Goal: Transaction & Acquisition: Purchase product/service

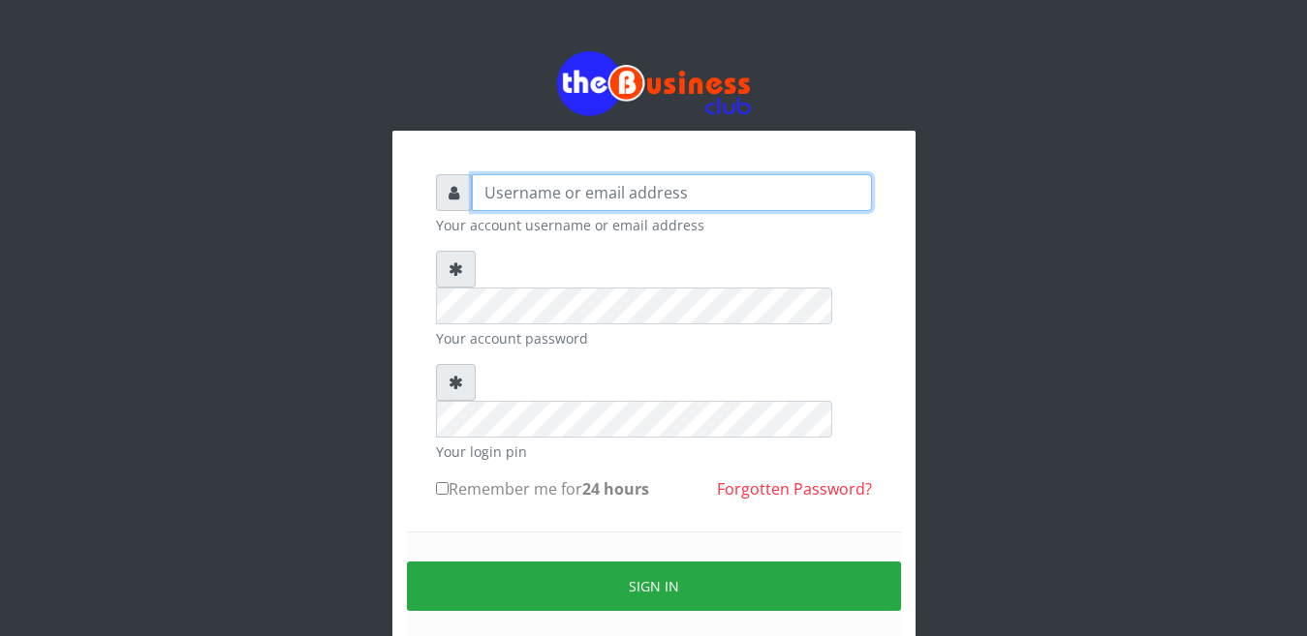
type input "YaronMarcuz"
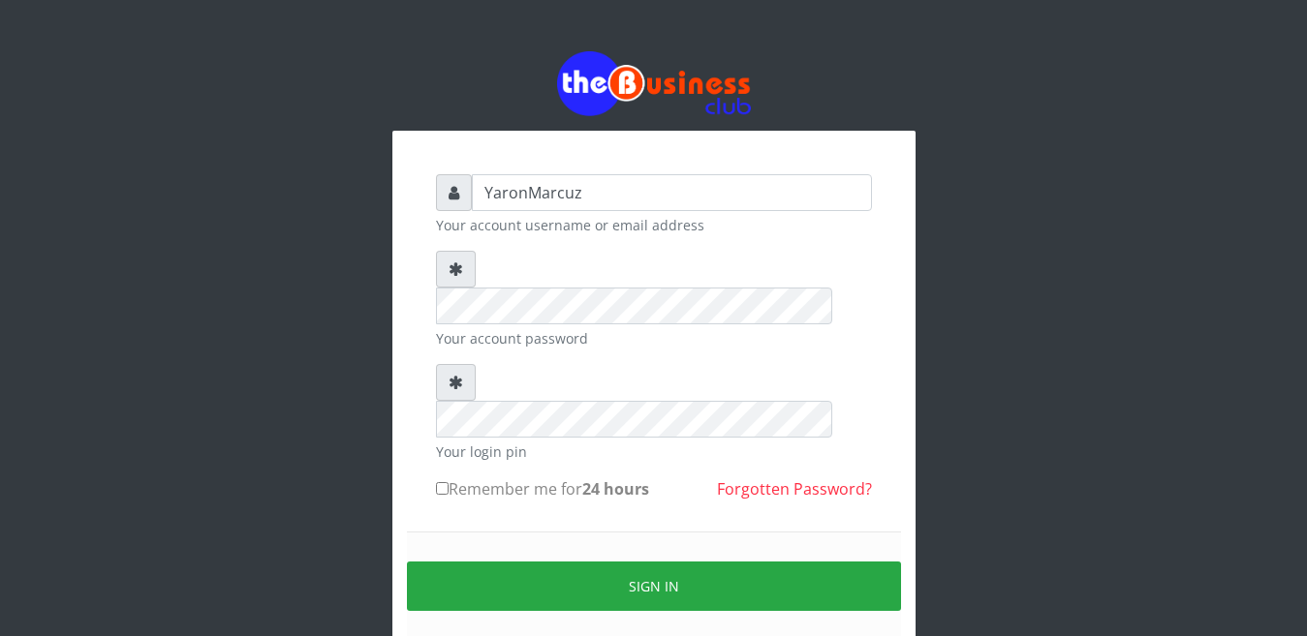
click at [447, 482] on input "Remember me for 24 hours" at bounding box center [442, 488] width 13 height 13
checkbox input "true"
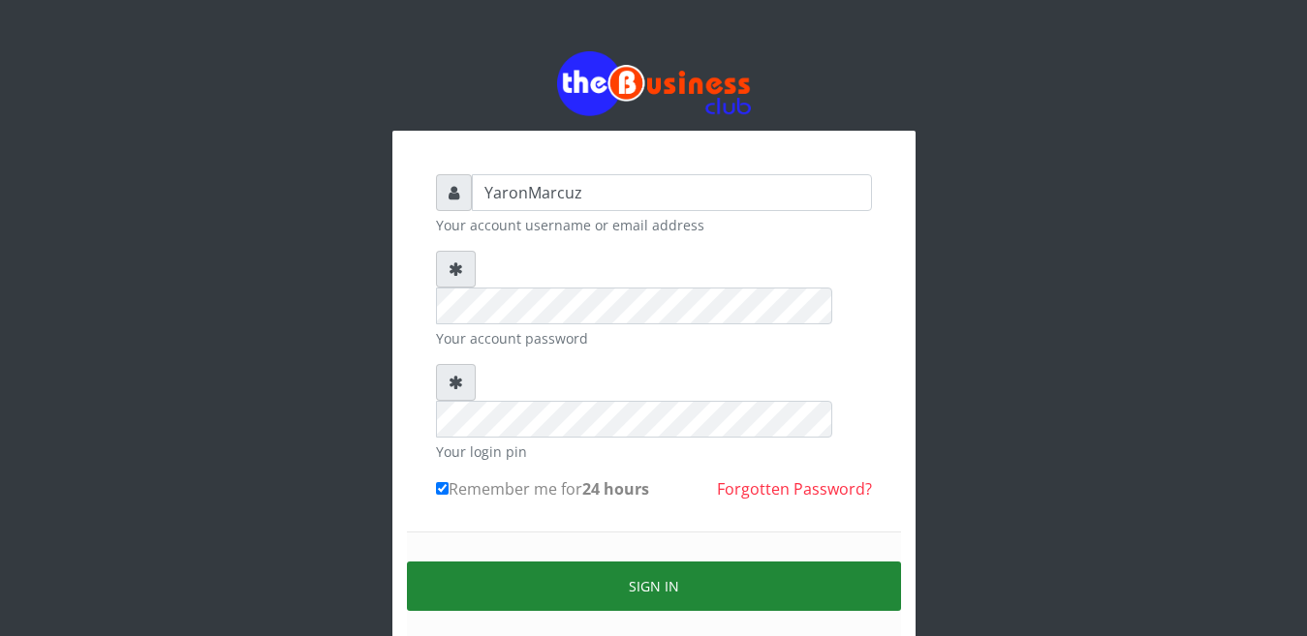
click at [491, 562] on button "Sign in" at bounding box center [654, 586] width 494 height 49
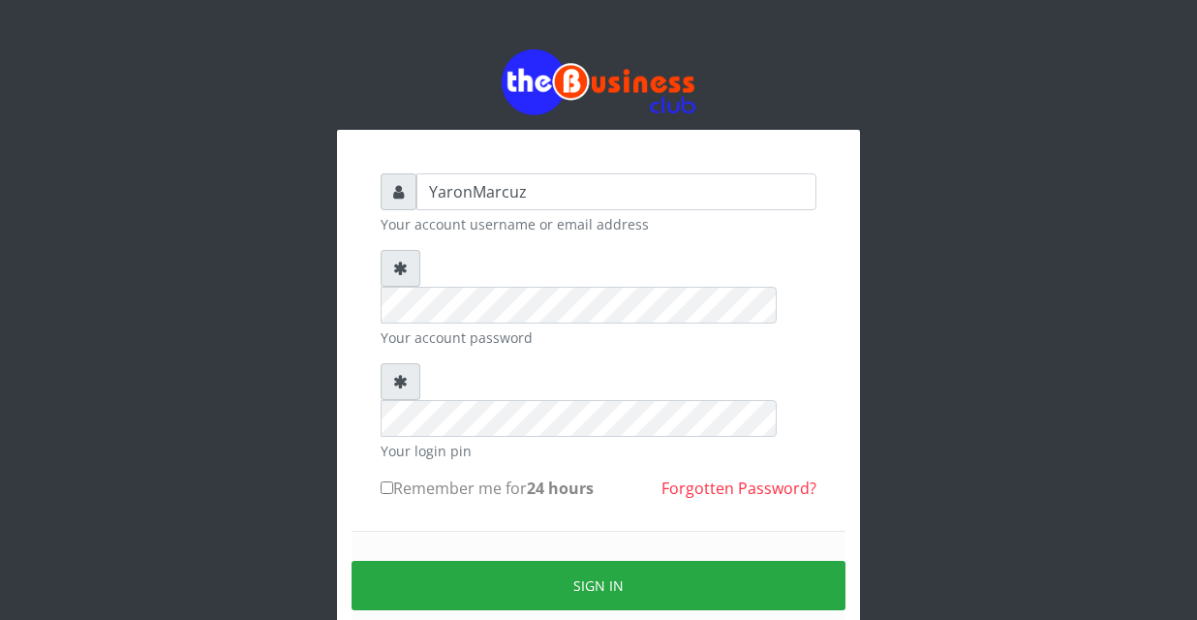
drag, startPoint x: 383, startPoint y: 407, endPoint x: 395, endPoint y: 427, distance: 23.9
click at [383, 481] on input "Remember me for 24 hours" at bounding box center [387, 487] width 13 height 13
checkbox input "true"
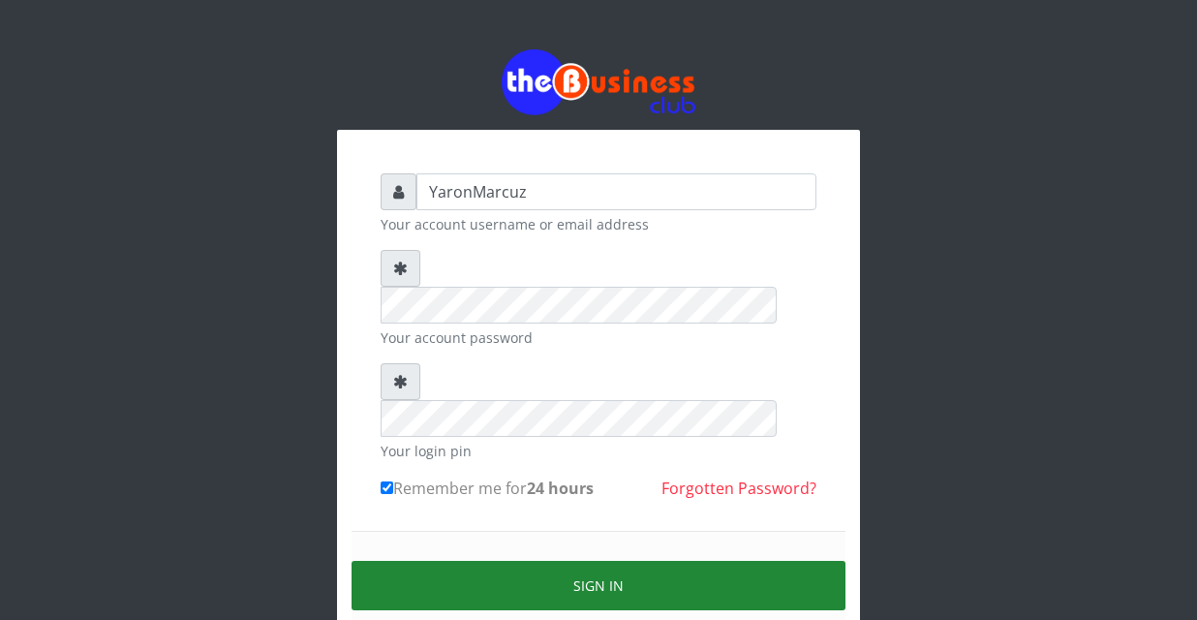
click at [468, 561] on button "Sign in" at bounding box center [599, 585] width 494 height 49
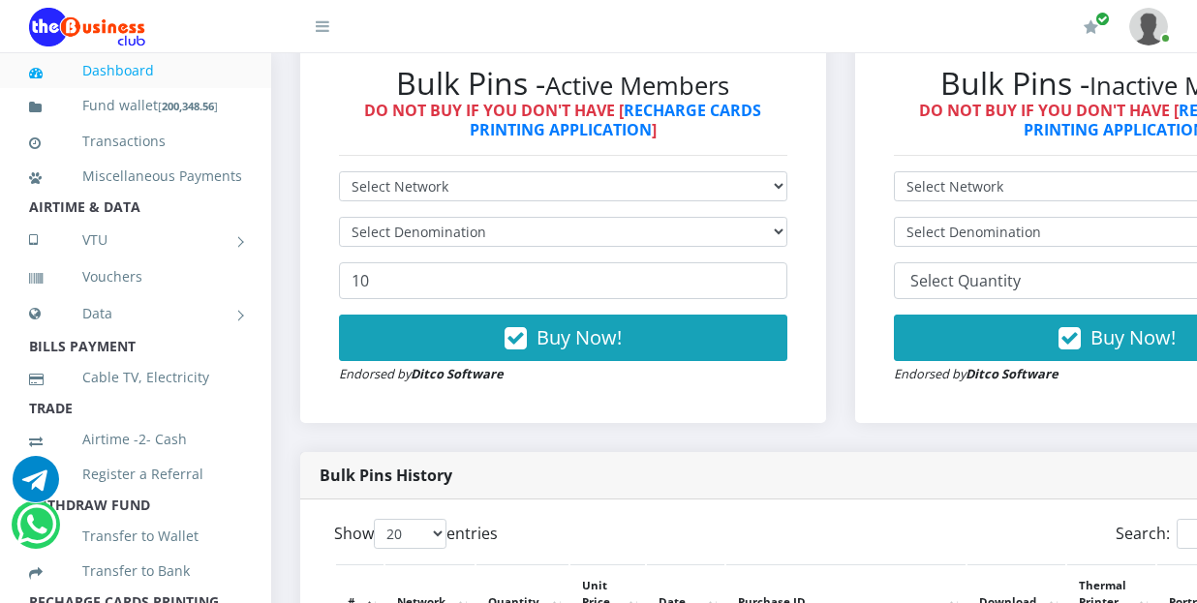
scroll to position [591, 0]
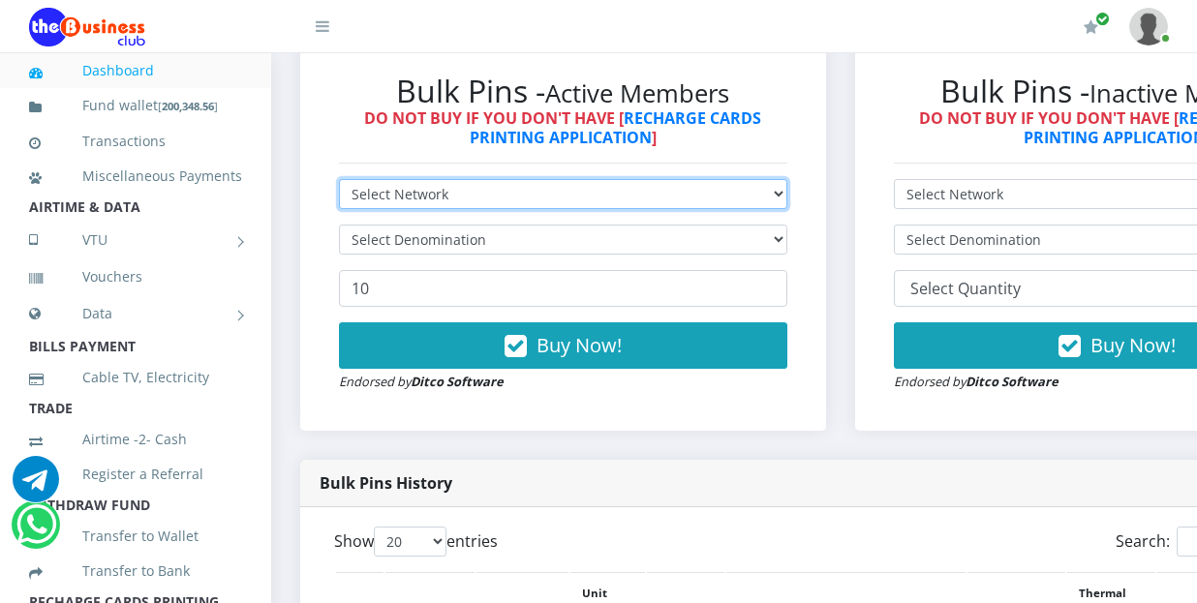
click at [578, 180] on select "Select Network MTN Globacom 9Mobile Airtel" at bounding box center [563, 194] width 448 height 30
select select "MTN"
click at [339, 179] on select "Select Network MTN Globacom 9Mobile Airtel" at bounding box center [563, 194] width 448 height 30
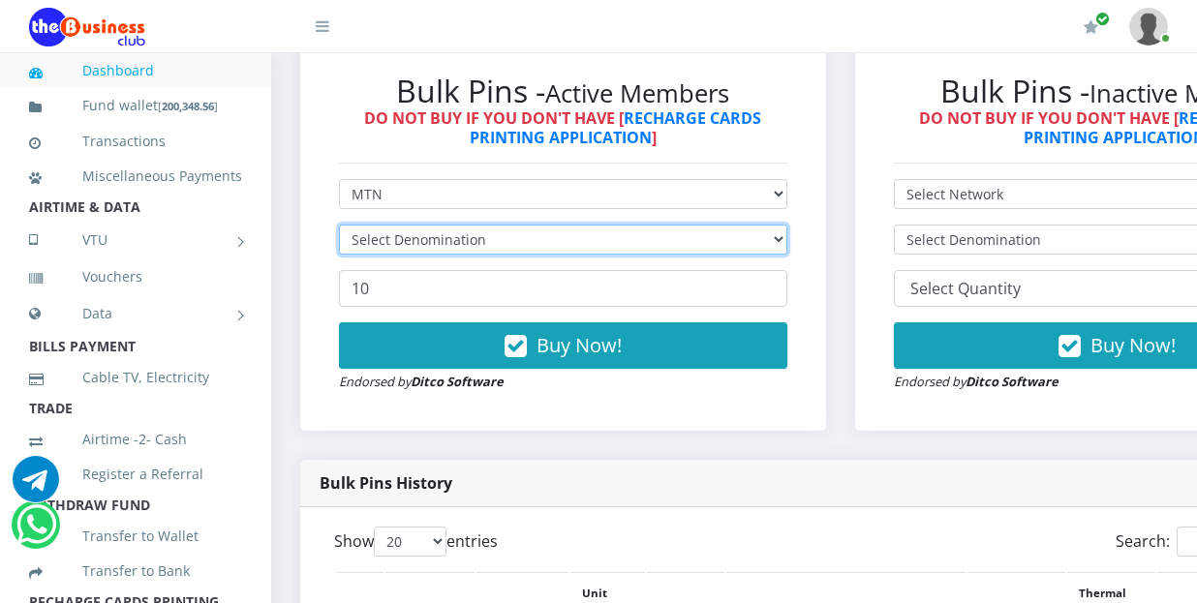
click at [598, 225] on select "Select Denomination" at bounding box center [563, 240] width 448 height 30
click at [595, 225] on select "Select Denomination" at bounding box center [563, 240] width 448 height 30
click at [598, 225] on select "Select Denomination" at bounding box center [563, 240] width 448 height 30
click at [603, 225] on select "Select Denomination" at bounding box center [563, 240] width 448 height 30
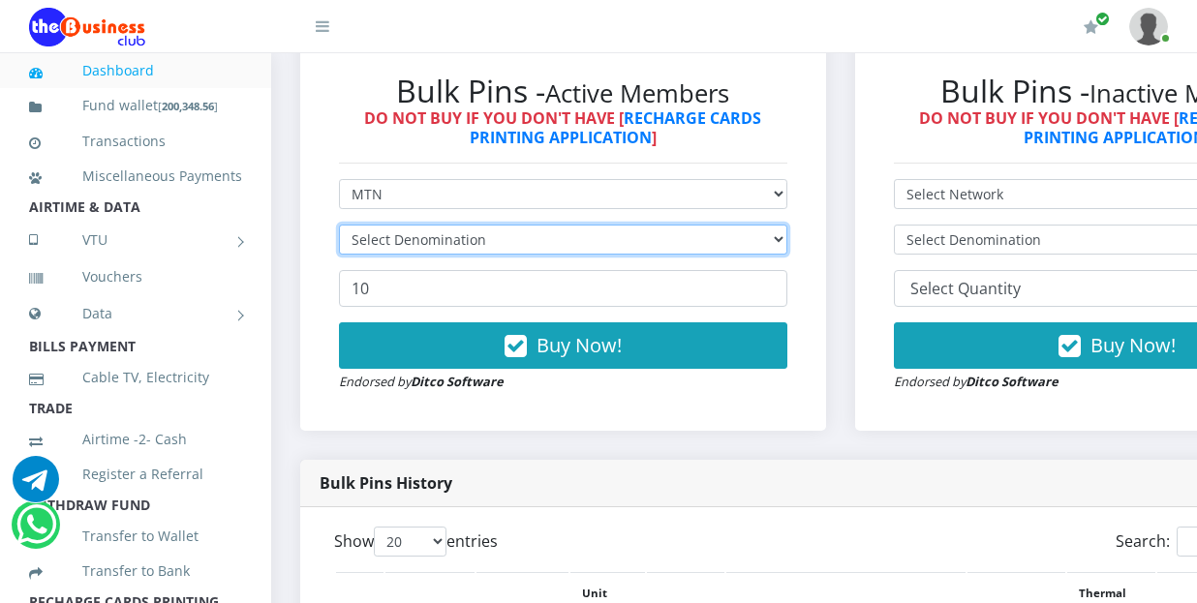
click at [599, 225] on select "Select Denomination" at bounding box center [563, 240] width 448 height 30
click at [602, 225] on select "Select Denomination" at bounding box center [563, 240] width 448 height 30
click at [604, 225] on select "Select Denomination" at bounding box center [563, 240] width 448 height 30
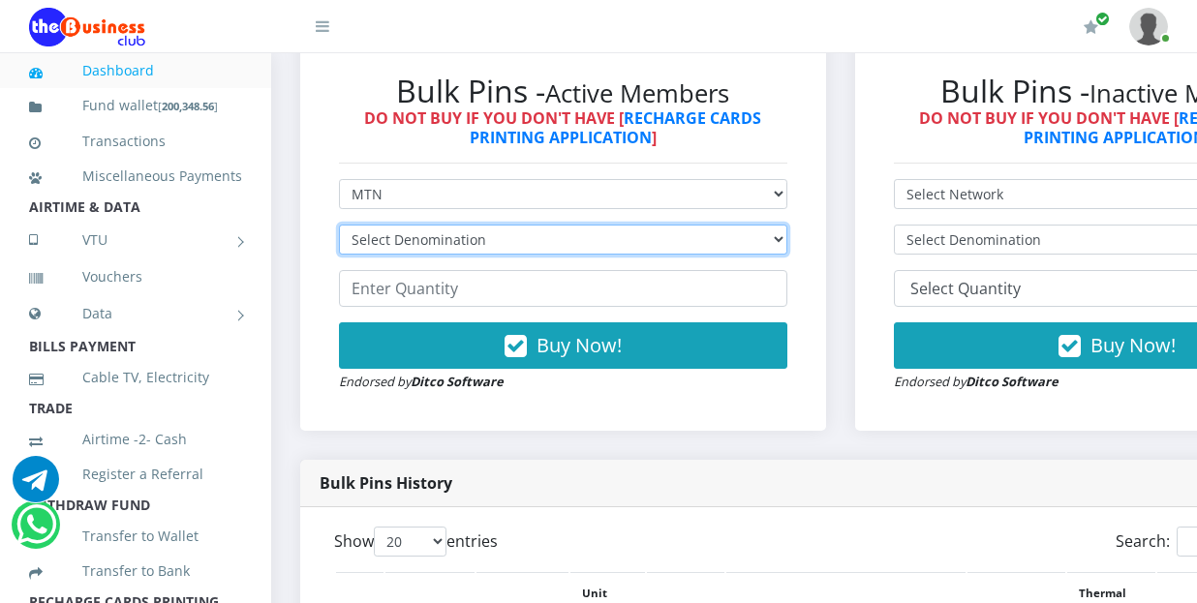
click at [605, 225] on select "Select Denomination MTN NGN100 - ₦96.99 MTN NGN200 - ₦193.98 MTN NGN400 - ₦387.…" at bounding box center [563, 240] width 448 height 30
select select "969.9-1000"
click at [339, 225] on select "Select Denomination MTN NGN100 - ₦96.99 MTN NGN200 - ₦193.98 MTN NGN400 - ₦387.…" at bounding box center [563, 240] width 448 height 30
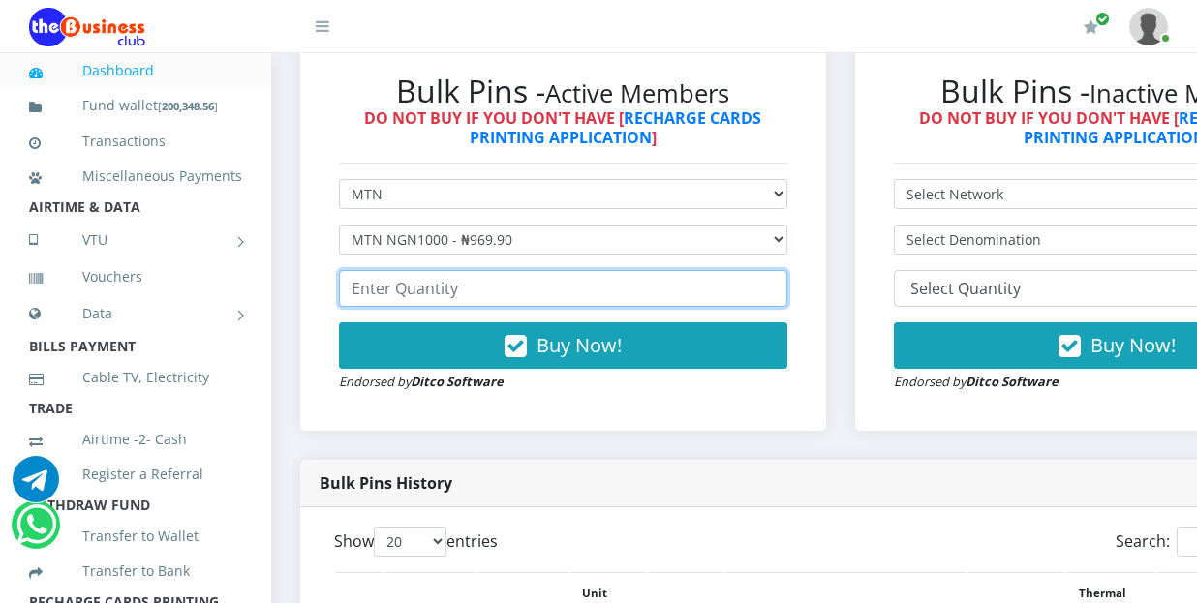
click at [388, 282] on input "number" at bounding box center [563, 288] width 448 height 37
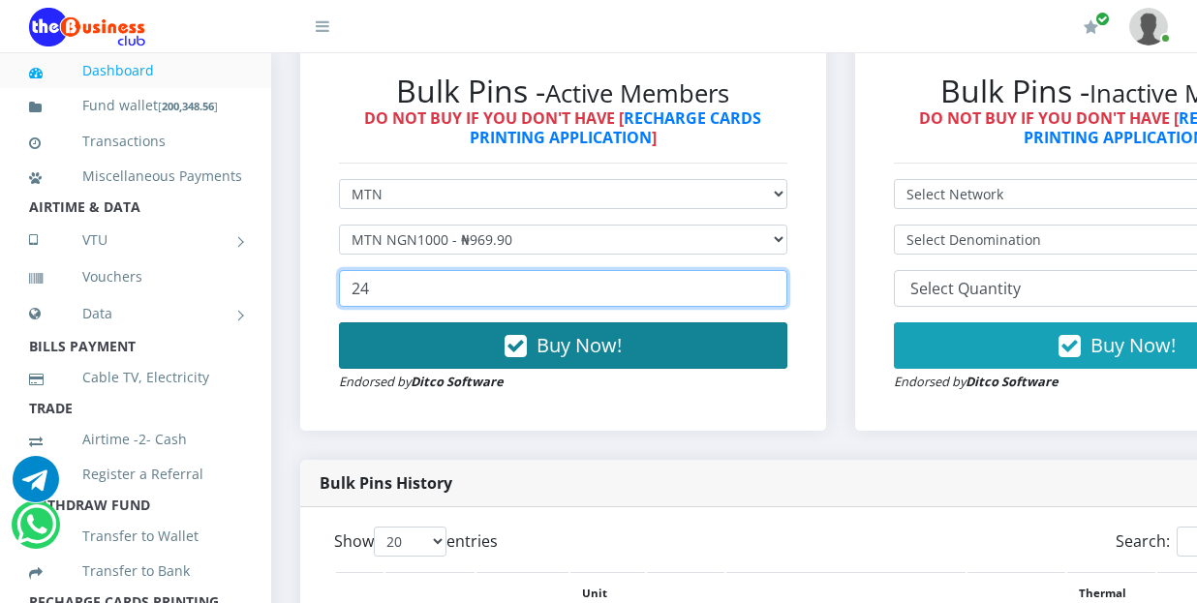
type input "24"
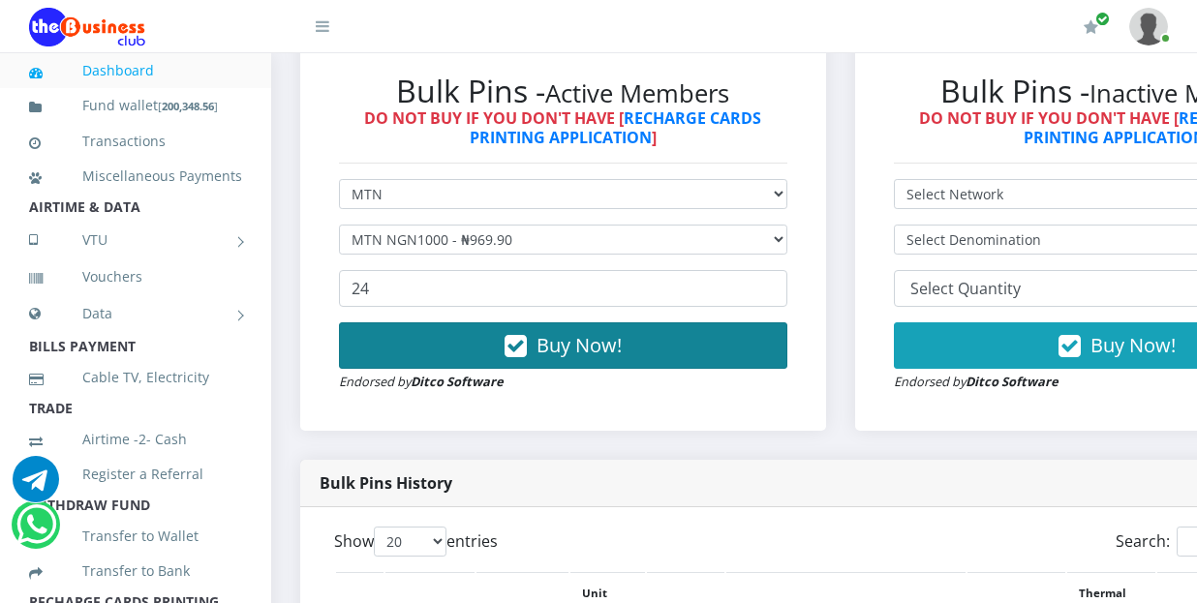
click at [437, 333] on button "Buy Now!" at bounding box center [563, 346] width 448 height 46
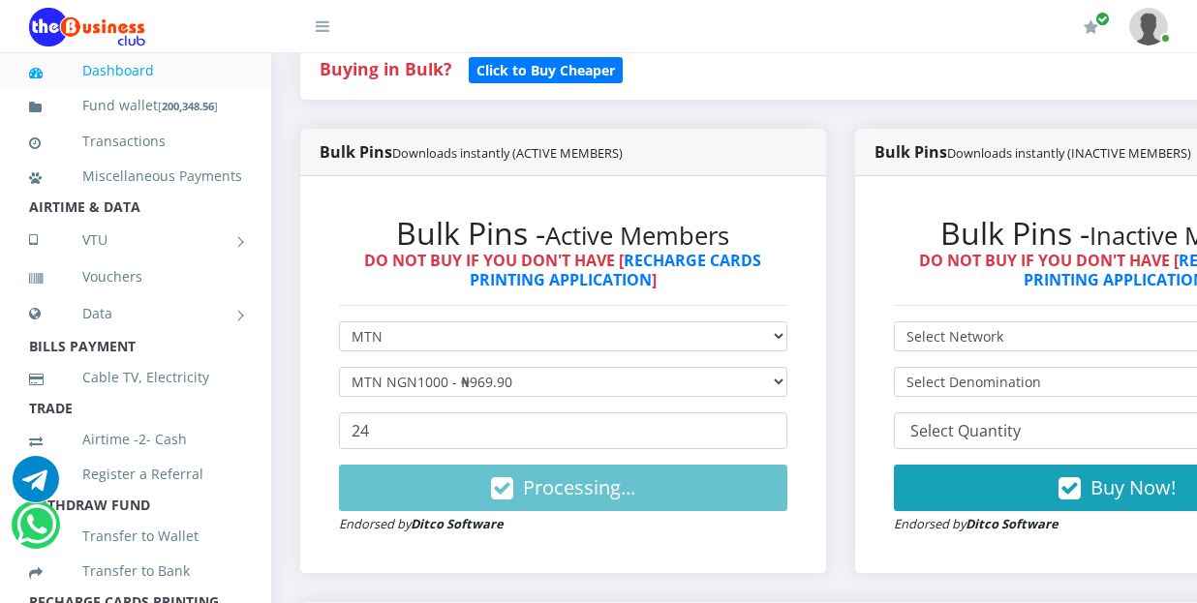
scroll to position [494, 0]
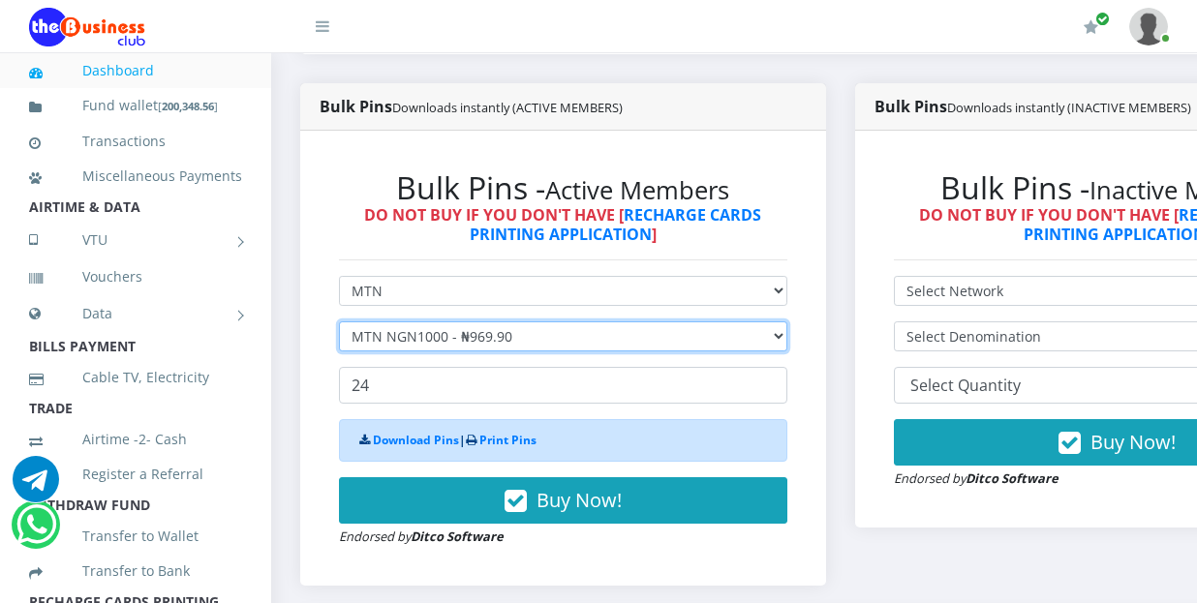
click at [450, 322] on select "Select Denomination MTN NGN100 - ₦96.99 MTN NGN200 - ₦193.98 MTN NGN400 - ₦387.…" at bounding box center [563, 337] width 448 height 30
select select "484.95-500"
click at [339, 322] on select "Select Denomination MTN NGN100 - ₦96.99 MTN NGN200 - ₦193.98 MTN NGN400 - ₦387.…" at bounding box center [563, 337] width 448 height 30
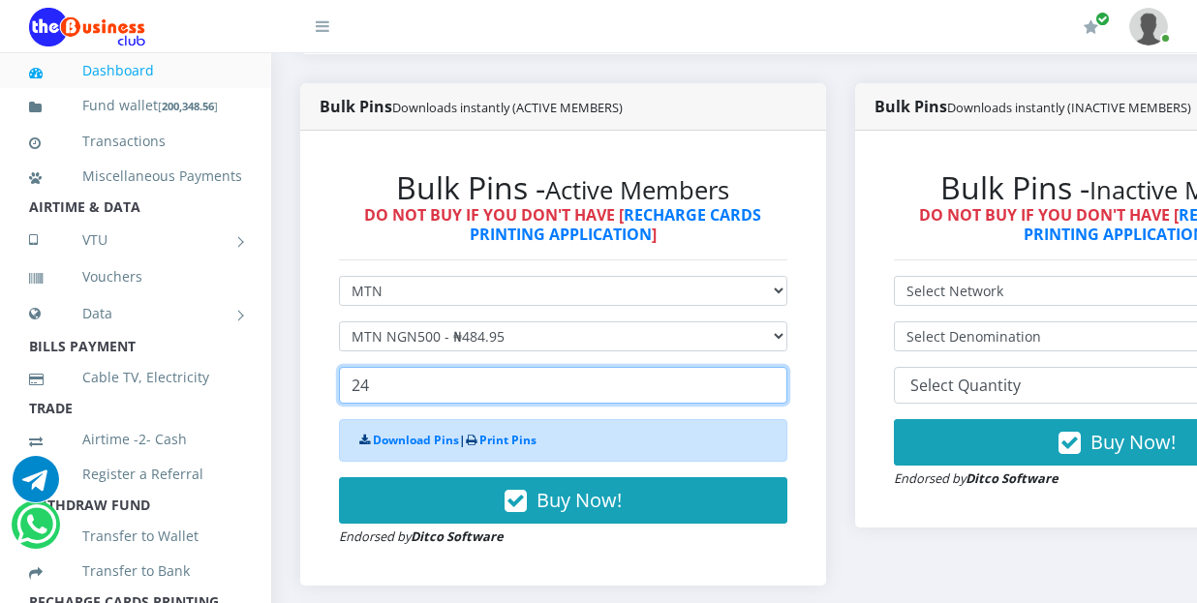
click at [410, 367] on input "24" at bounding box center [563, 385] width 448 height 37
drag, startPoint x: 410, startPoint y: 366, endPoint x: 344, endPoint y: 374, distance: 66.3
click at [344, 374] on input "24" at bounding box center [563, 385] width 448 height 37
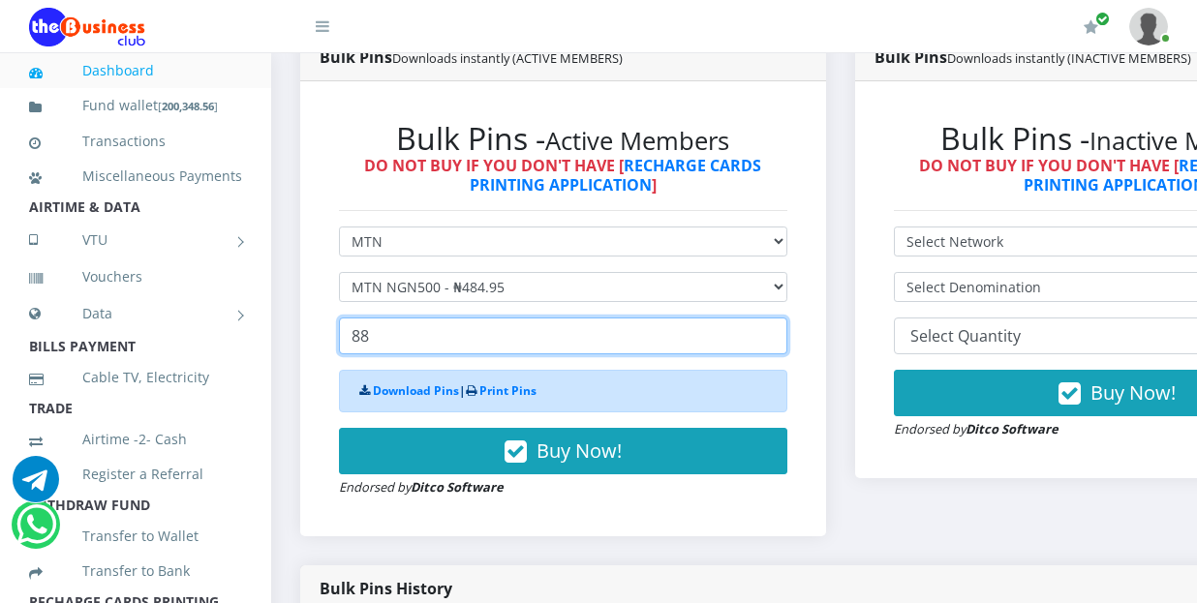
scroll to position [591, 0]
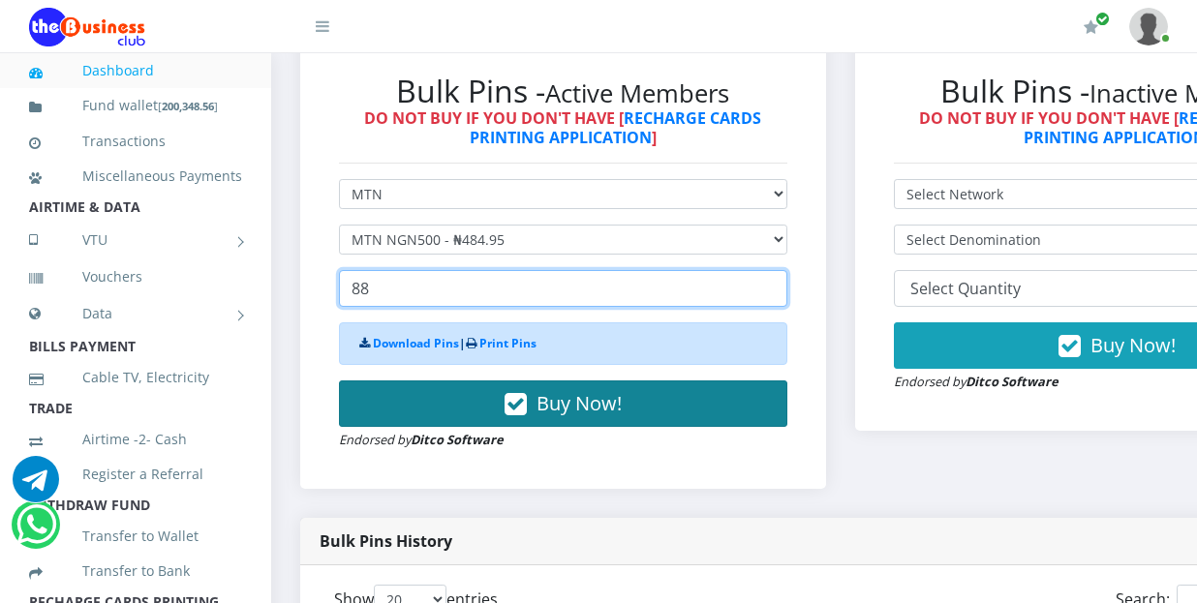
type input "88"
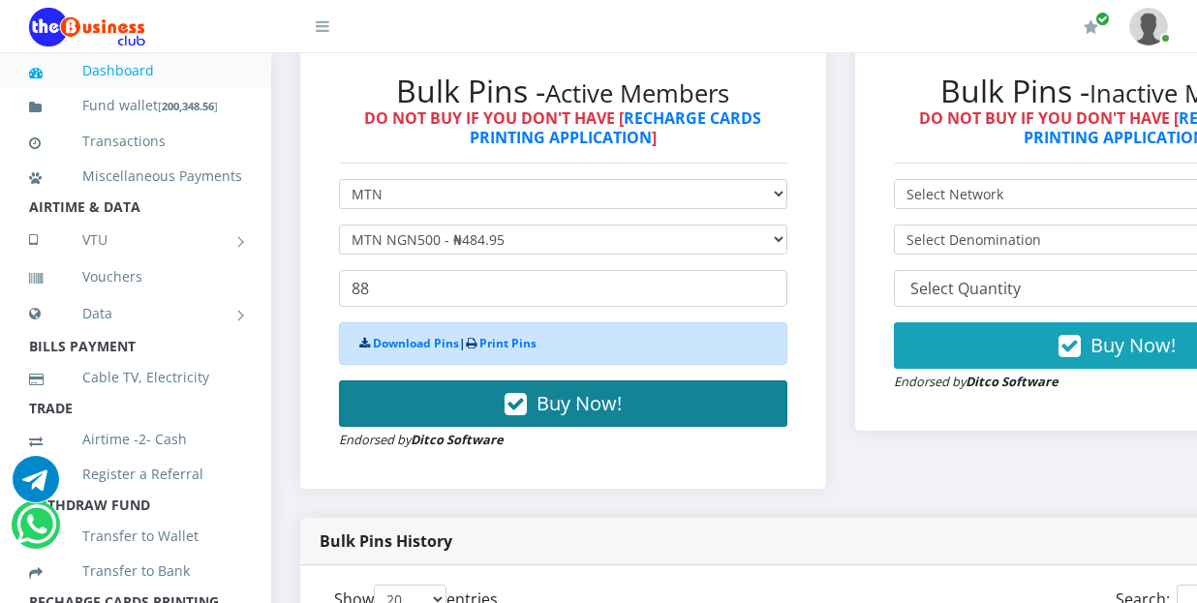
click at [485, 398] on button "Buy Now!" at bounding box center [563, 404] width 448 height 46
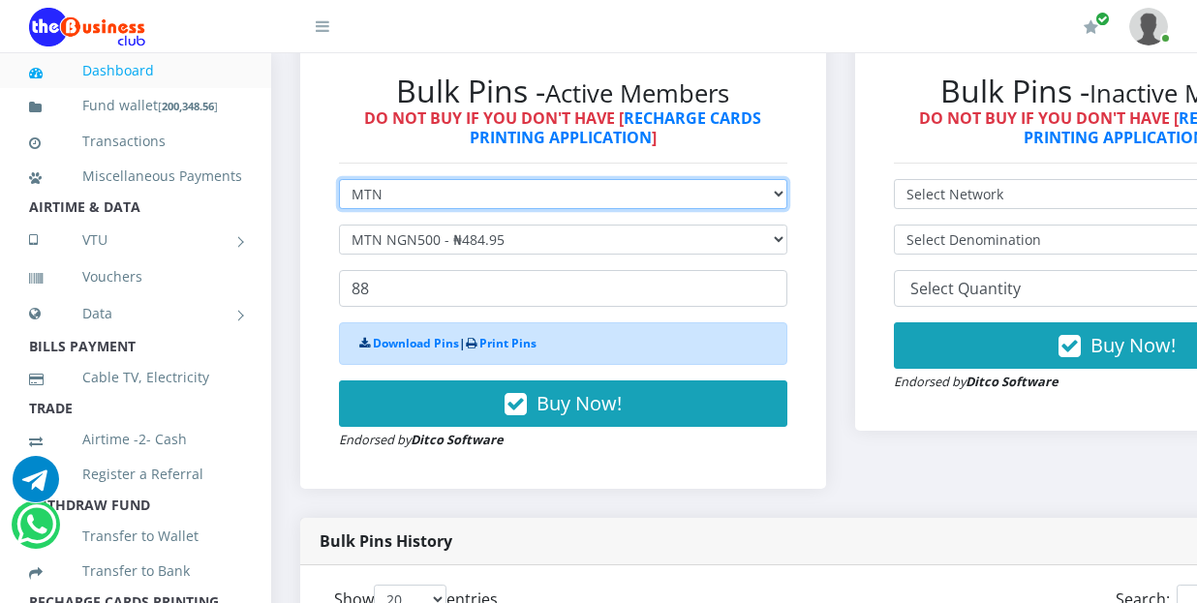
click at [419, 182] on select "Select Network MTN Globacom 9Mobile Airtel" at bounding box center [563, 194] width 448 height 30
select select "Airtel"
click at [339, 179] on select "Select Network MTN Globacom 9Mobile Airtel" at bounding box center [563, 194] width 448 height 30
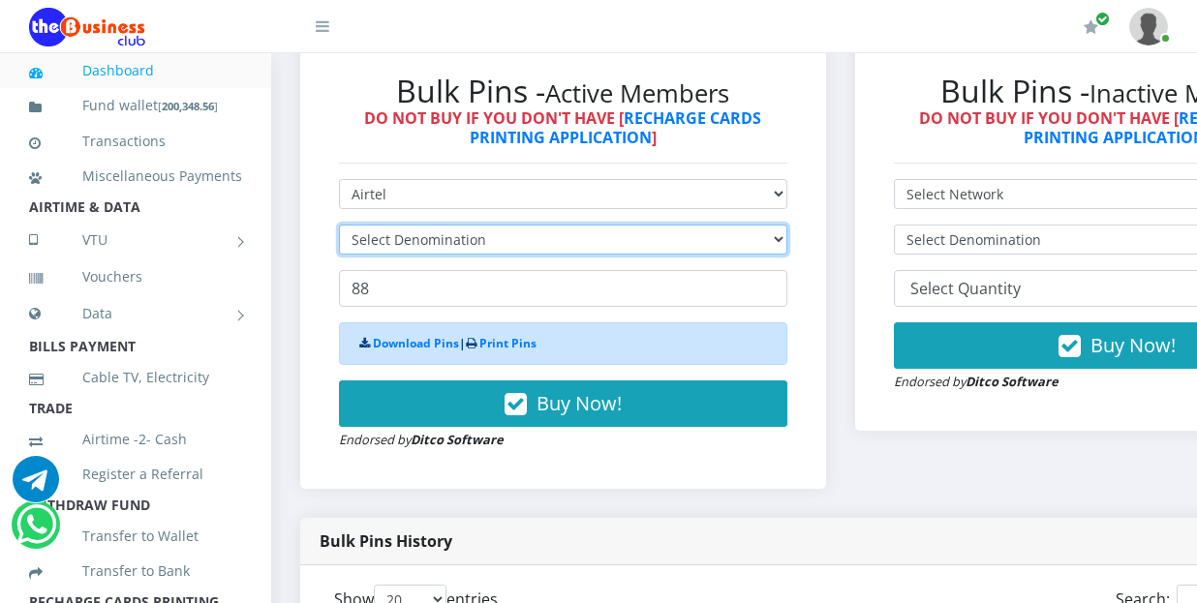
click at [485, 225] on select "Select Denomination" at bounding box center [563, 240] width 448 height 30
click at [339, 225] on select "Select Denomination Airtel NGN100 - ₦96.38 Airtel NGN200 - ₦192.76 Airtel NGN50…" at bounding box center [563, 240] width 448 height 30
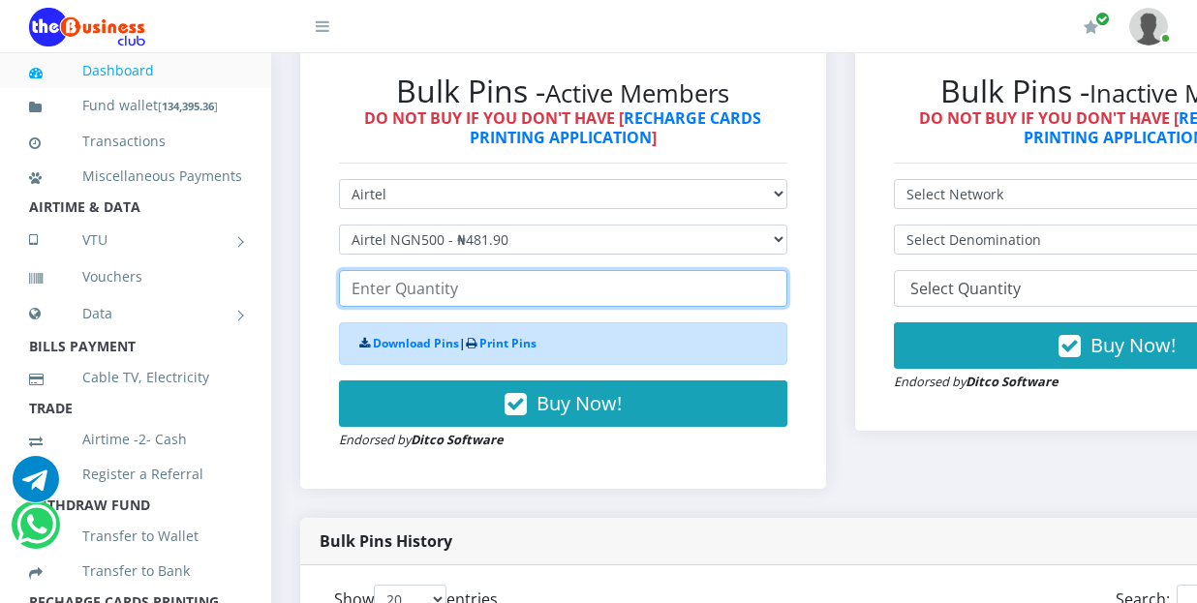
click at [413, 280] on input "number" at bounding box center [563, 288] width 448 height 37
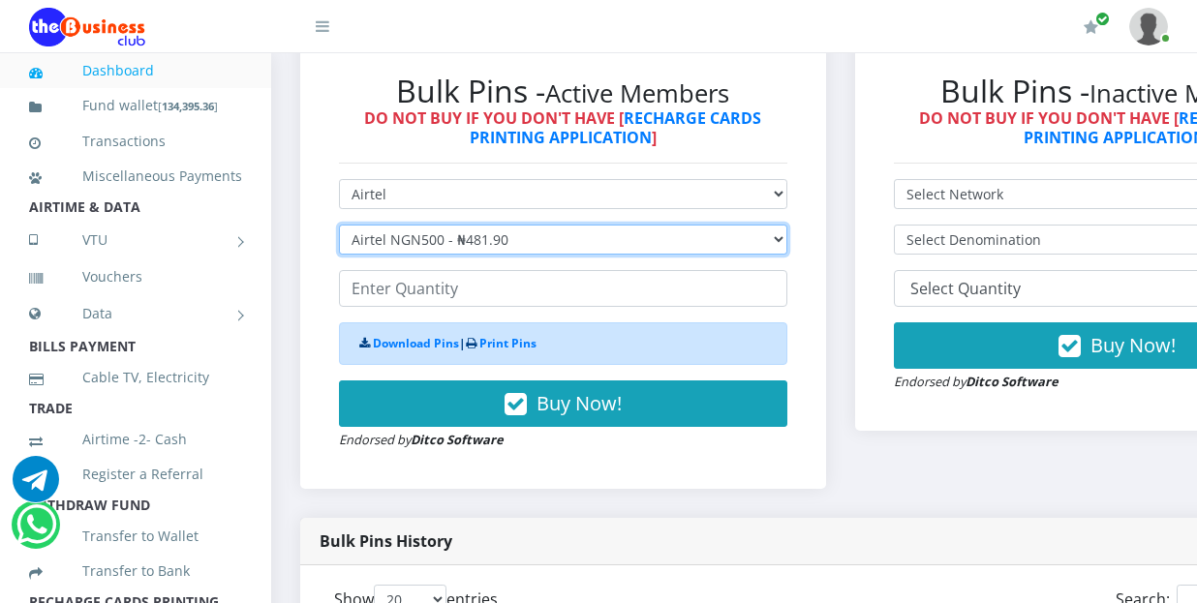
click at [450, 225] on select "Select Denomination Airtel NGN100 - ₦96.38 Airtel NGN200 - ₦192.76 Airtel NGN50…" at bounding box center [563, 240] width 448 height 30
select select "192.76-200"
click at [339, 225] on select "Select Denomination Airtel NGN100 - ₦96.38 Airtel NGN200 - ₦192.76 Airtel NGN50…" at bounding box center [563, 240] width 448 height 30
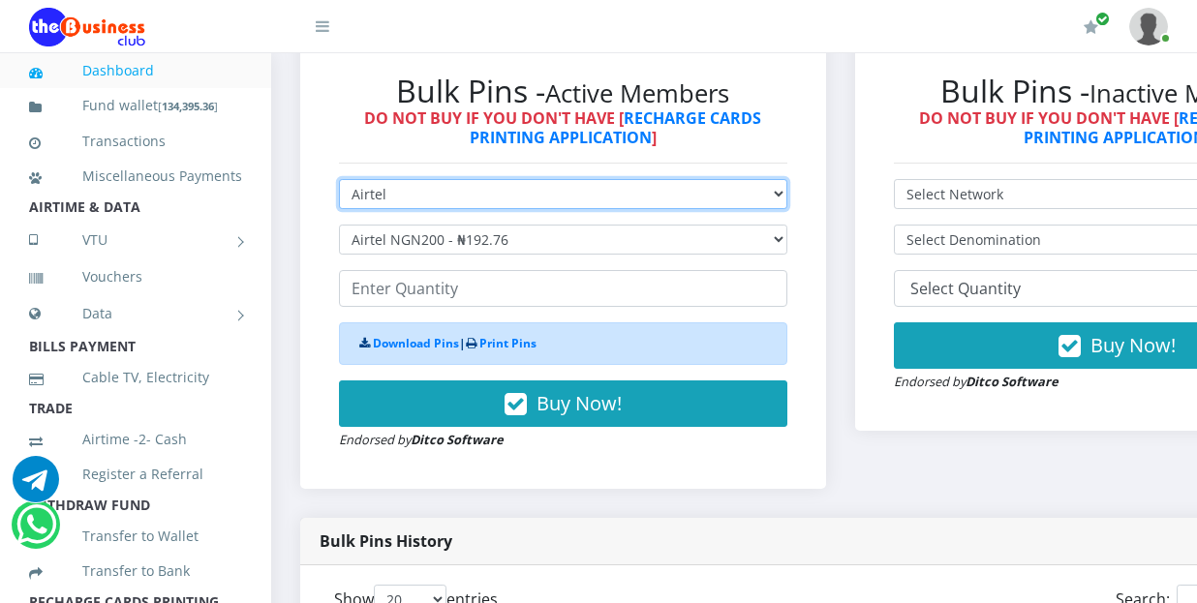
click at [400, 179] on select "Select Network MTN Globacom 9Mobile Airtel" at bounding box center [563, 194] width 448 height 30
click at [339, 179] on select "Select Network MTN Globacom 9Mobile Airtel" at bounding box center [563, 194] width 448 height 30
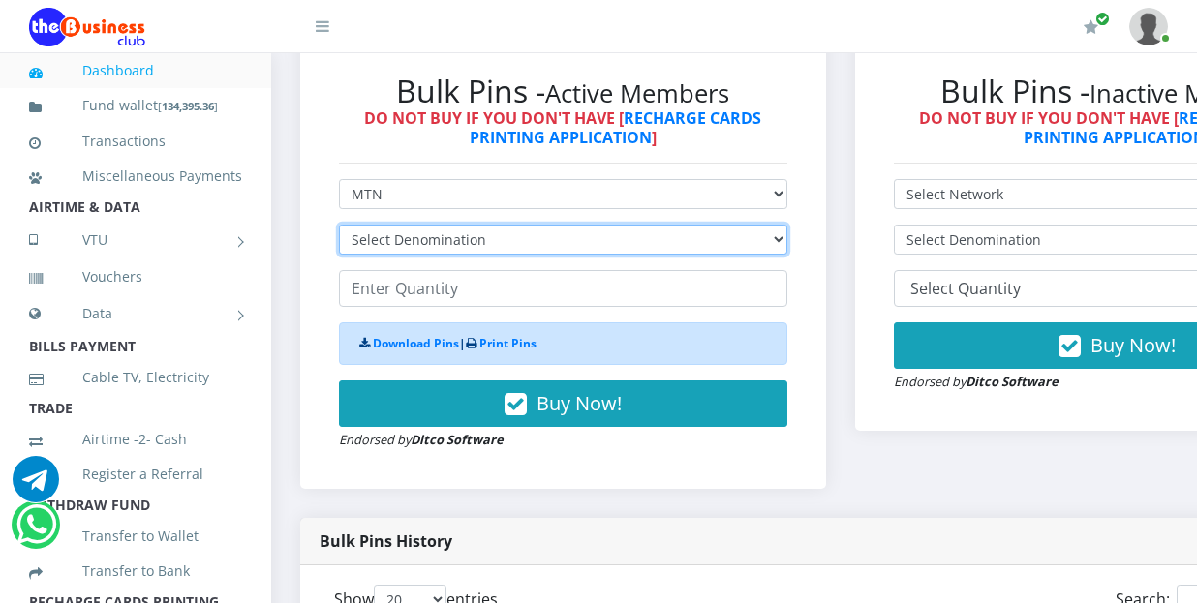
click at [393, 225] on select "Select Denomination" at bounding box center [563, 240] width 448 height 30
click at [632, 225] on select "Select Denomination" at bounding box center [563, 240] width 448 height 30
click at [456, 225] on select "Select Denomination" at bounding box center [563, 240] width 448 height 30
click at [458, 225] on select "Select Denomination" at bounding box center [563, 240] width 448 height 30
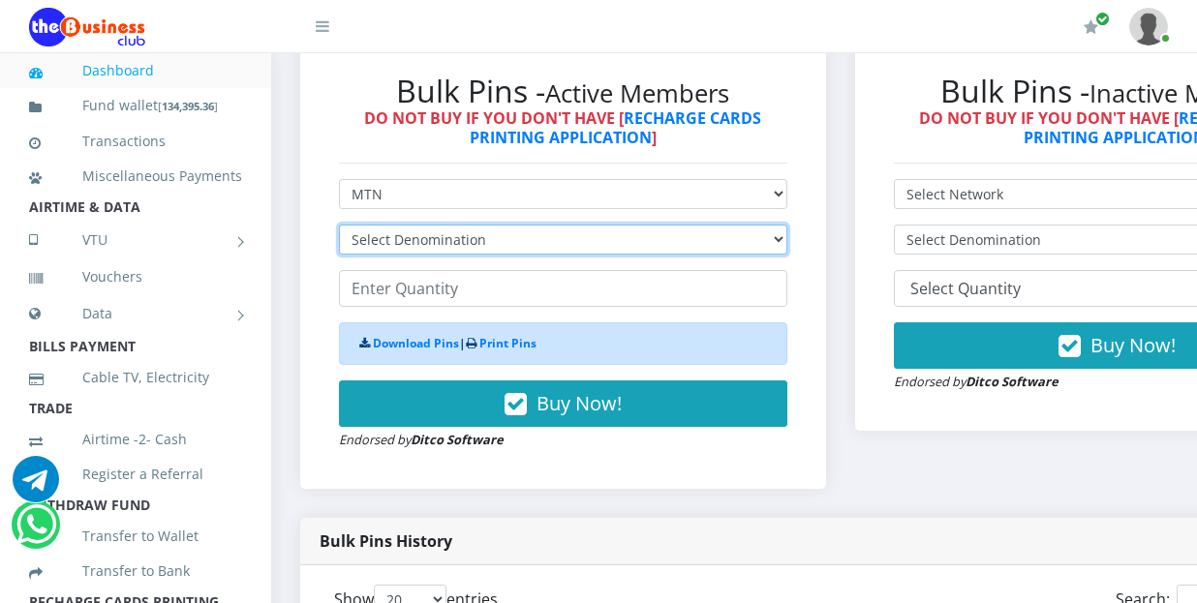
click at [487, 226] on select "Select Denomination" at bounding box center [563, 240] width 448 height 30
click at [488, 225] on select "Select Denomination" at bounding box center [563, 240] width 448 height 30
click at [484, 225] on select "Select Denomination" at bounding box center [563, 240] width 448 height 30
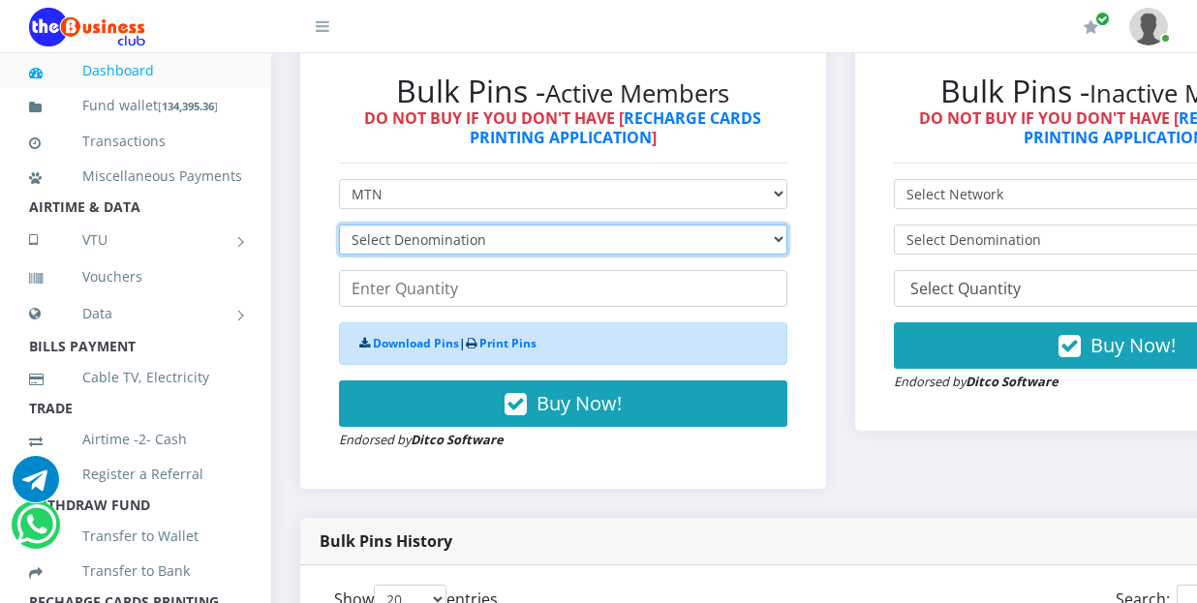
click at [485, 225] on select "Select Denomination" at bounding box center [563, 240] width 448 height 30
click at [488, 226] on select "Select Denomination" at bounding box center [563, 240] width 448 height 30
click at [488, 227] on select "Select Denomination" at bounding box center [563, 240] width 448 height 30
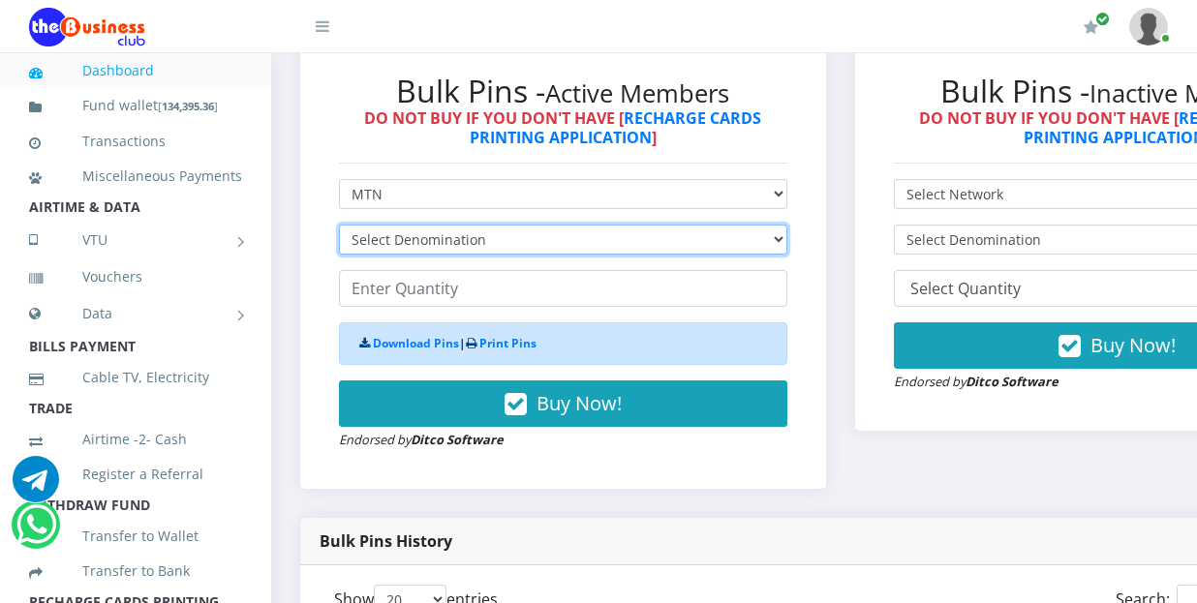
click at [484, 233] on select "Select Denomination" at bounding box center [563, 240] width 448 height 30
click at [483, 233] on select "Select Denomination" at bounding box center [563, 240] width 448 height 30
click at [487, 235] on select "Select Denomination" at bounding box center [563, 240] width 448 height 30
click at [498, 225] on select "Select Denomination" at bounding box center [563, 240] width 448 height 30
drag, startPoint x: 799, startPoint y: 217, endPoint x: 788, endPoint y: 217, distance: 10.7
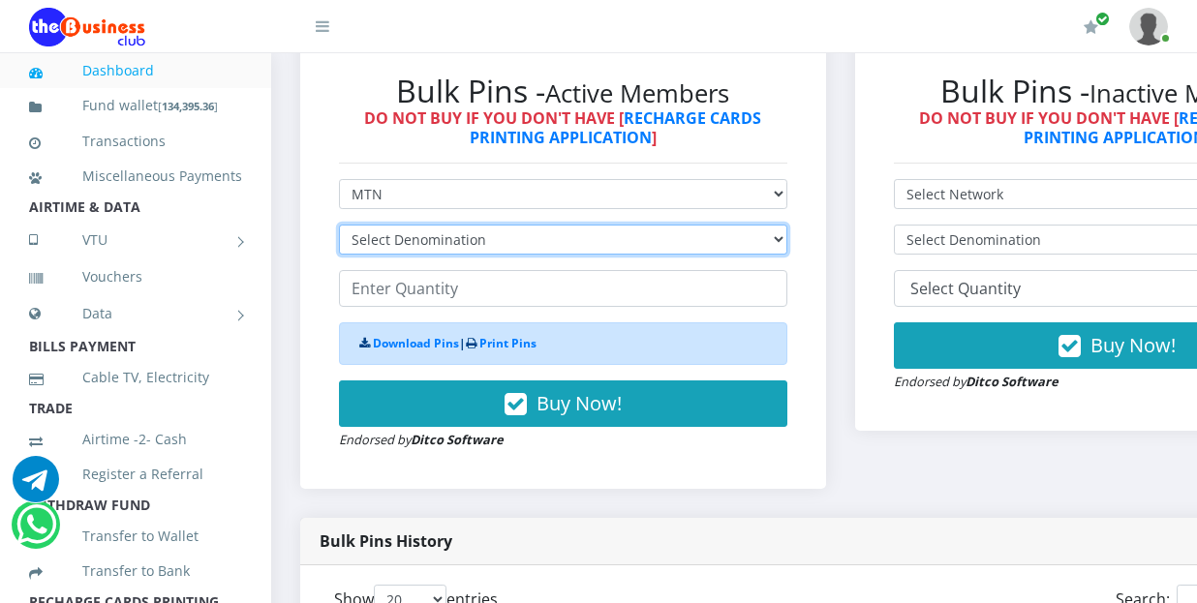
click at [787, 225] on select "Select Denomination" at bounding box center [563, 240] width 448 height 30
click at [782, 225] on select "Select Denomination" at bounding box center [563, 240] width 448 height 30
click at [779, 225] on select "Select Denomination" at bounding box center [563, 240] width 448 height 30
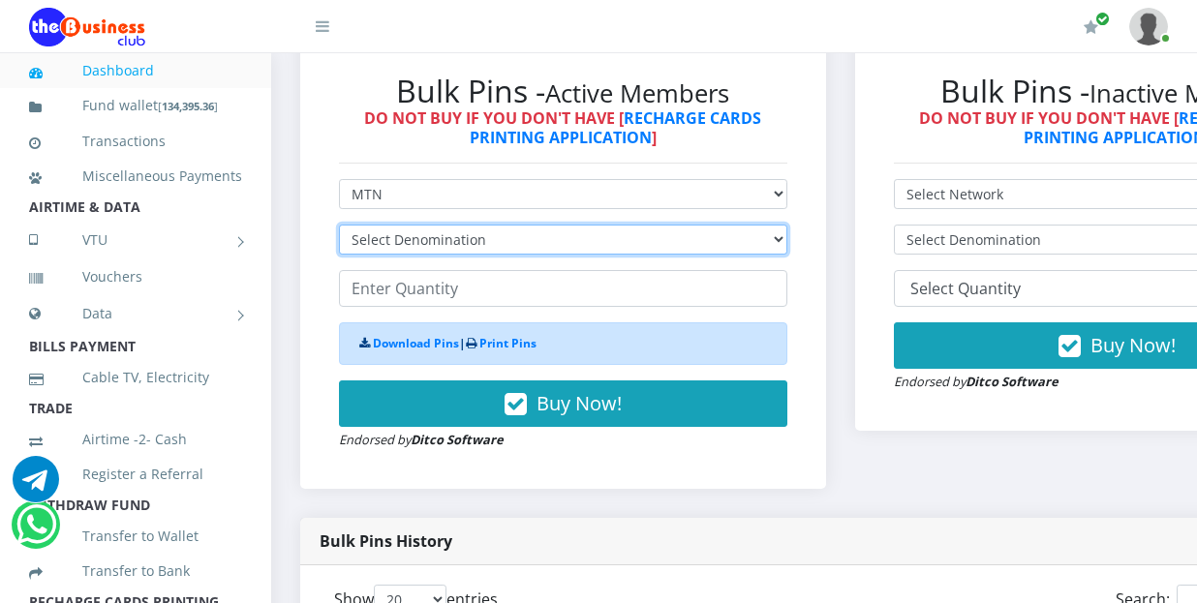
click at [779, 225] on select "Select Denomination" at bounding box center [563, 240] width 448 height 30
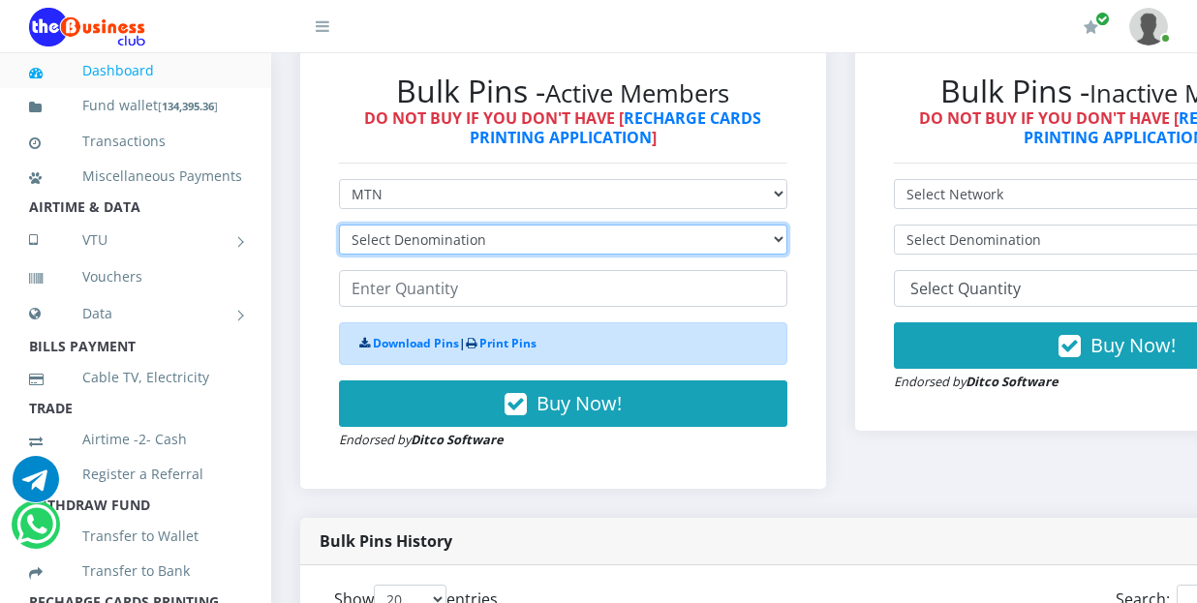
click at [779, 225] on select "Select Denomination" at bounding box center [563, 240] width 448 height 30
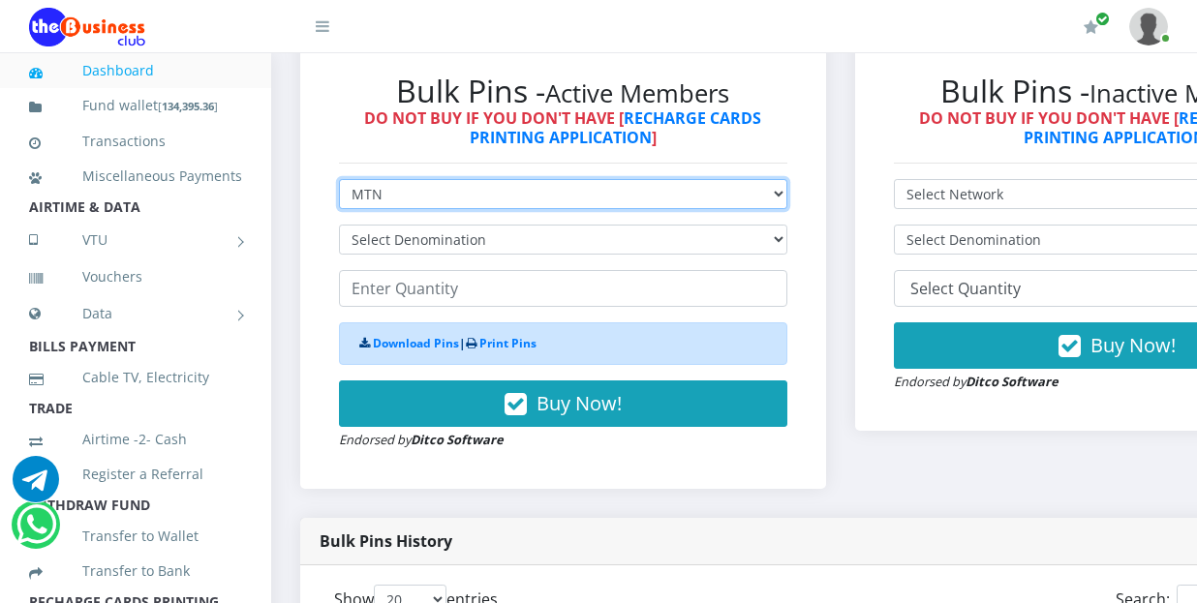
click at [754, 179] on select "Select Network MTN Globacom 9Mobile Airtel" at bounding box center [563, 194] width 448 height 30
click at [339, 179] on select "Select Network MTN Globacom 9Mobile Airtel" at bounding box center [563, 194] width 448 height 30
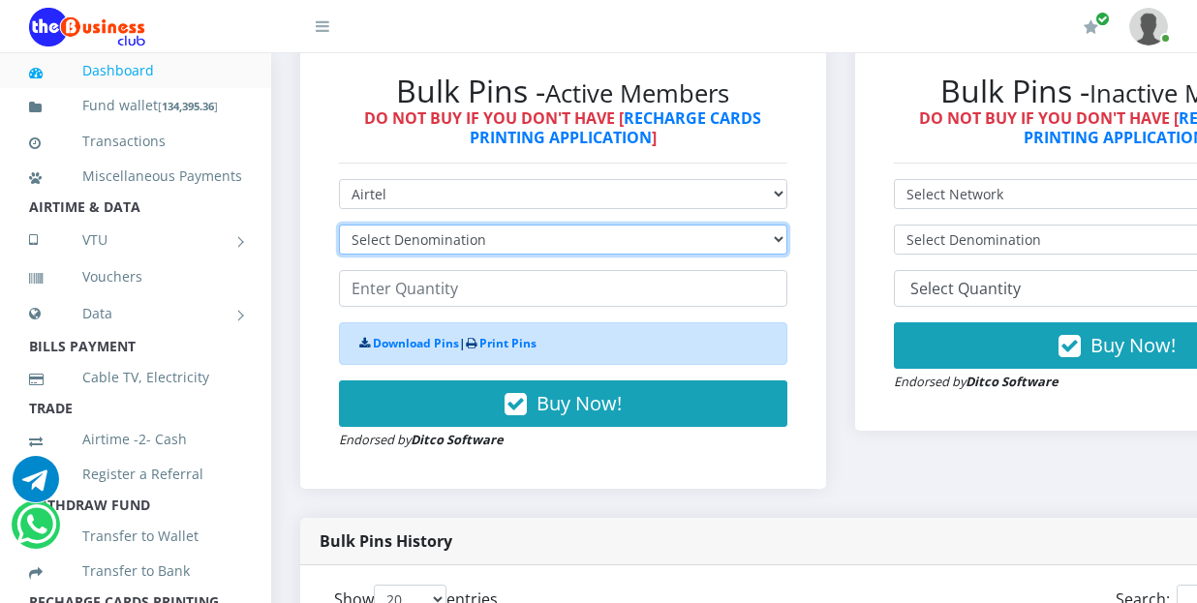
click at [634, 225] on select "Select Denomination" at bounding box center [563, 240] width 448 height 30
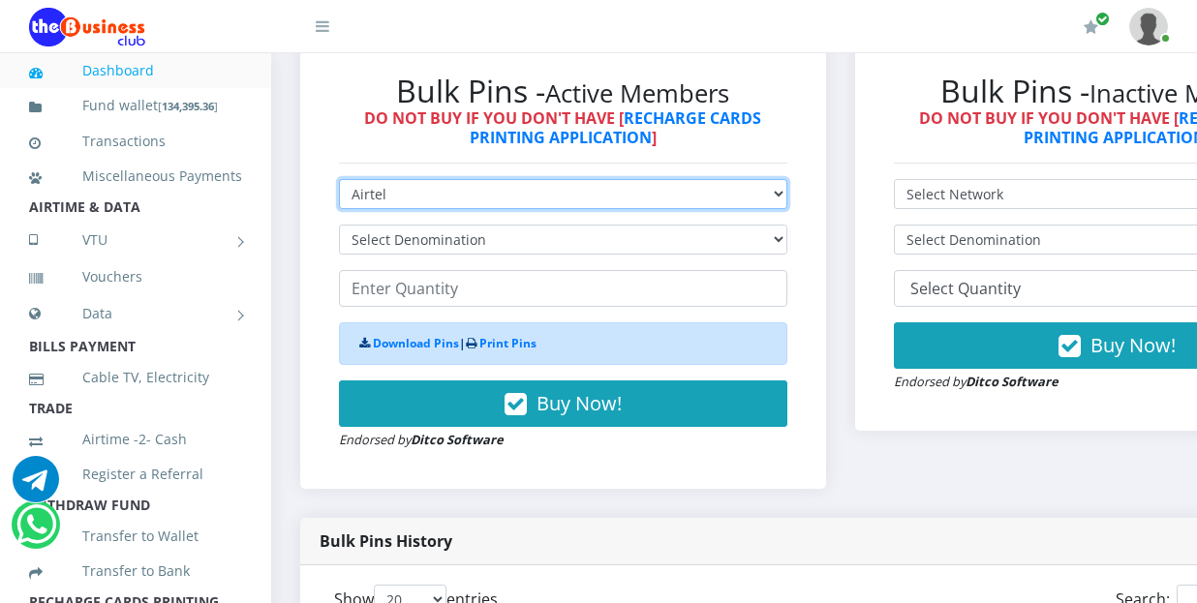
click at [645, 179] on select "Select Network MTN Globacom 9Mobile Airtel" at bounding box center [563, 194] width 448 height 30
select select "MTN"
click at [339, 179] on select "Select Network MTN Globacom 9Mobile Airtel" at bounding box center [563, 194] width 448 height 30
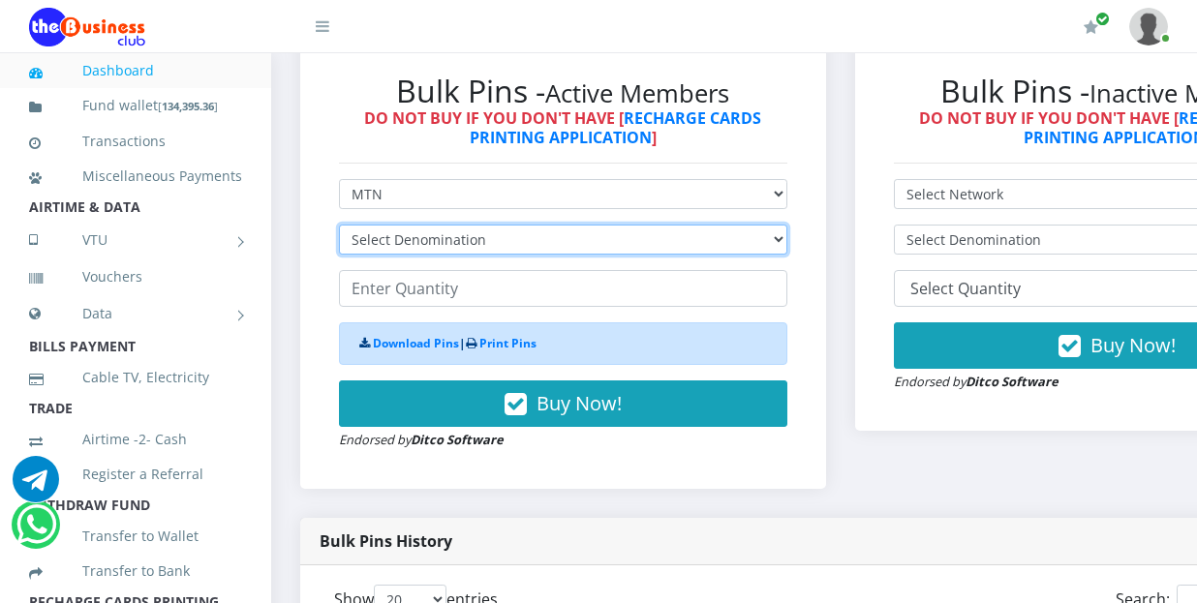
click at [707, 225] on select "Select Denomination" at bounding box center [563, 240] width 448 height 30
click at [538, 231] on select "Select Denomination" at bounding box center [563, 240] width 448 height 30
click at [537, 229] on select "Select Denomination" at bounding box center [563, 240] width 448 height 30
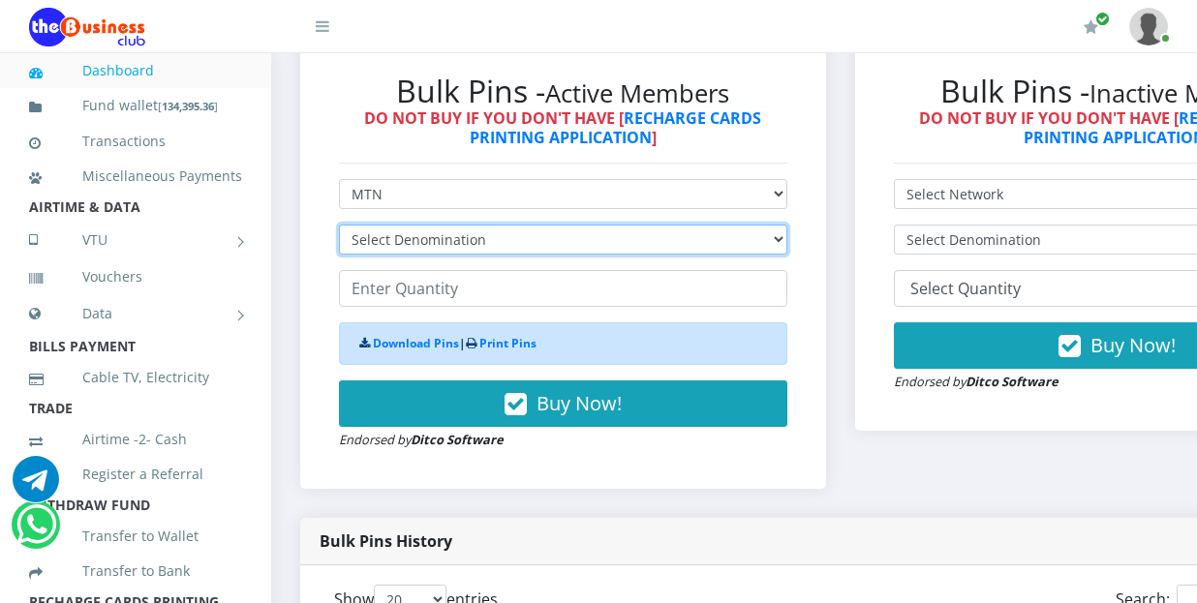
drag, startPoint x: 537, startPoint y: 229, endPoint x: 818, endPoint y: 228, distance: 280.9
click at [537, 229] on select "Select Denomination" at bounding box center [563, 240] width 448 height 30
click at [787, 225] on select "Select Denomination" at bounding box center [563, 240] width 448 height 30
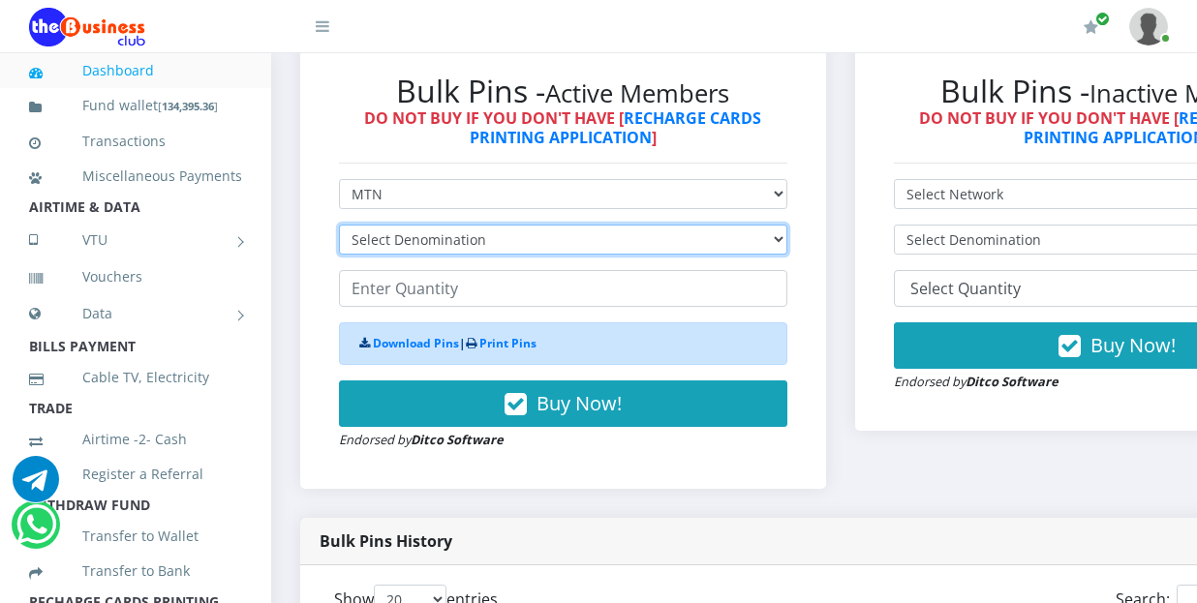
click at [787, 225] on select "Select Denomination" at bounding box center [563, 240] width 448 height 30
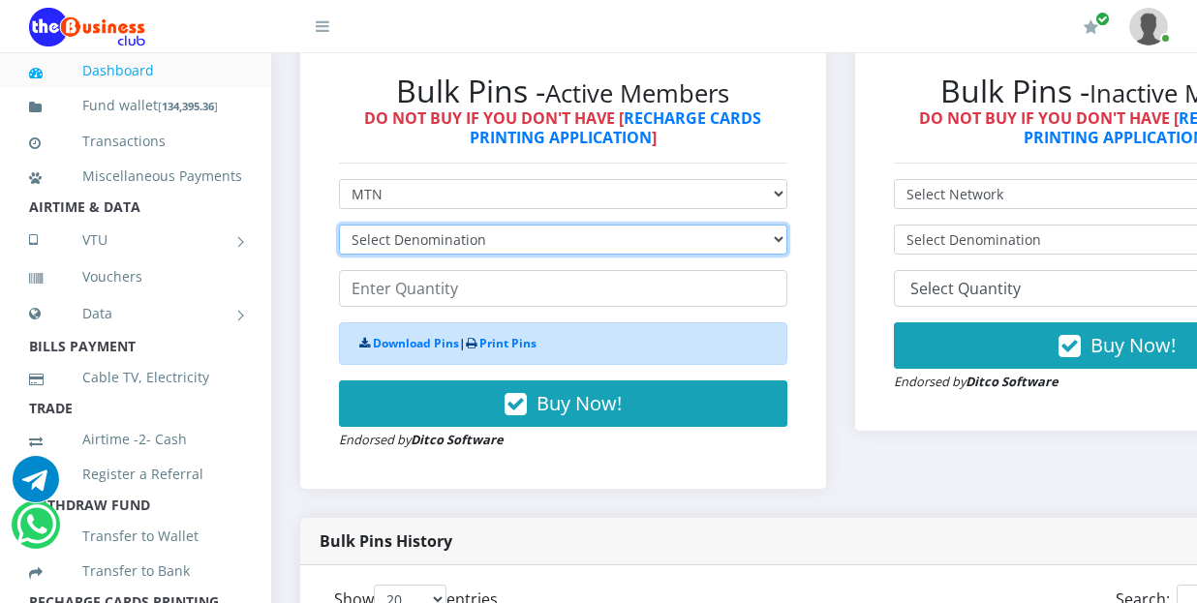
click at [787, 225] on select "Select Denomination" at bounding box center [563, 240] width 448 height 30
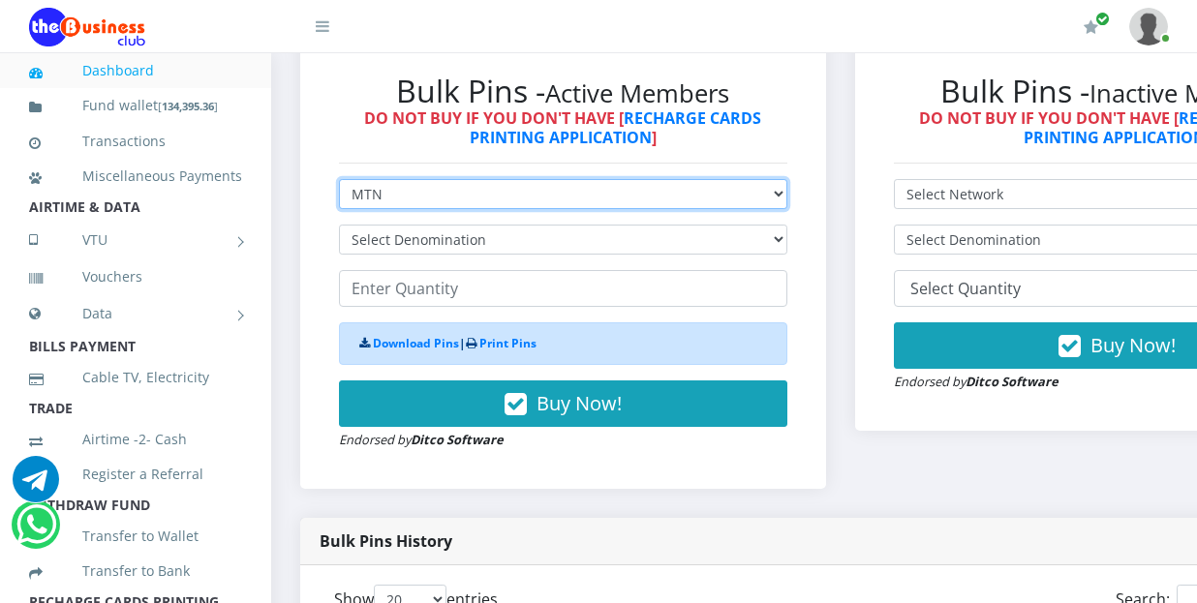
click at [505, 186] on select "Select Network MTN Globacom 9Mobile Airtel" at bounding box center [563, 194] width 448 height 30
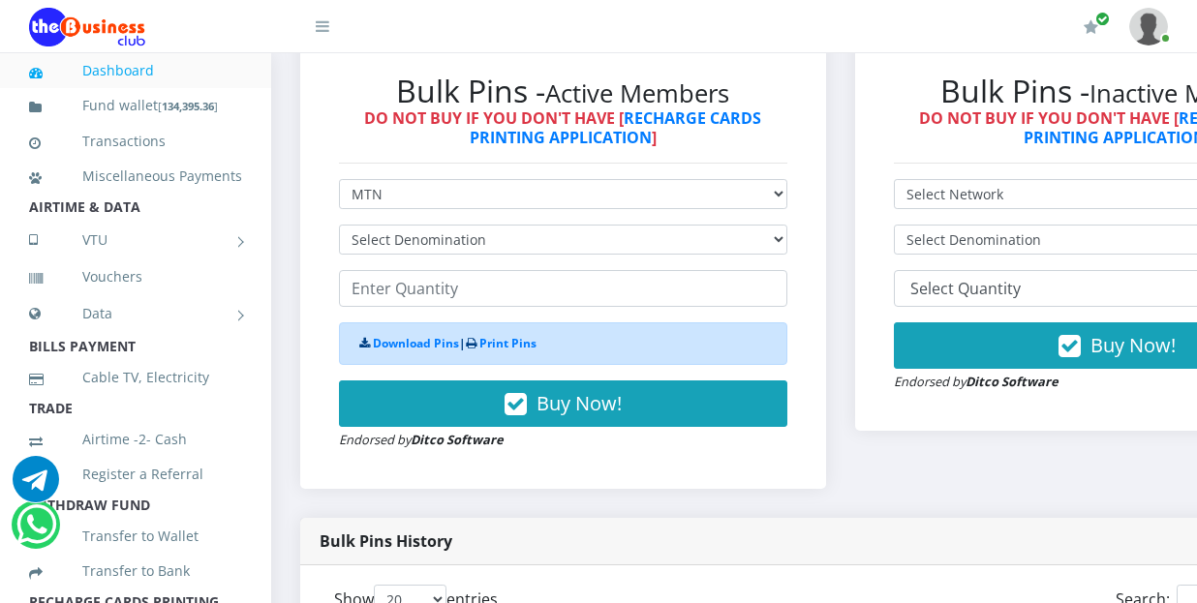
drag, startPoint x: 444, startPoint y: 293, endPoint x: 456, endPoint y: 255, distance: 39.8
click at [444, 293] on form "Select Network MTN Globacom 9Mobile Airtel Select Denomination Download Pins | …" at bounding box center [563, 314] width 448 height 271
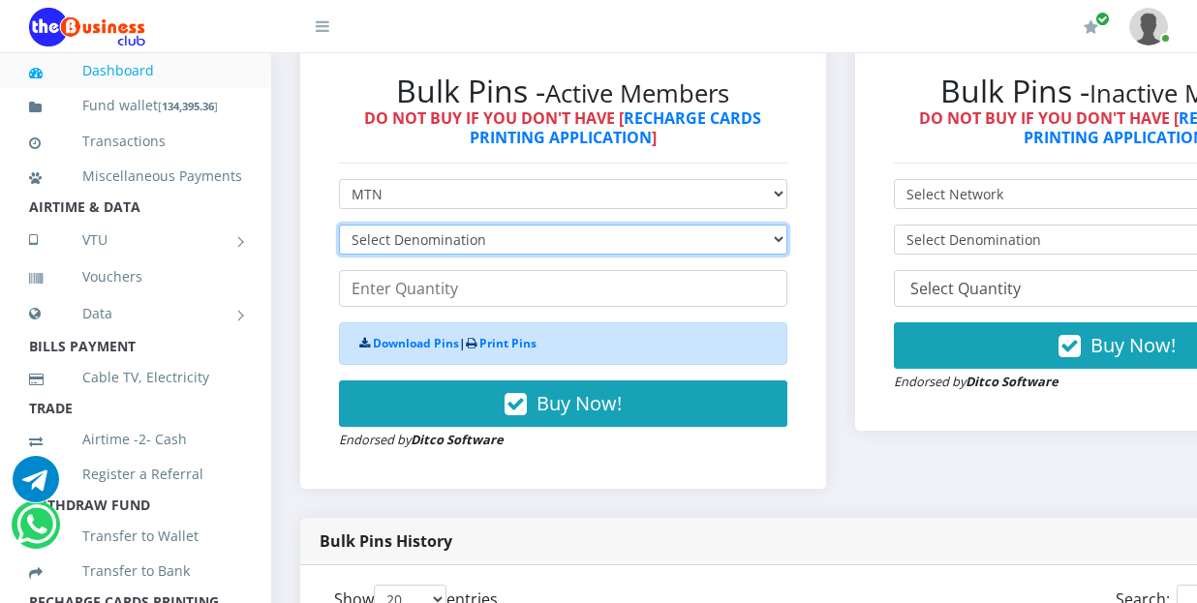
click at [706, 225] on select "Select Denomination" at bounding box center [563, 240] width 448 height 30
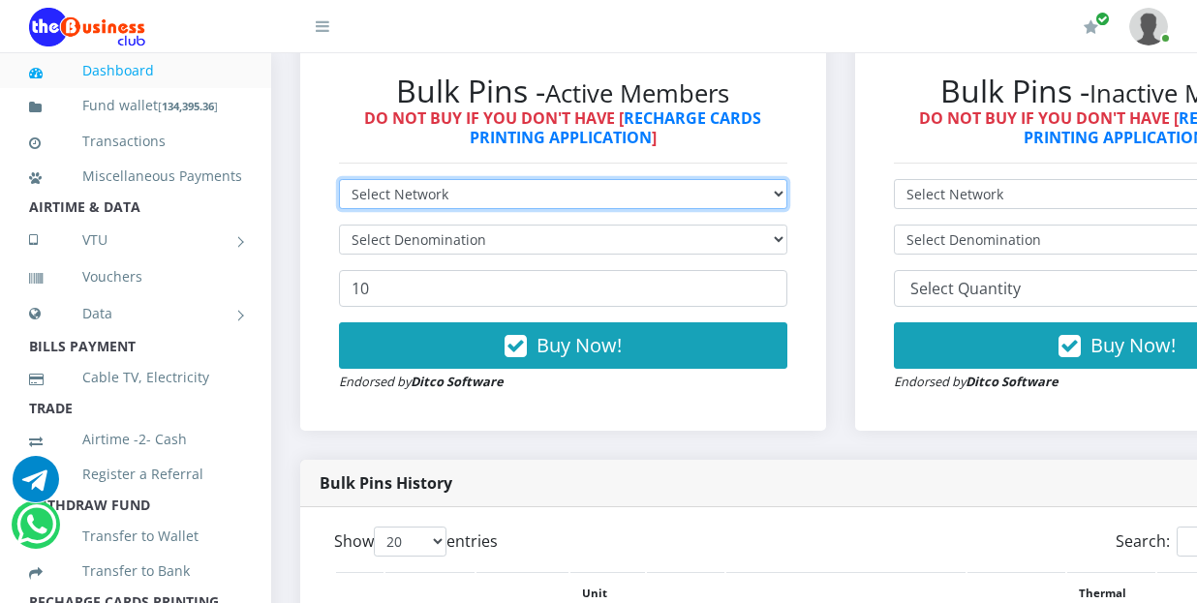
click at [753, 179] on select "Select Network MTN Globacom 9Mobile Airtel" at bounding box center [563, 194] width 448 height 30
select select "Glo"
click at [339, 179] on select "Select Network MTN Globacom 9Mobile Airtel" at bounding box center [563, 194] width 448 height 30
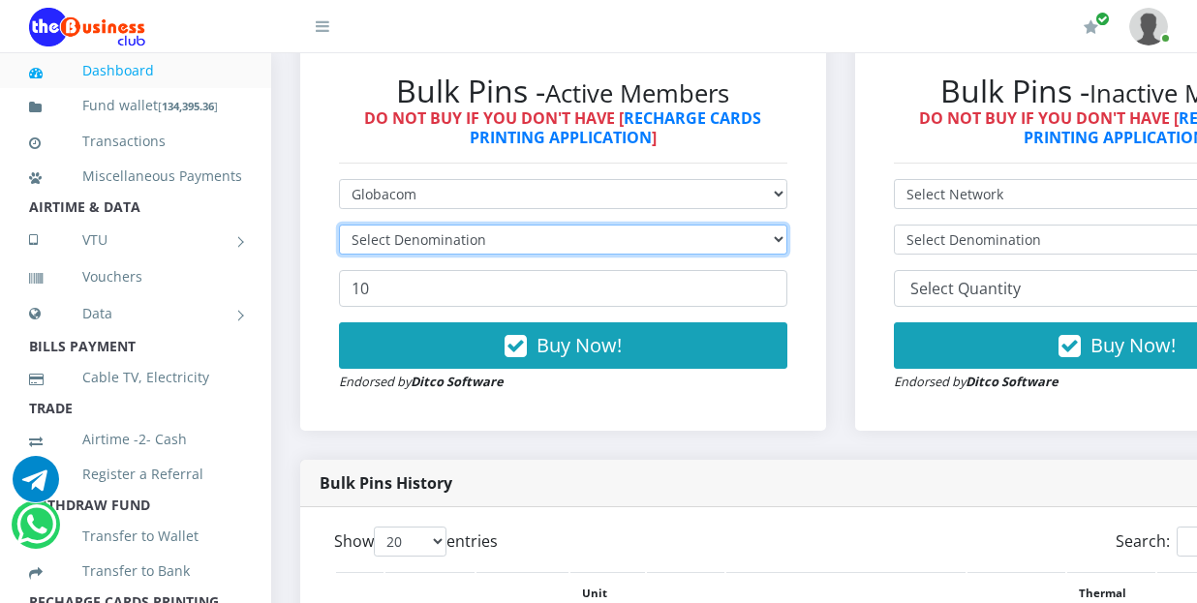
click at [760, 225] on select "Select Denomination" at bounding box center [563, 240] width 448 height 30
click at [768, 231] on select "Select Denomination" at bounding box center [563, 240] width 448 height 30
click at [768, 230] on select "Select Denomination" at bounding box center [563, 240] width 448 height 30
click at [768, 229] on select "Select Denomination" at bounding box center [563, 240] width 448 height 30
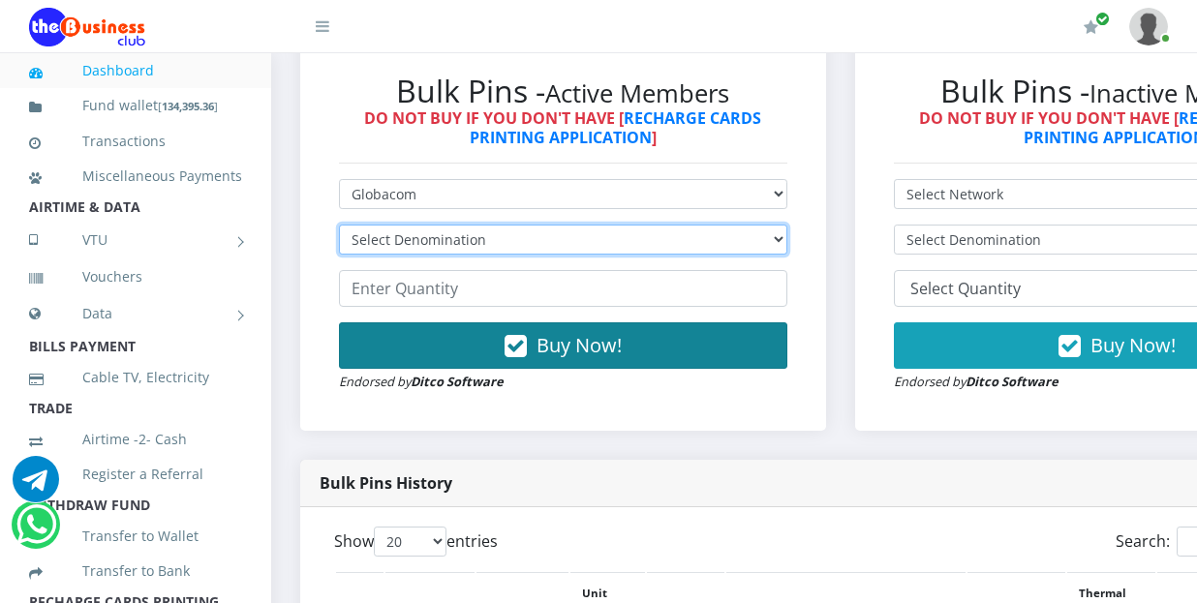
select select "193.1-200"
click at [339, 225] on select "Select Denomination Glo NGN100 - ₦96.55 Glo NGN200 - ₦193.10 Glo NGN500 - ₦482.…" at bounding box center [563, 240] width 448 height 30
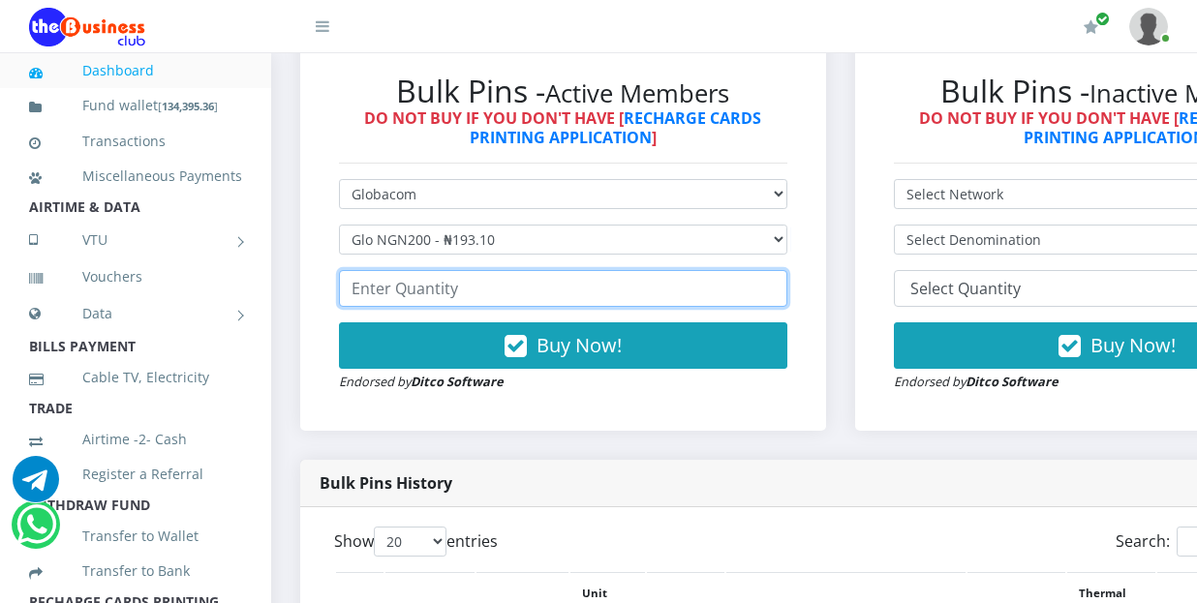
click at [459, 270] on input "number" at bounding box center [563, 288] width 448 height 37
type input "2"
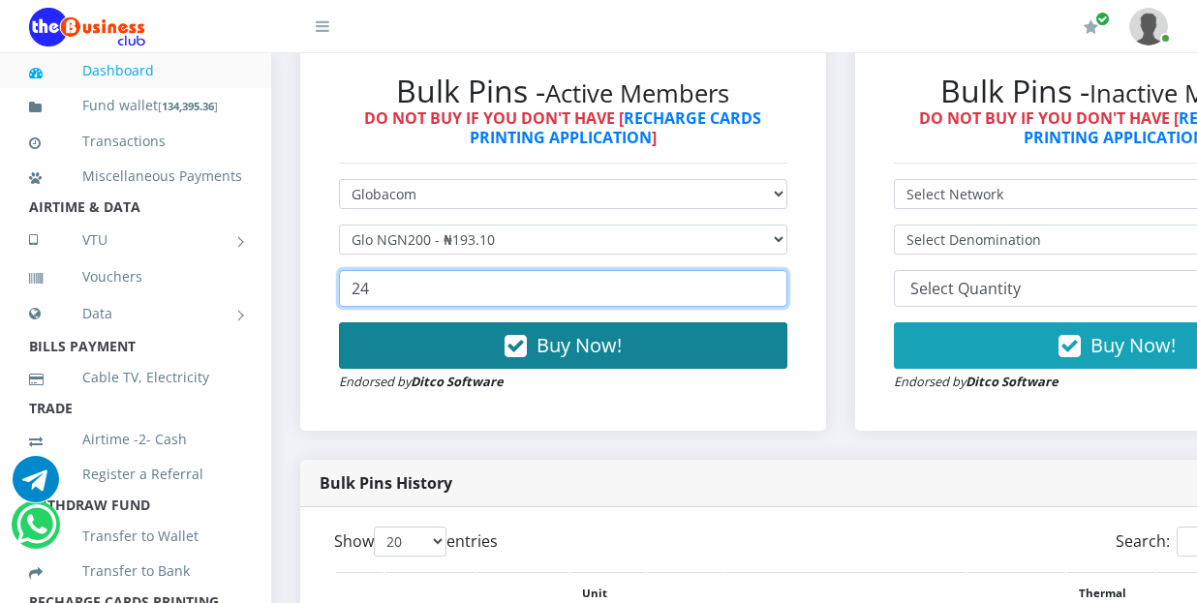
type input "2"
type input "44"
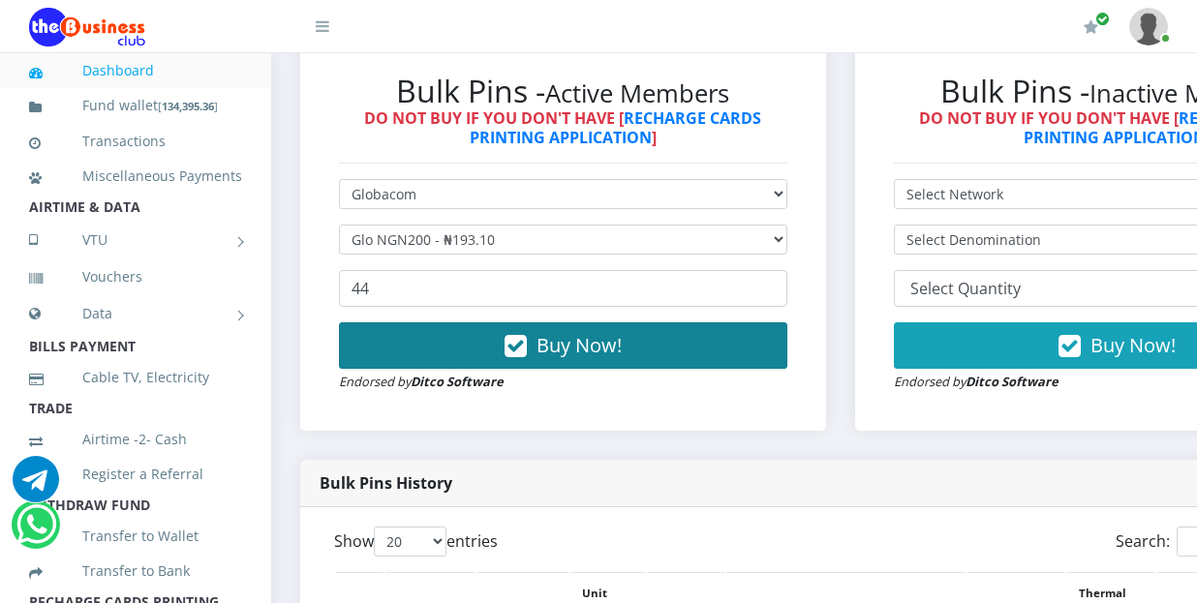
click at [482, 323] on button "Buy Now!" at bounding box center [563, 346] width 448 height 46
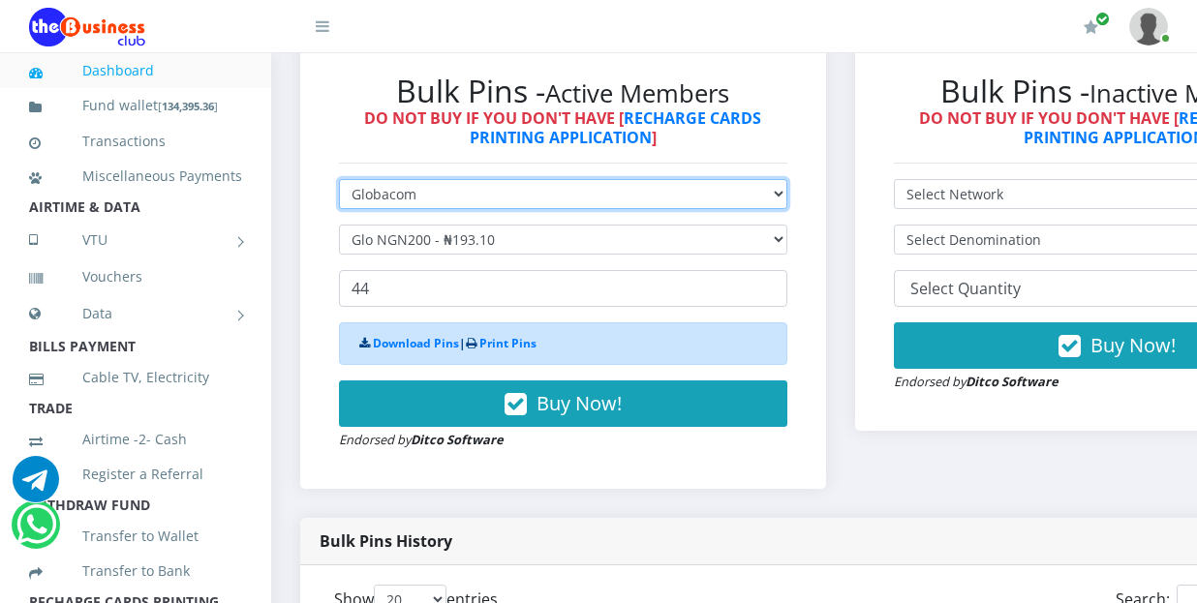
click at [447, 183] on select "Select Network MTN Globacom 9Mobile Airtel" at bounding box center [563, 194] width 448 height 30
select select "MTN"
click at [339, 179] on select "Select Network MTN Globacom 9Mobile Airtel" at bounding box center [563, 194] width 448 height 30
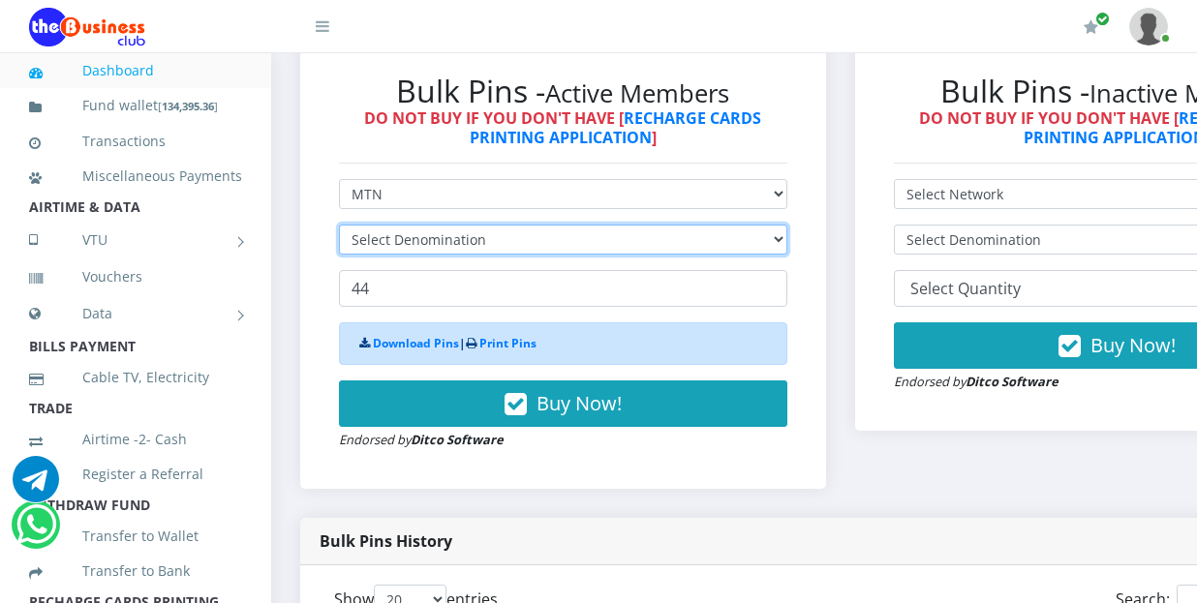
click at [446, 225] on select "Select Denomination" at bounding box center [563, 240] width 448 height 30
click at [683, 225] on select "Select Denomination" at bounding box center [563, 240] width 448 height 30
click at [682, 225] on select "Select Denomination MTN NGN100 - ₦96.99 MTN NGN200 - ₦193.98 MTN NGN400 - ₦387.…" at bounding box center [563, 240] width 448 height 30
select select "193.98-200"
click at [339, 225] on select "Select Denomination MTN NGN100 - ₦96.99 MTN NGN200 - ₦193.98 MTN NGN400 - ₦387.…" at bounding box center [563, 240] width 448 height 30
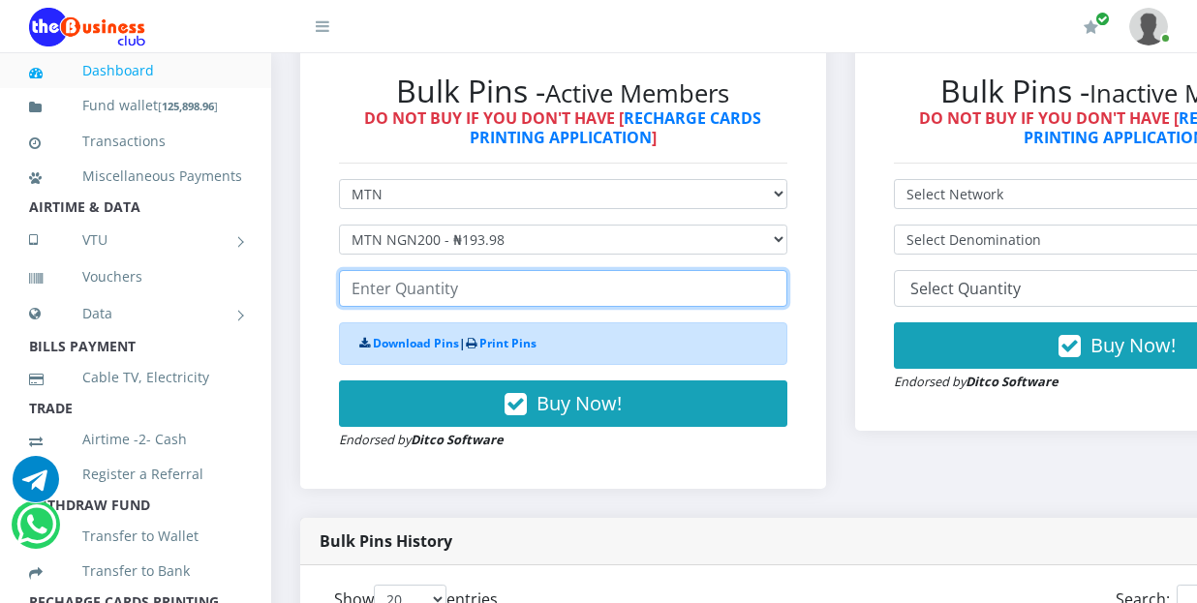
click at [398, 272] on input "number" at bounding box center [563, 288] width 448 height 37
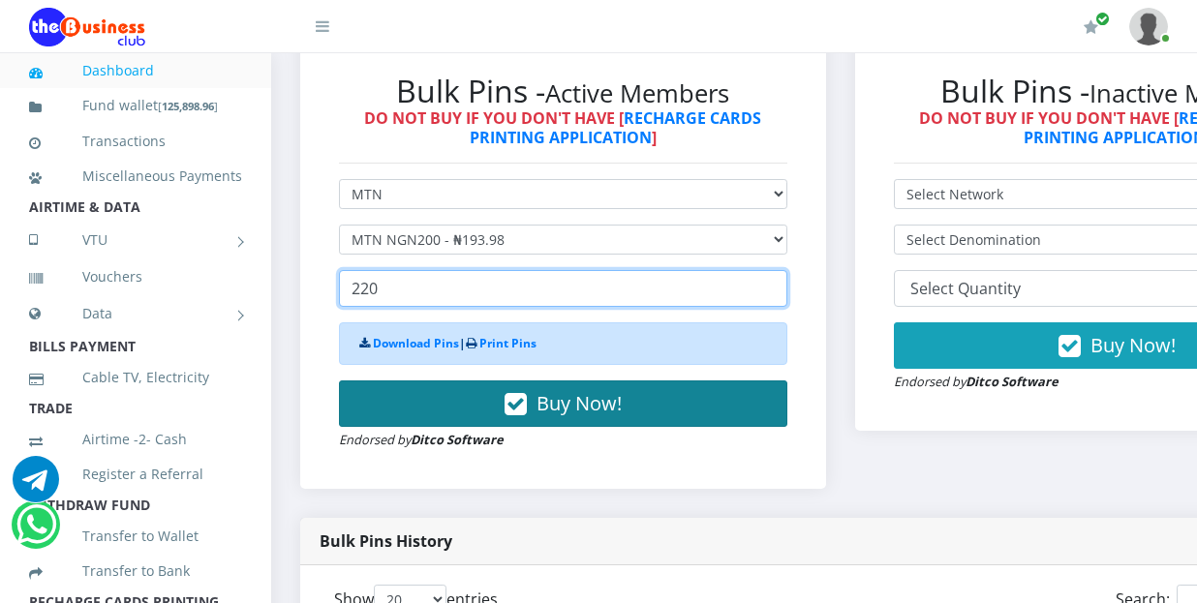
type input "220"
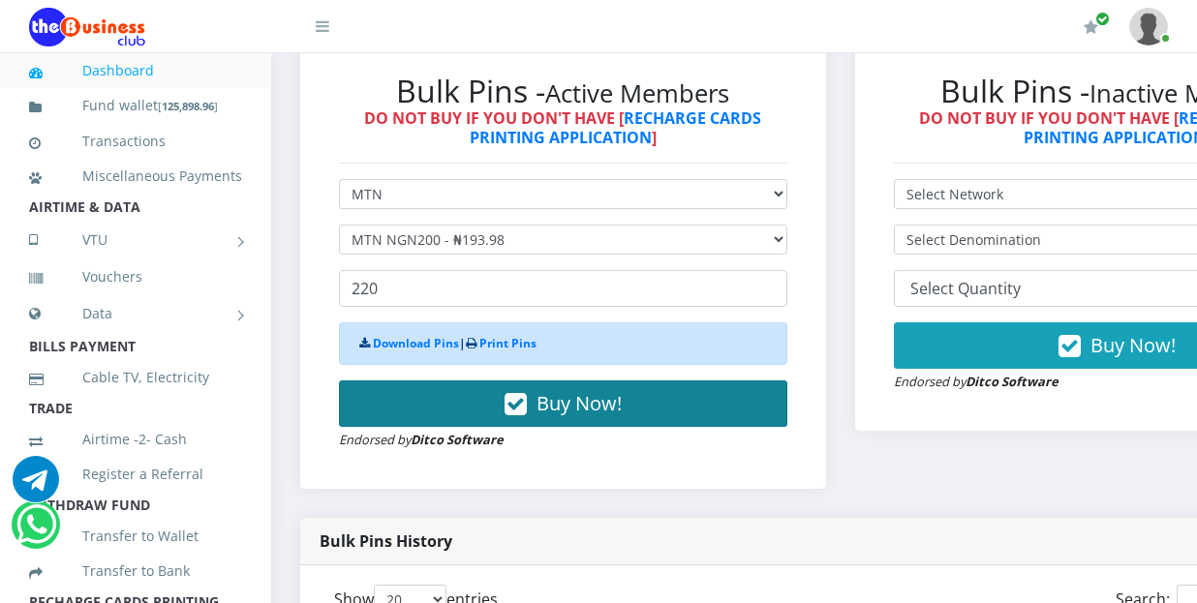
click at [415, 383] on button "Buy Now!" at bounding box center [563, 404] width 448 height 46
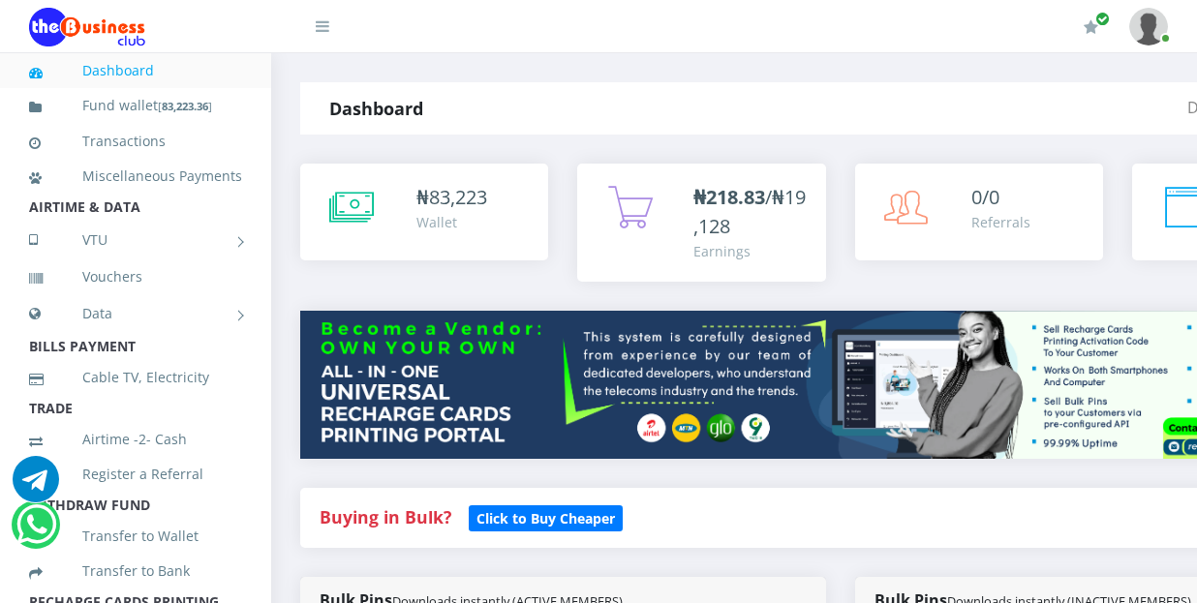
click at [1149, 30] on img at bounding box center [1148, 27] width 39 height 38
click at [1067, 76] on link "My Profile" at bounding box center [1096, 72] width 126 height 31
click at [1155, 23] on img at bounding box center [1148, 27] width 39 height 38
click at [1071, 77] on link "My Profile" at bounding box center [1096, 72] width 126 height 31
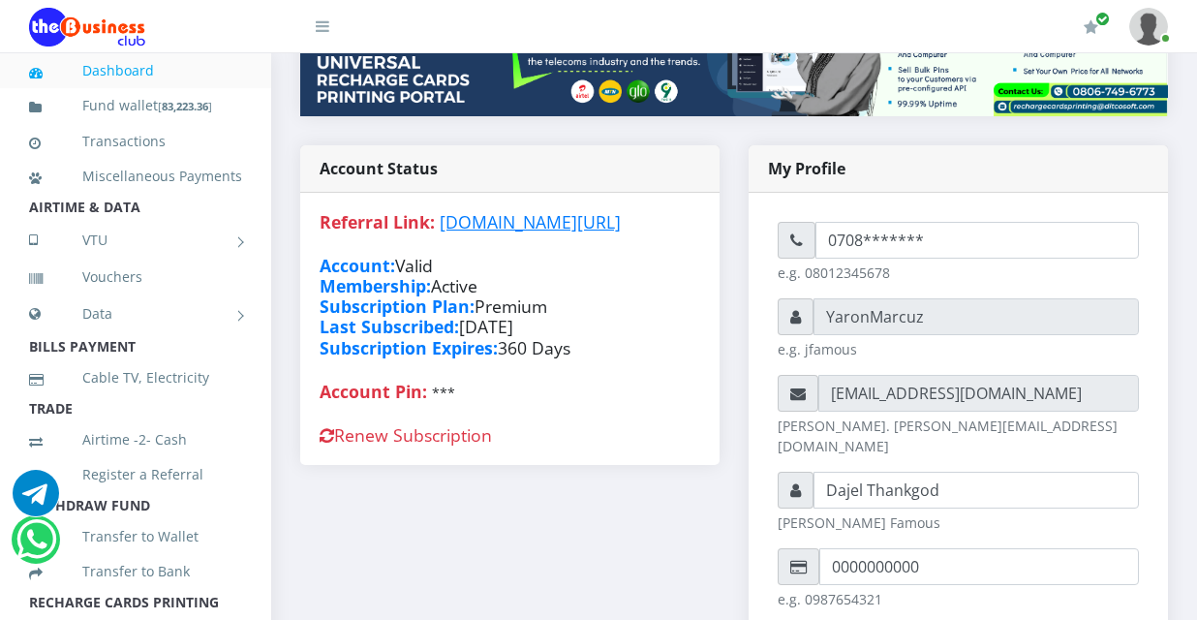
scroll to position [387, 0]
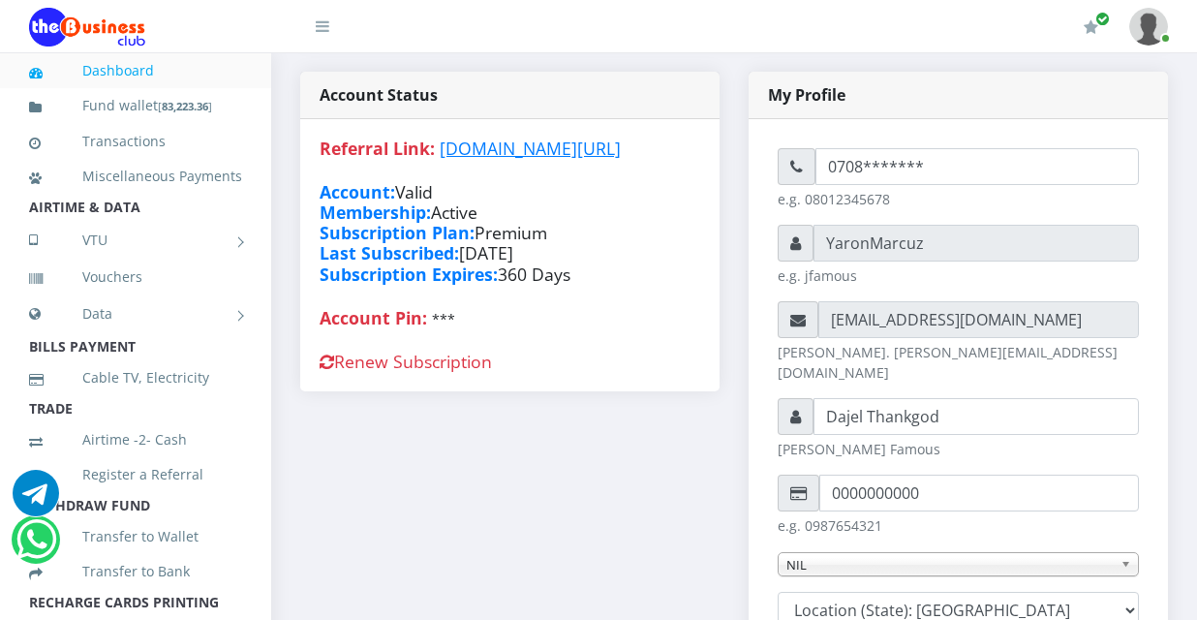
type input "YaronMarcuz"
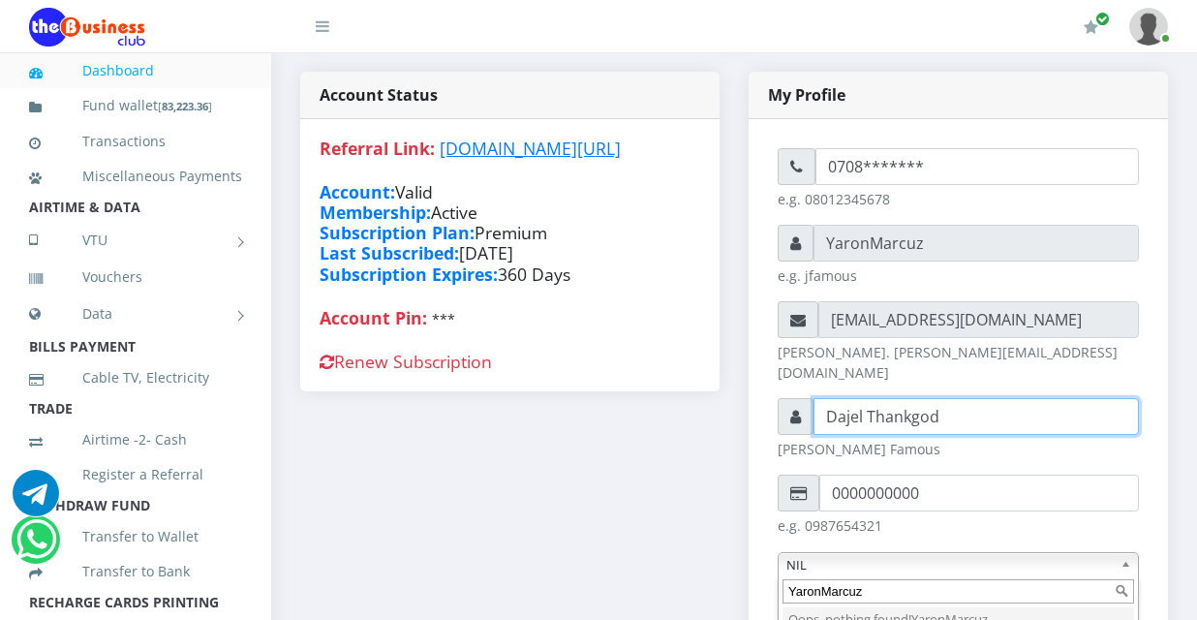
click at [952, 398] on input "Dajel Thankgod" at bounding box center [976, 416] width 325 height 37
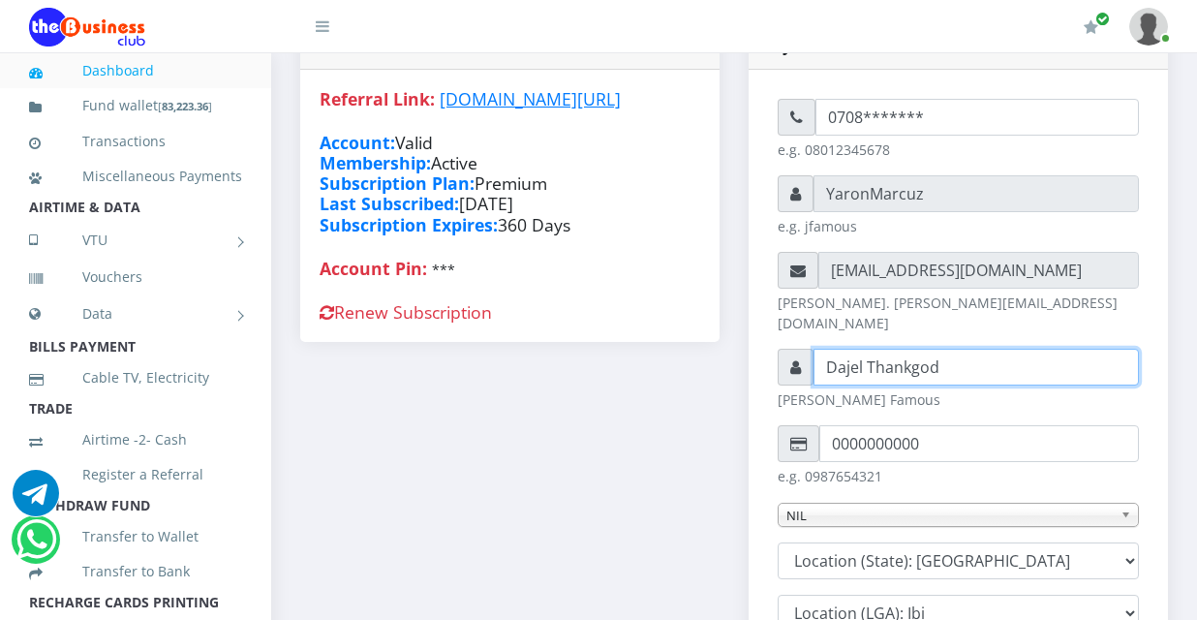
scroll to position [484, 0]
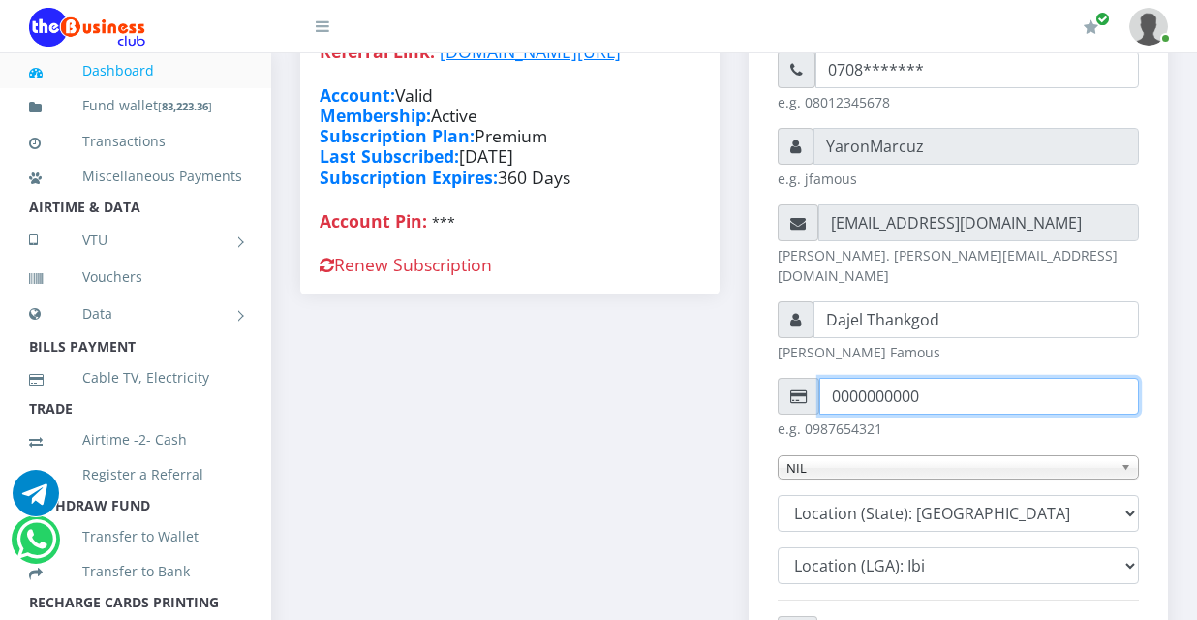
click at [860, 378] on input "0000000000" at bounding box center [979, 396] width 320 height 37
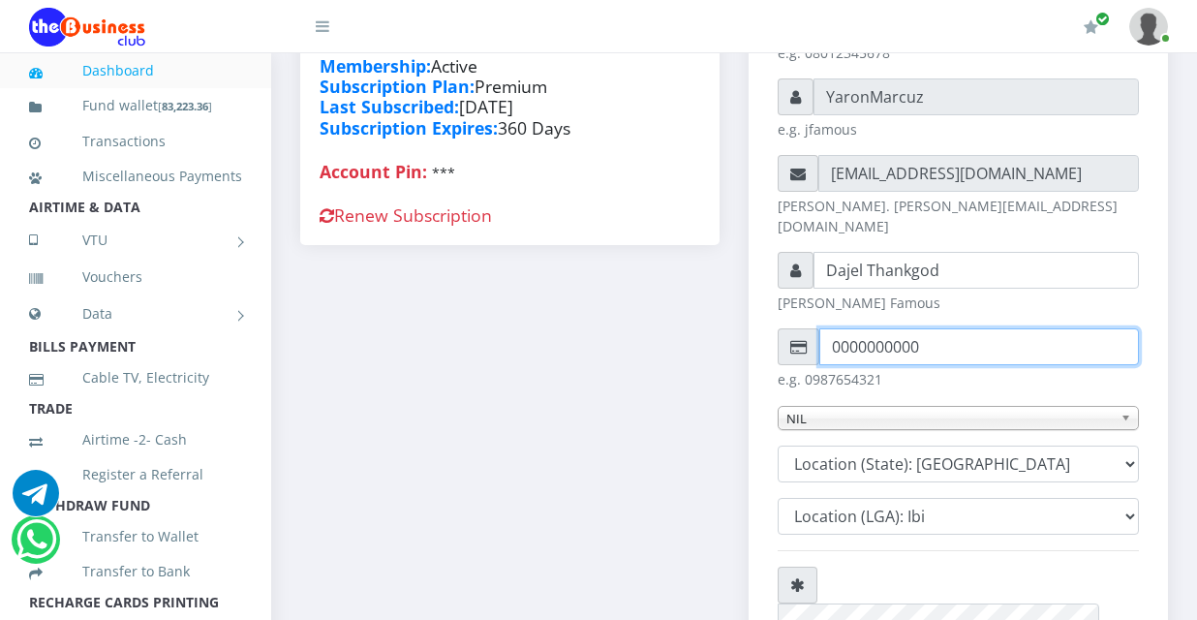
scroll to position [581, 0]
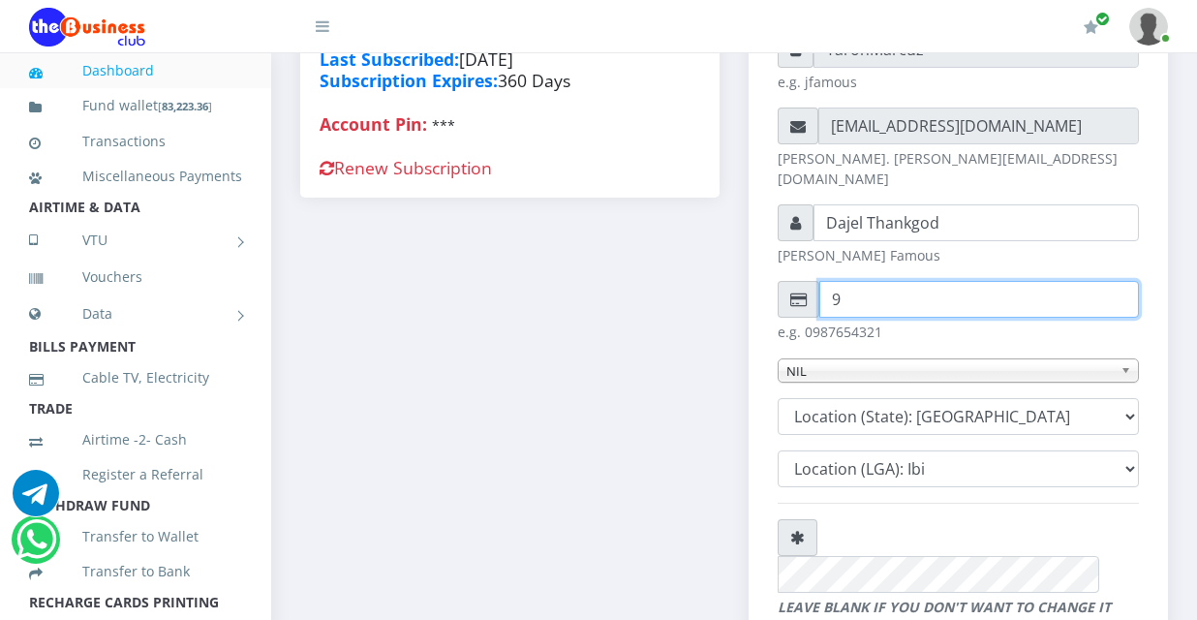
click at [1121, 281] on input "9" at bounding box center [979, 299] width 320 height 37
click at [1121, 281] on input "-7" at bounding box center [979, 299] width 320 height 37
click at [1121, 281] on input "-6" at bounding box center [979, 299] width 320 height 37
click at [1121, 281] on input "-5" at bounding box center [979, 299] width 320 height 37
click at [1121, 281] on input "-4" at bounding box center [979, 299] width 320 height 37
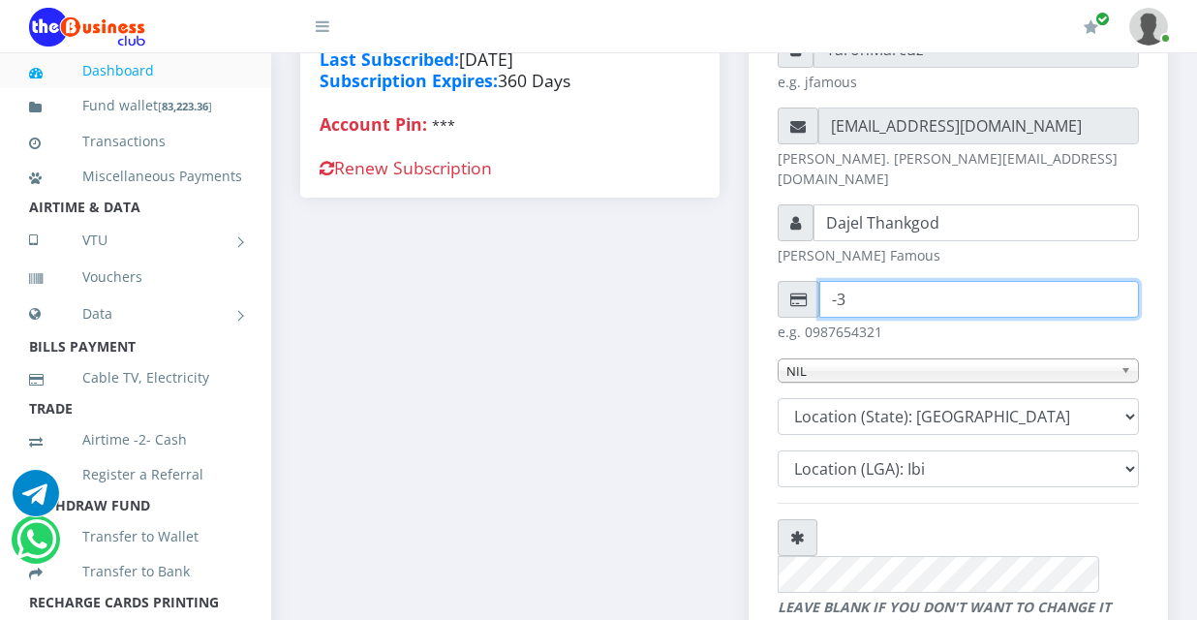
click at [1121, 281] on input "-3" at bounding box center [979, 299] width 320 height 37
click at [1121, 281] on input "-2" at bounding box center [979, 299] width 320 height 37
click at [1122, 281] on input "-1" at bounding box center [979, 299] width 320 height 37
type input "0"
click at [1123, 281] on input "0" at bounding box center [979, 299] width 320 height 37
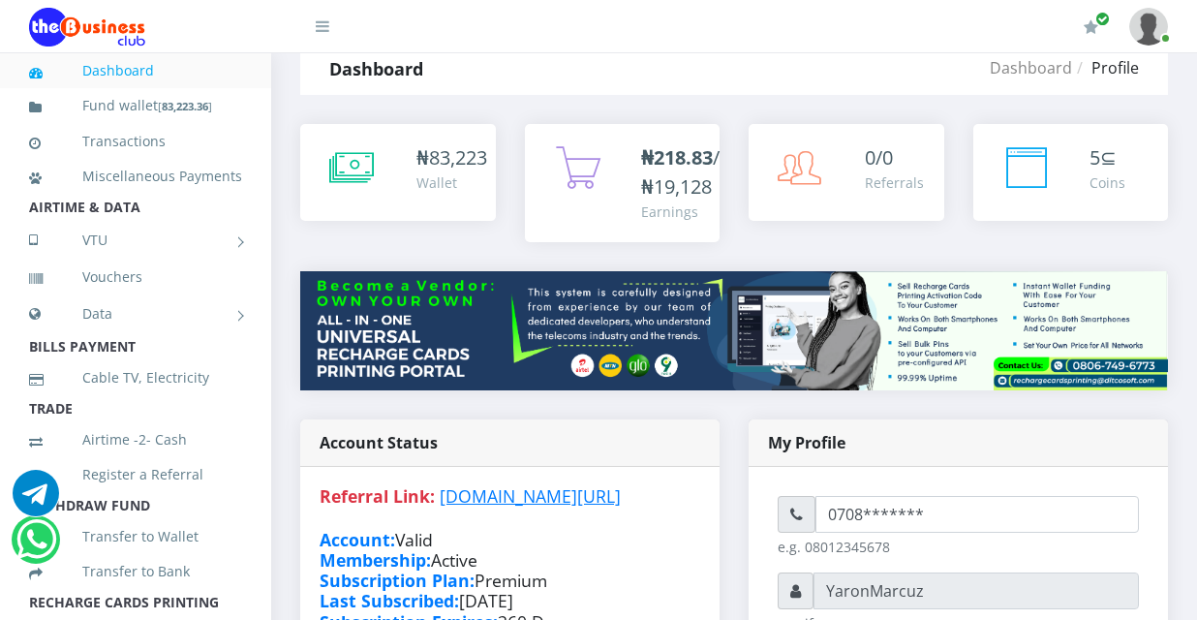
scroll to position [0, 0]
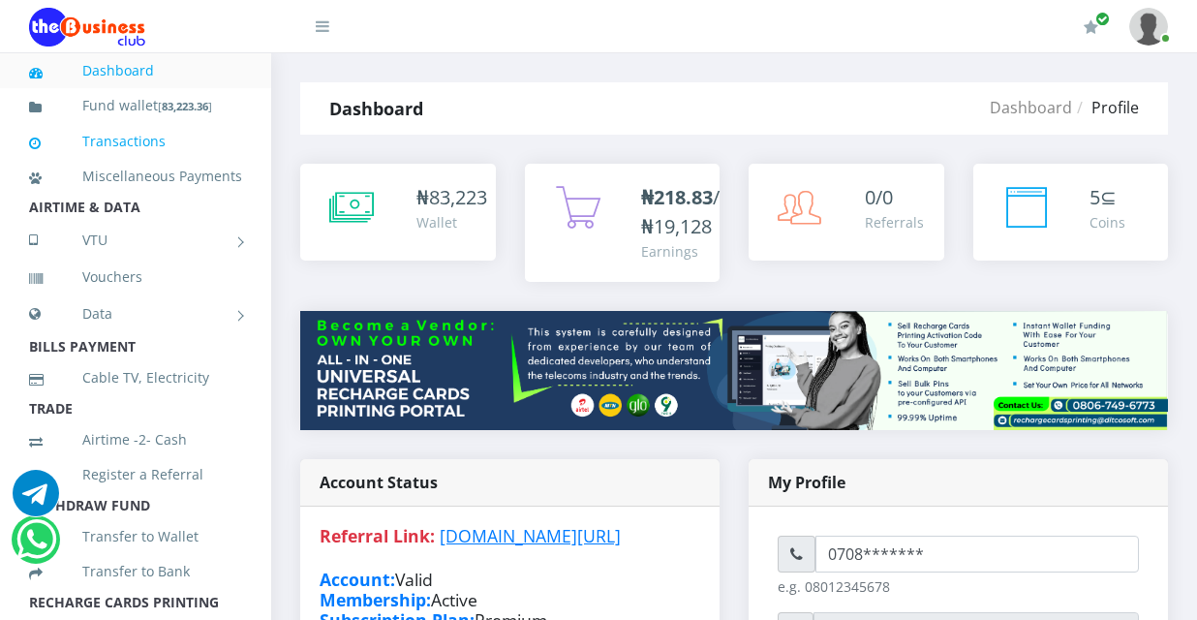
click at [123, 139] on link "Transactions" at bounding box center [135, 141] width 213 height 45
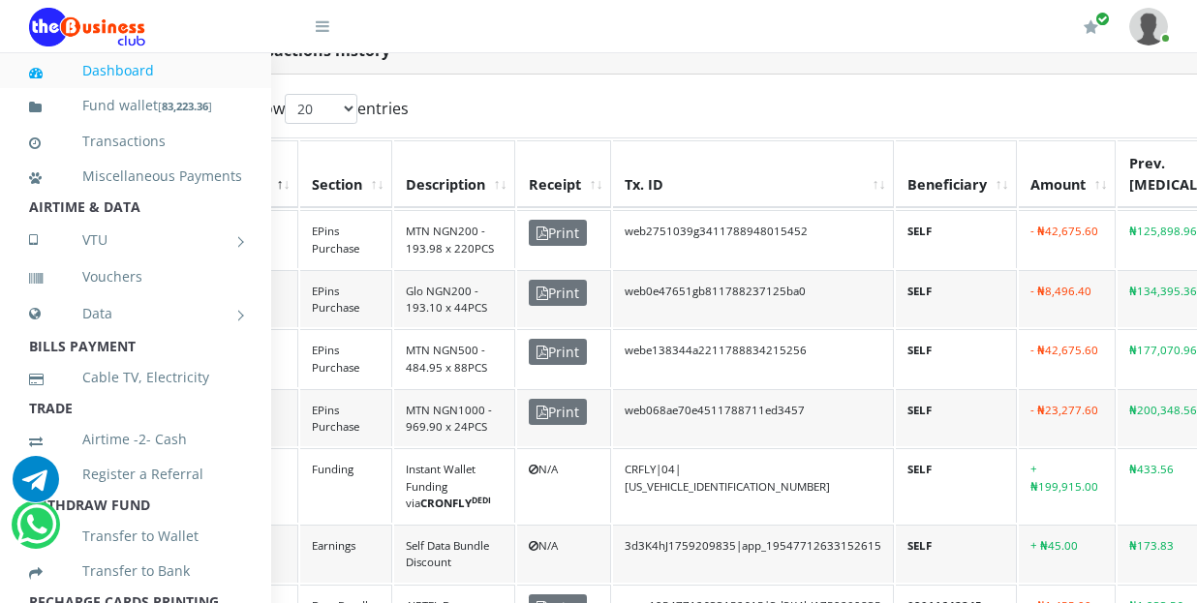
scroll to position [484, 76]
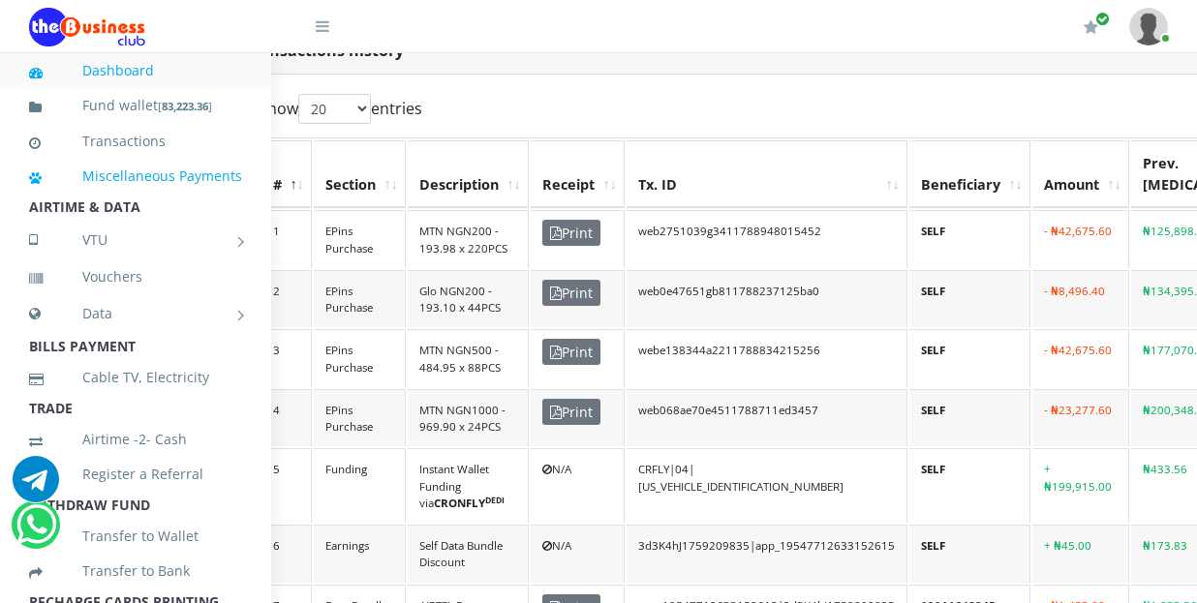
click at [139, 170] on link "Miscellaneous Payments" at bounding box center [135, 176] width 213 height 45
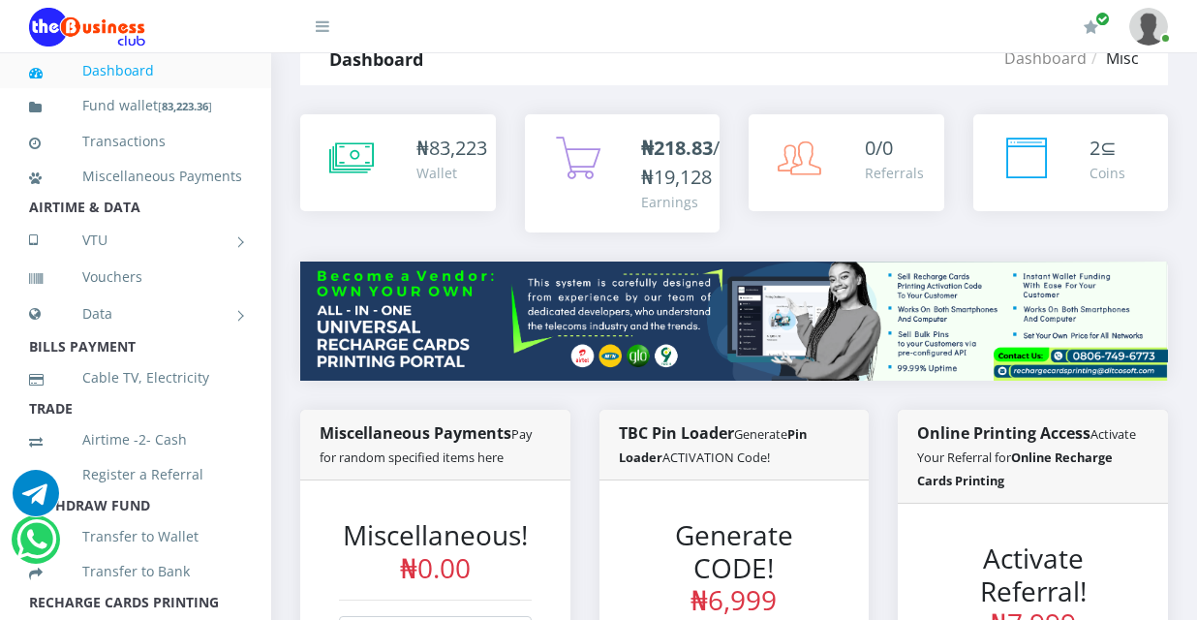
scroll to position [291, 0]
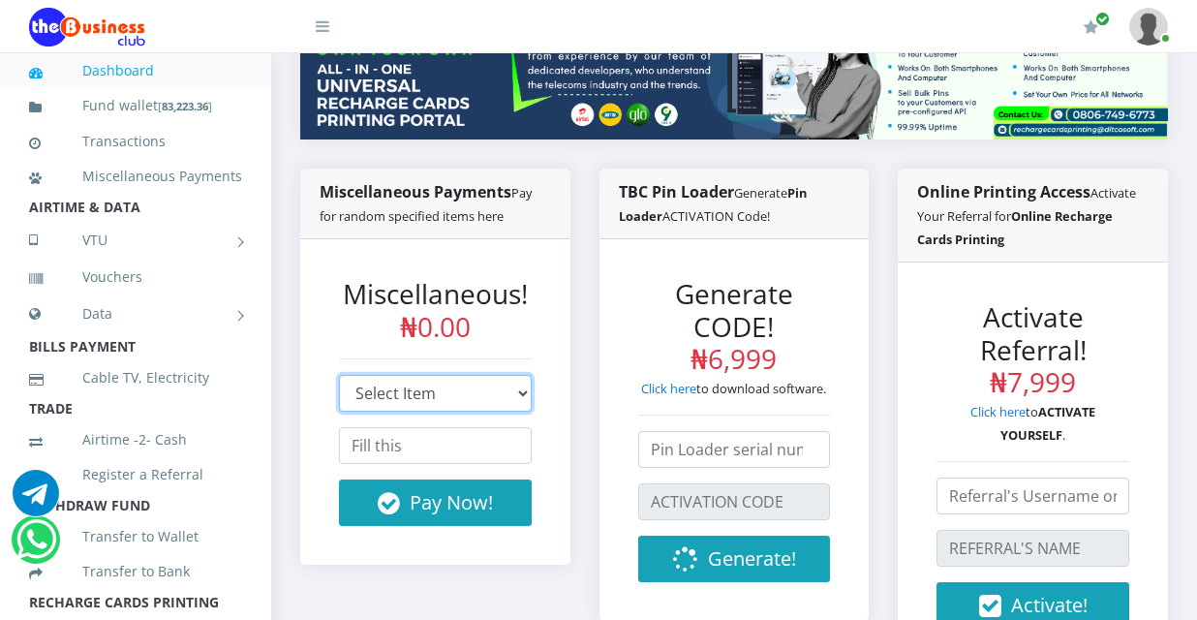
click at [500, 375] on select "Select Item Branded Online Recharge Cards Printing Portal (with new domain) Bra…" at bounding box center [435, 393] width 193 height 37
click at [559, 269] on div "Miscellaneous! ₦0.00 Select Item Branded Online Recharge Cards Printing Portal …" at bounding box center [435, 401] width 270 height 325
click at [219, 264] on link "VTU" at bounding box center [135, 240] width 213 height 48
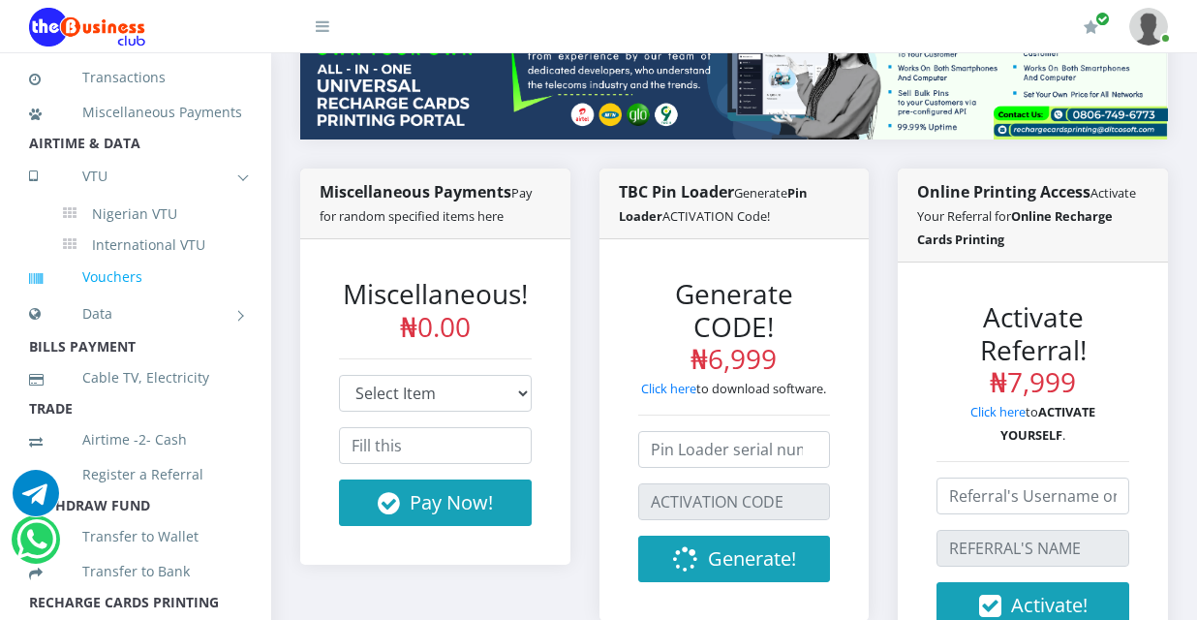
scroll to position [66, 0]
click at [121, 297] on link "Vouchers" at bounding box center [135, 275] width 213 height 45
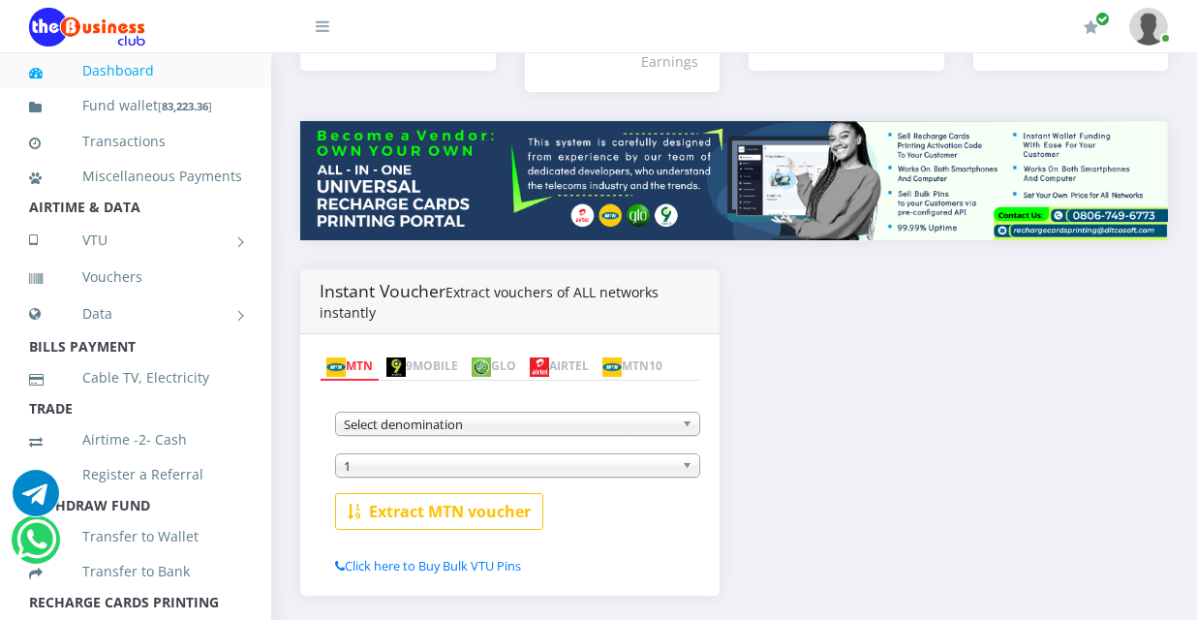
scroll to position [291, 0]
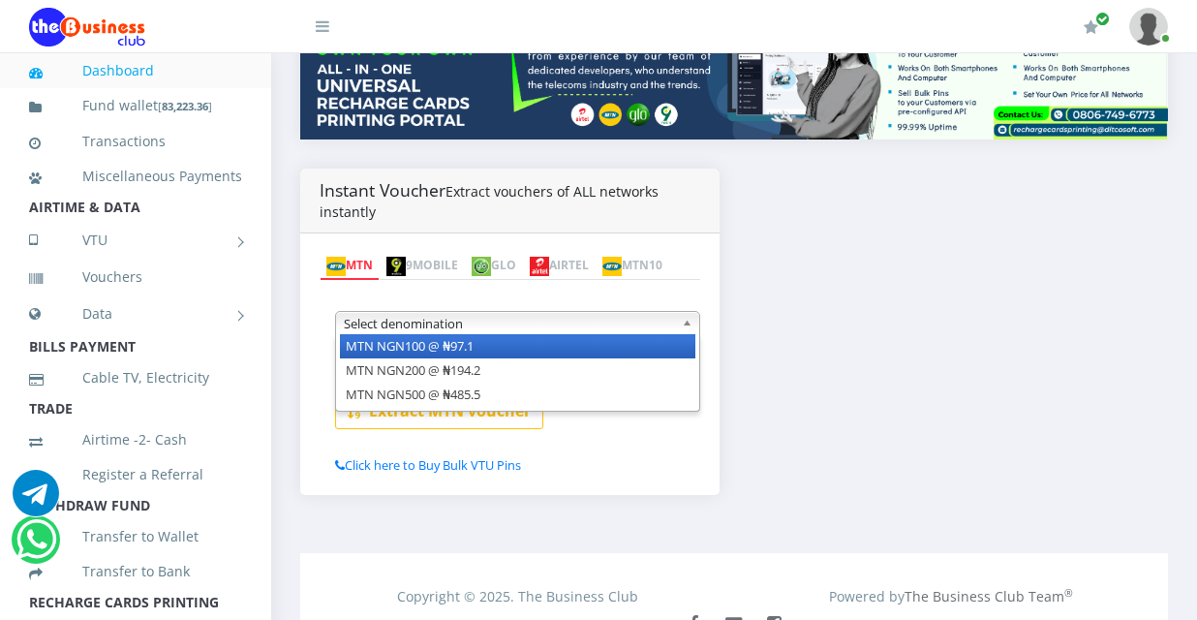
click at [692, 334] on b at bounding box center [690, 323] width 17 height 22
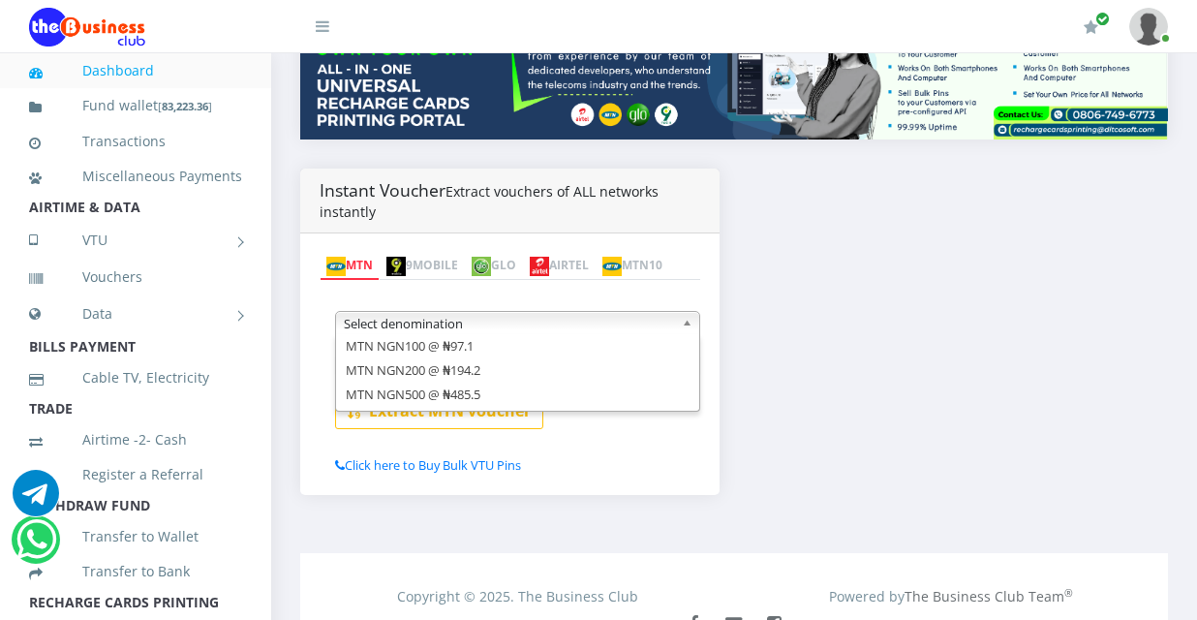
click at [781, 322] on div "Instant Voucher Extract vouchers of ALL networks instantly MTN 9MOBILE GLO AIRT…" at bounding box center [734, 346] width 897 height 355
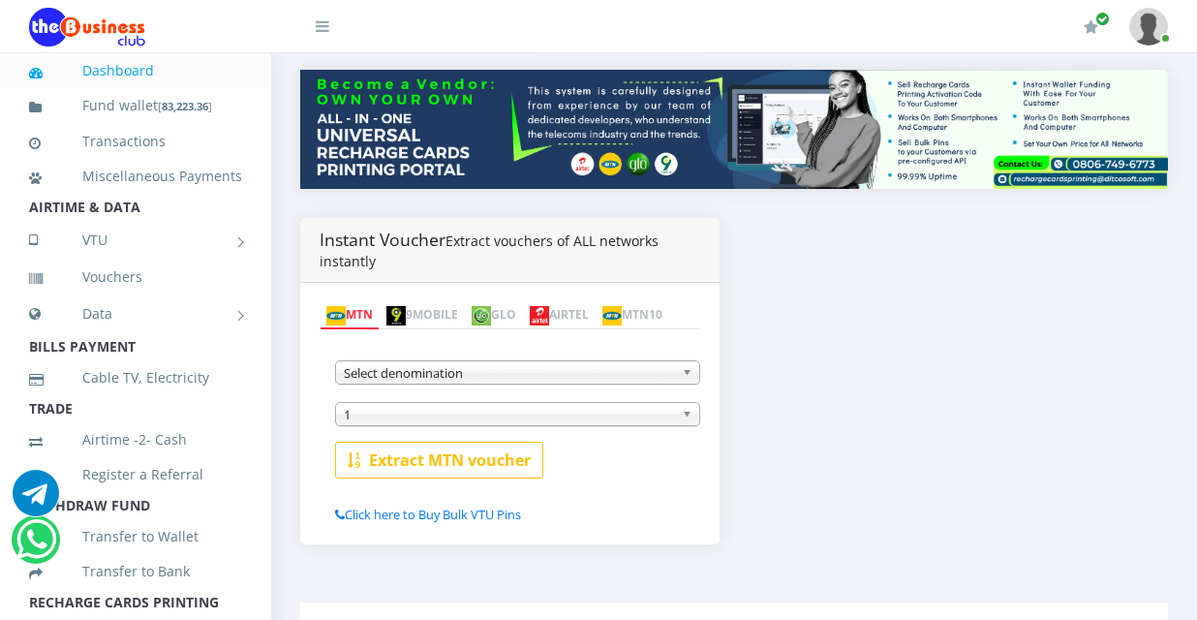
scroll to position [194, 0]
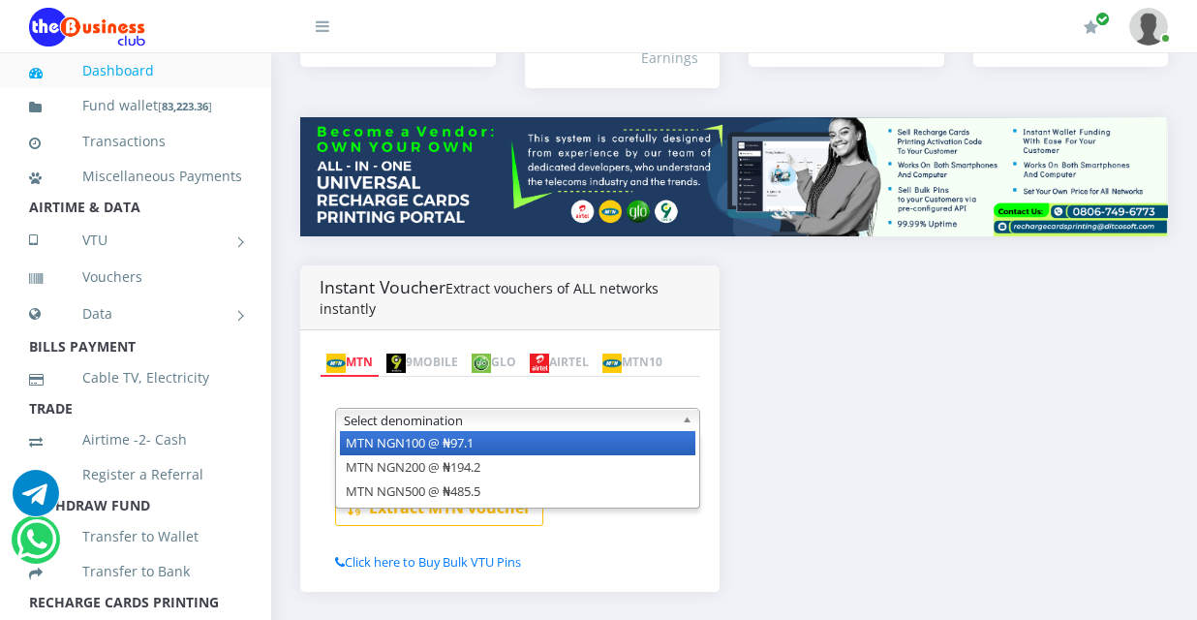
click at [498, 415] on span "Select denomination" at bounding box center [509, 420] width 330 height 23
click at [949, 327] on div "Instant Voucher Extract vouchers of ALL networks instantly MTN 9MOBILE GLO AIRT…" at bounding box center [734, 442] width 897 height 355
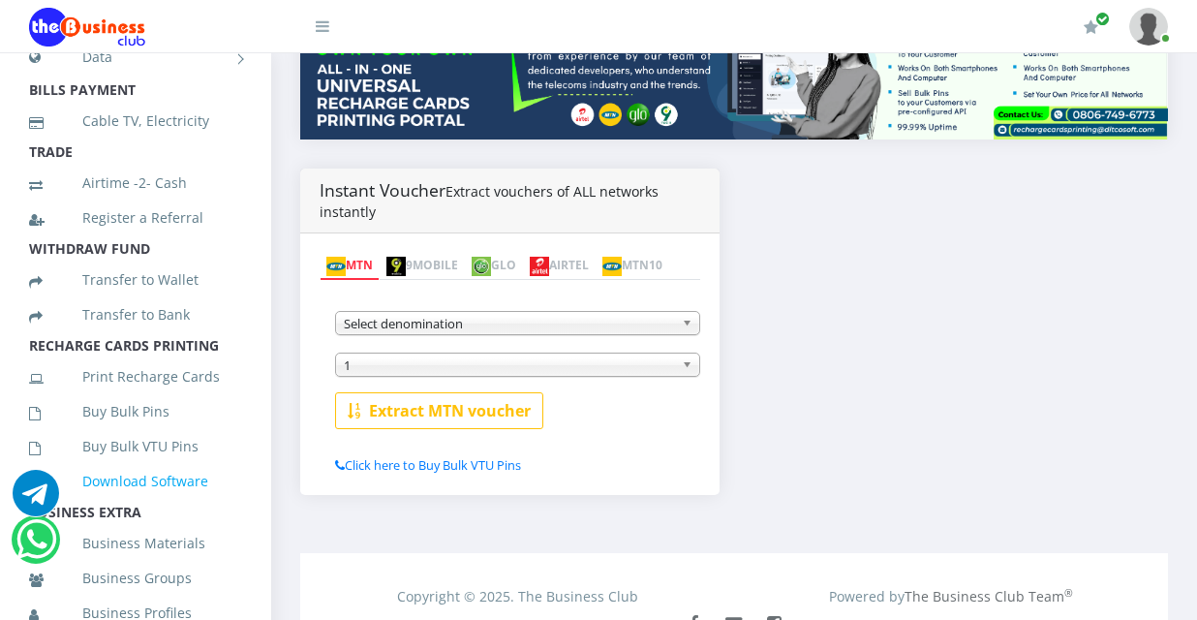
scroll to position [291, 0]
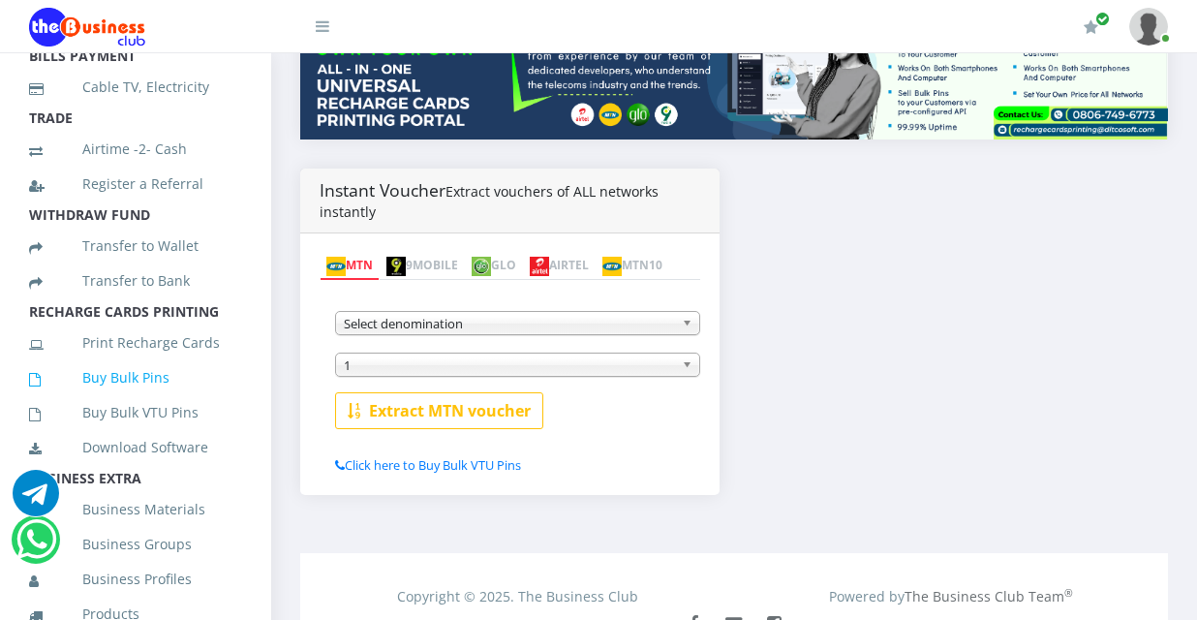
click at [134, 400] on link "Buy Bulk Pins" at bounding box center [135, 377] width 213 height 45
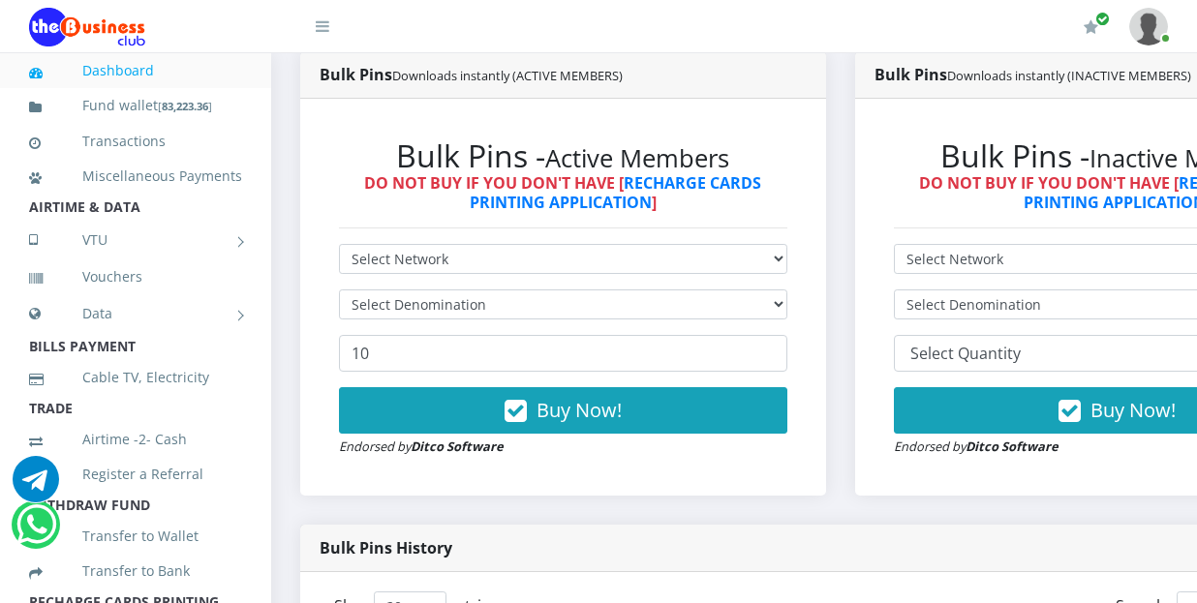
scroll to position [484, 0]
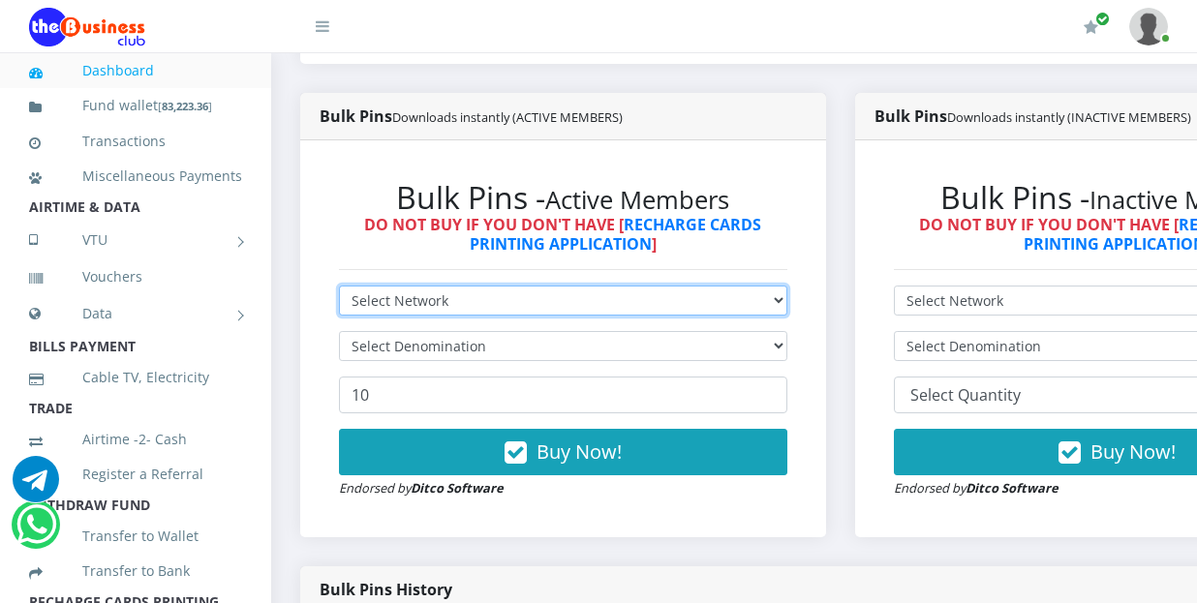
click at [513, 286] on select "Select Network MTN Globacom 9Mobile Airtel" at bounding box center [563, 301] width 448 height 30
select select "MTN"
click at [339, 286] on select "Select Network MTN Globacom 9Mobile Airtel" at bounding box center [563, 301] width 448 height 30
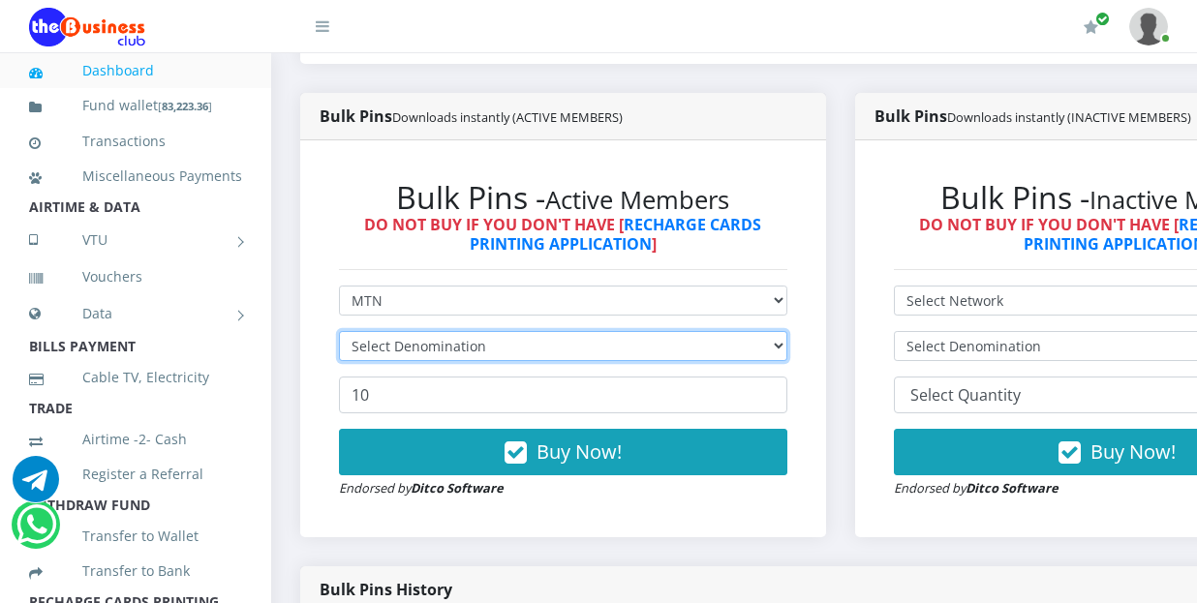
click at [649, 331] on select "Select Denomination" at bounding box center [563, 346] width 448 height 30
click at [727, 331] on select "Select Denomination" at bounding box center [563, 346] width 448 height 30
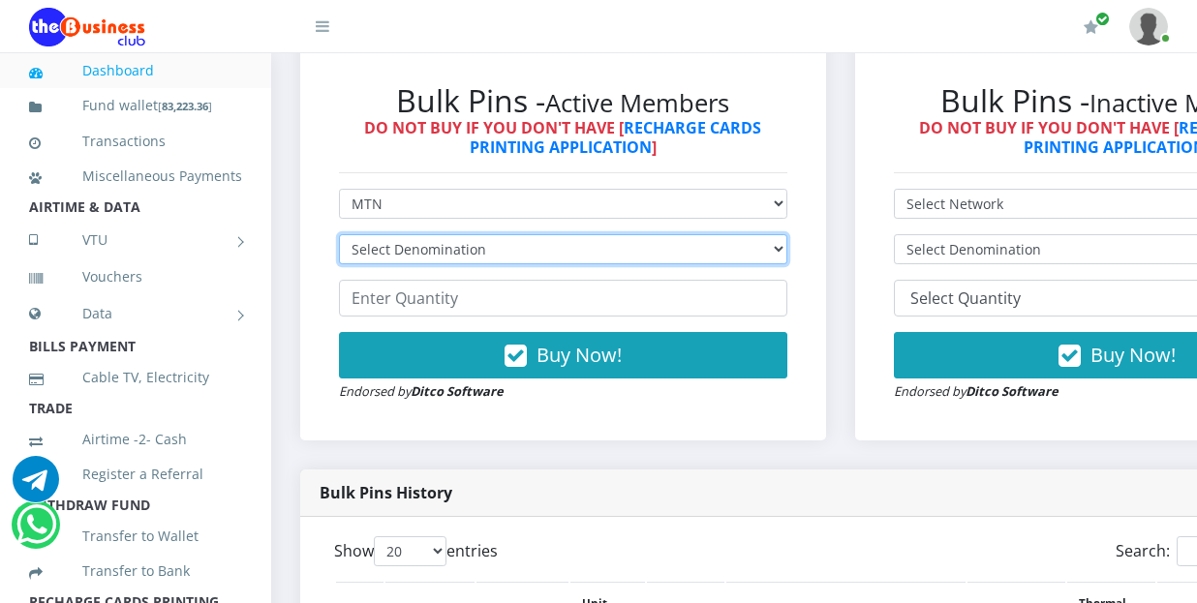
click at [532, 237] on select "Select Denomination MTN NGN100 - ₦96.99 MTN NGN200 - ₦193.98 MTN NGN400 - ₦387.…" at bounding box center [563, 249] width 448 height 30
select select "96.99-100"
click at [339, 234] on select "Select Denomination MTN NGN100 - ₦96.99 MTN NGN200 - ₦193.98 MTN NGN400 - ₦387.…" at bounding box center [563, 249] width 448 height 30
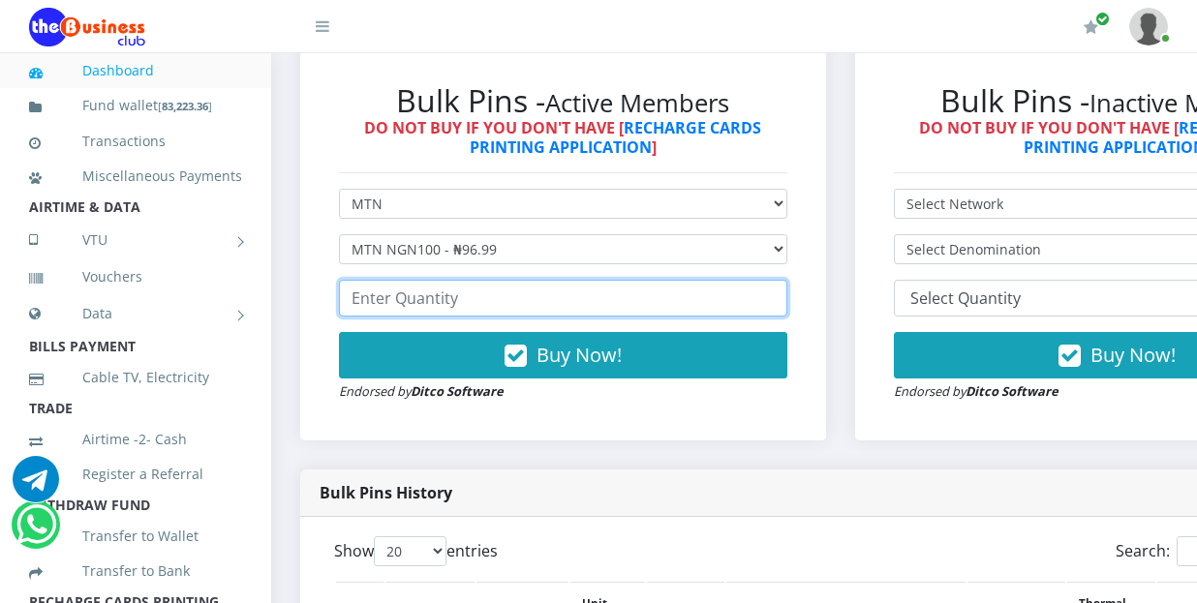
click at [489, 282] on input "number" at bounding box center [563, 298] width 448 height 37
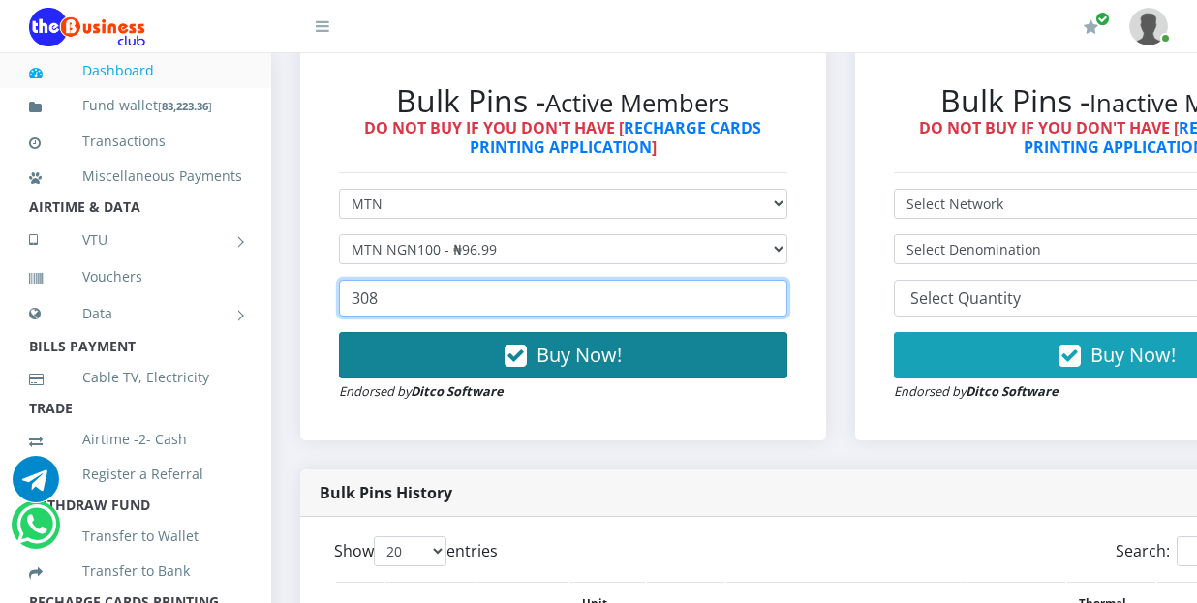
type input "308"
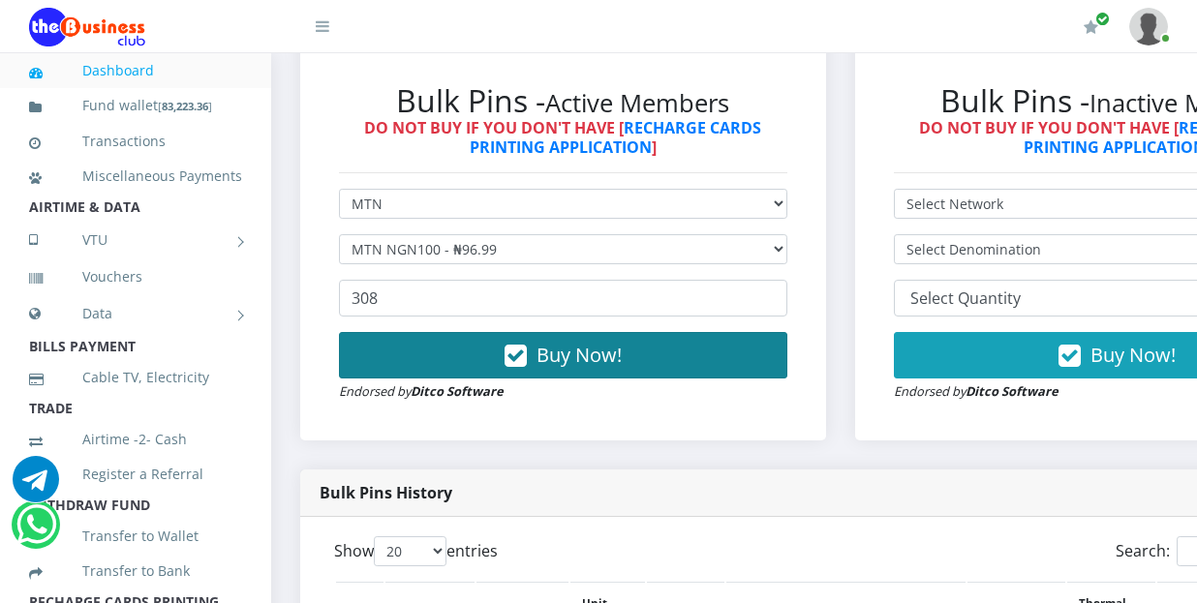
click at [488, 333] on button "Buy Now!" at bounding box center [563, 355] width 448 height 46
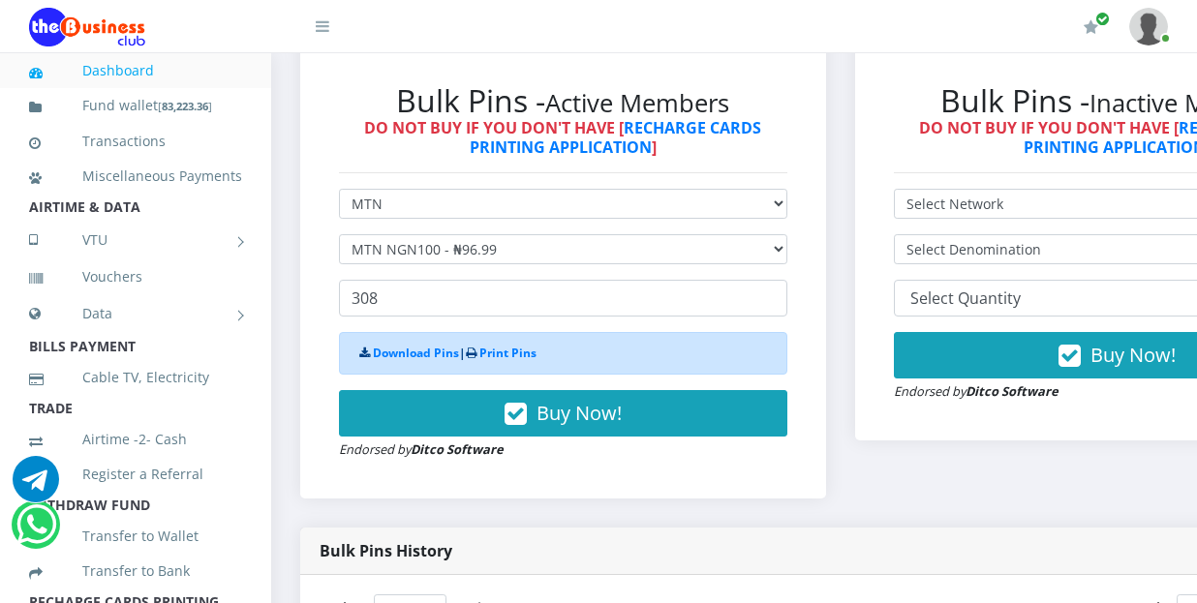
scroll to position [0, 0]
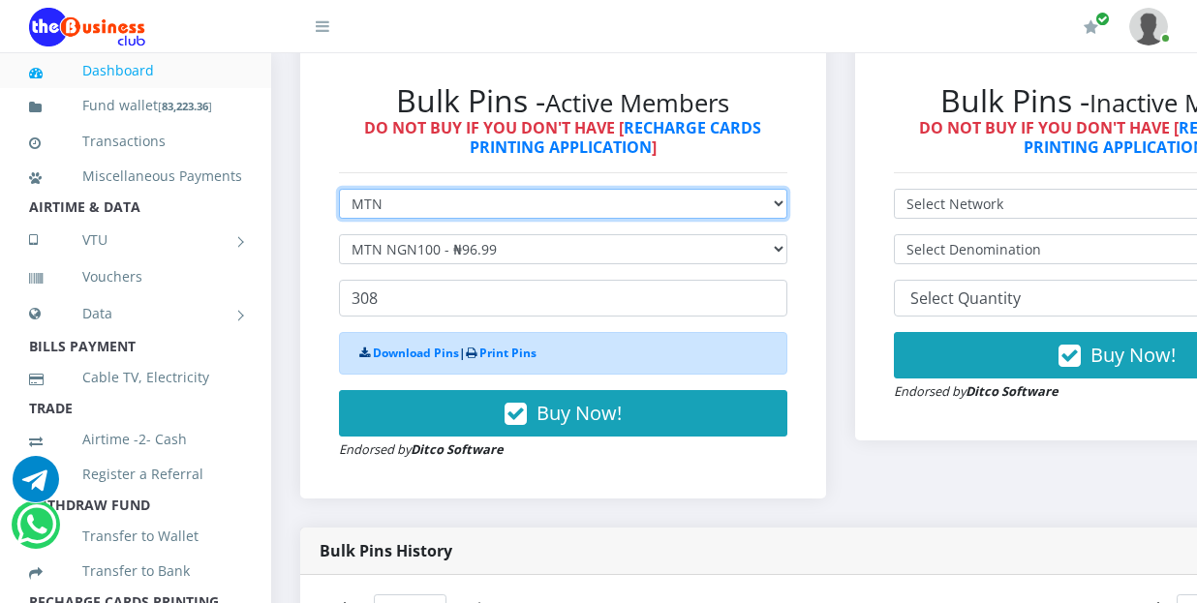
click at [408, 197] on select "Select Network MTN Globacom 9Mobile Airtel" at bounding box center [563, 204] width 448 height 30
select select "Airtel"
click at [339, 189] on select "Select Network MTN Globacom 9Mobile Airtel" at bounding box center [563, 204] width 448 height 30
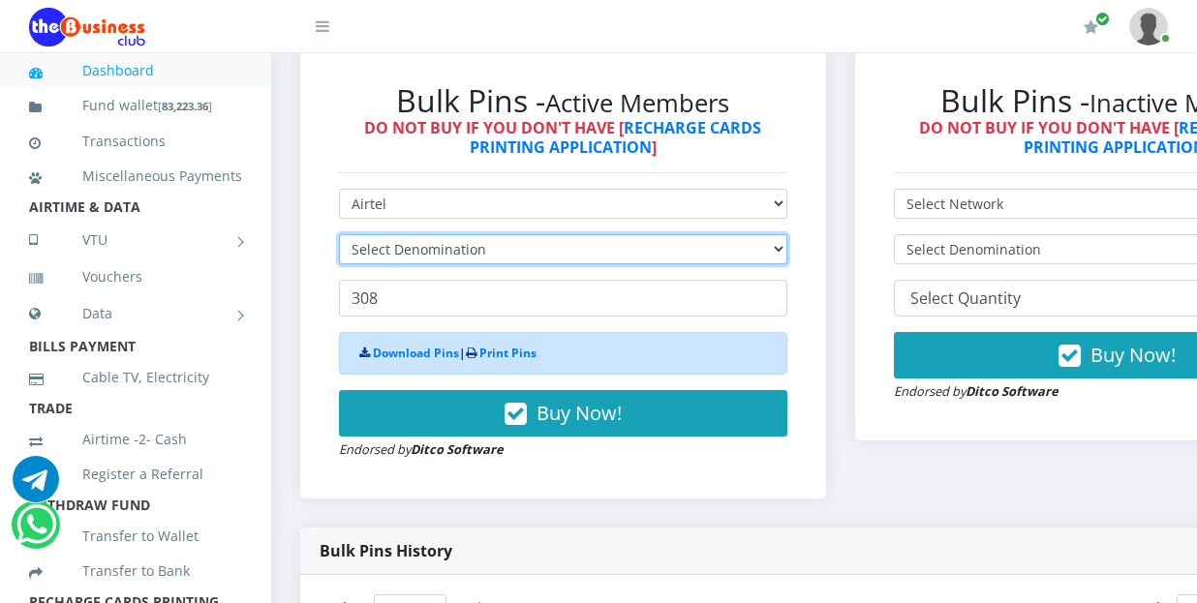
click at [411, 234] on select "Select Denomination" at bounding box center [563, 249] width 448 height 30
select select "96.38-100"
click at [339, 234] on select "Select Denomination Airtel NGN100 - ₦96.38 Airtel NGN200 - ₦192.76 Airtel NGN50…" at bounding box center [563, 249] width 448 height 30
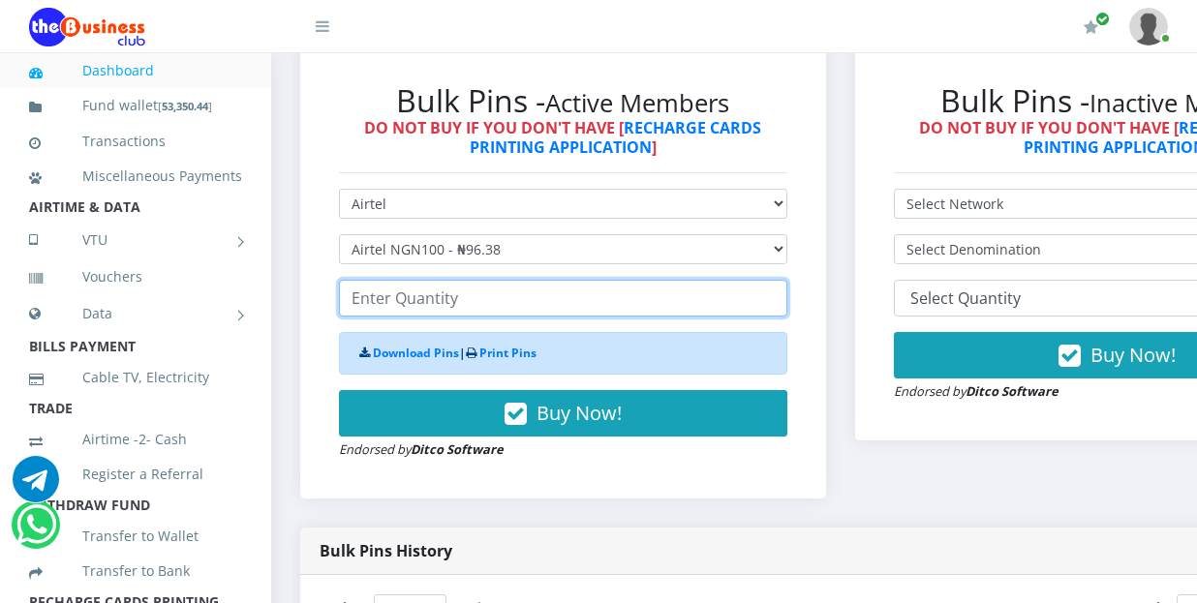
click at [424, 288] on input "number" at bounding box center [563, 298] width 448 height 37
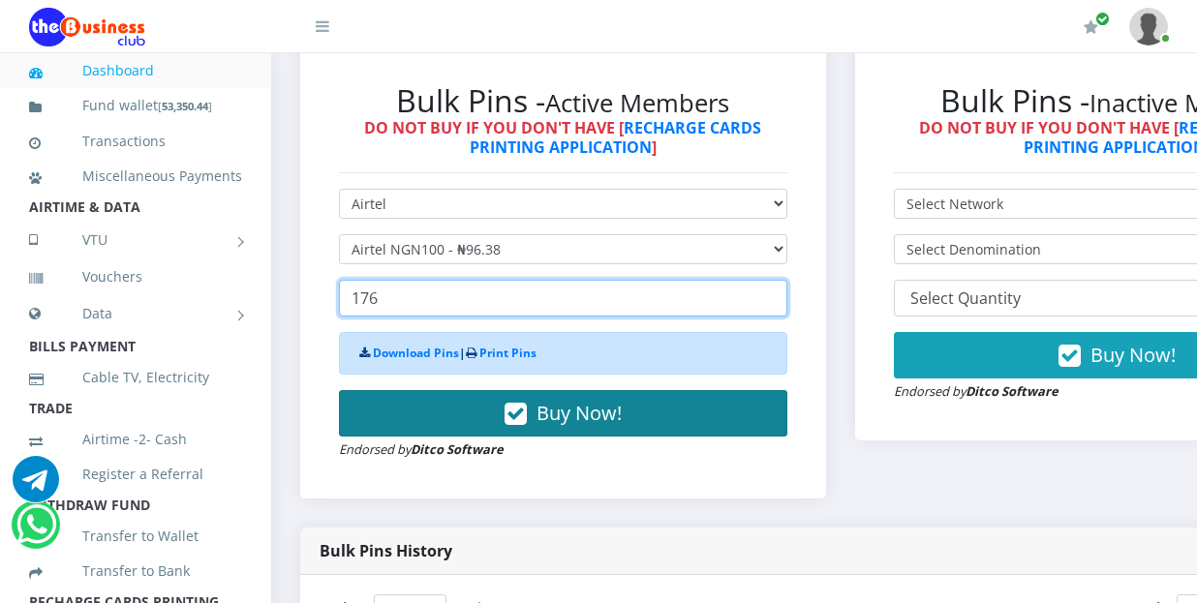
type input "176"
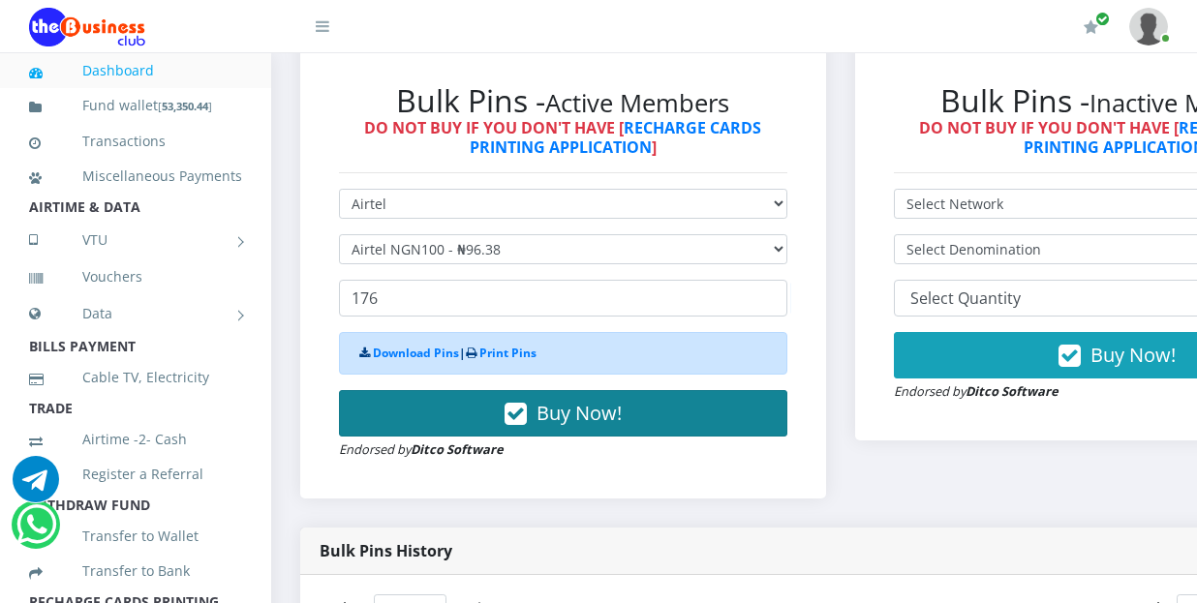
click at [436, 390] on button "Buy Now!" at bounding box center [563, 413] width 448 height 46
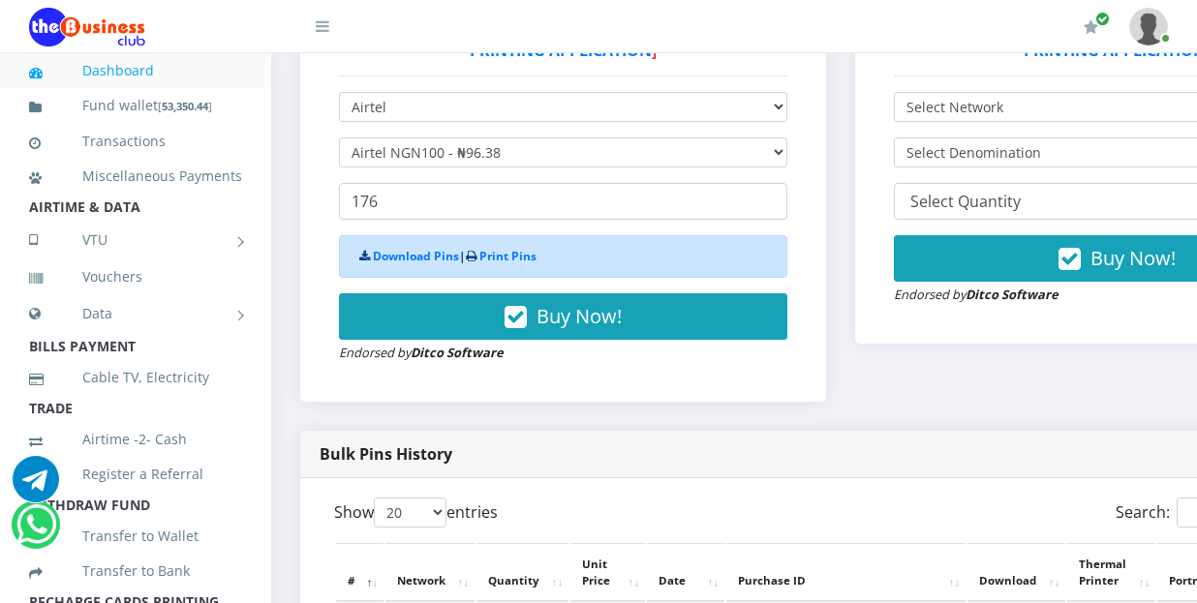
scroll to position [321, 0]
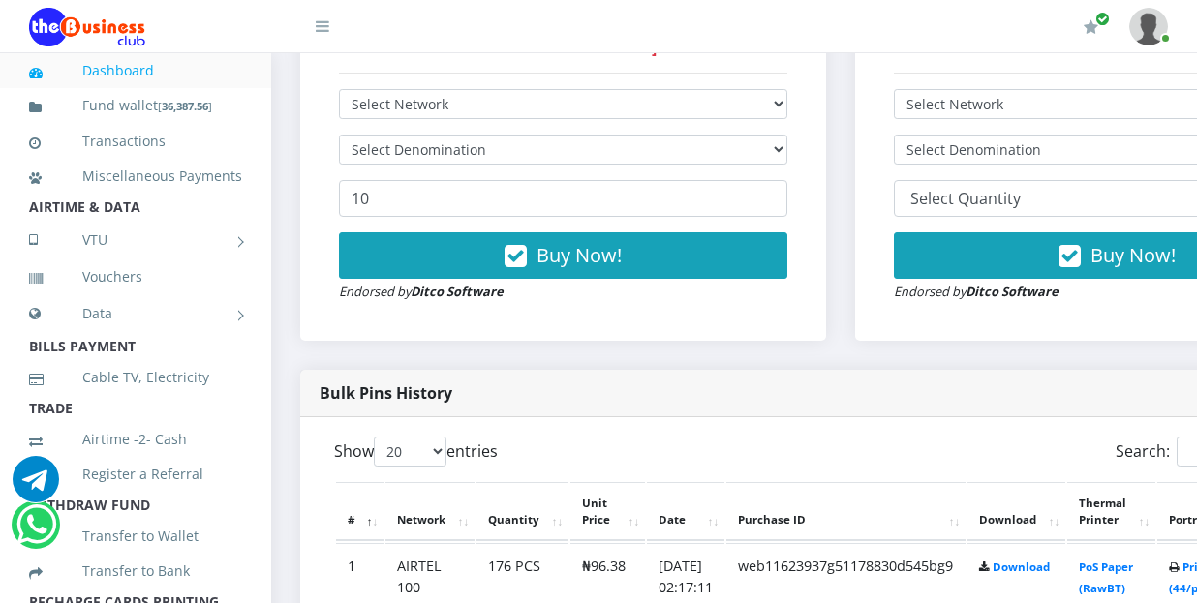
select select "Airtel"
click at [339, 89] on select "Select Network MTN Globacom 9Mobile Airtel" at bounding box center [563, 104] width 448 height 30
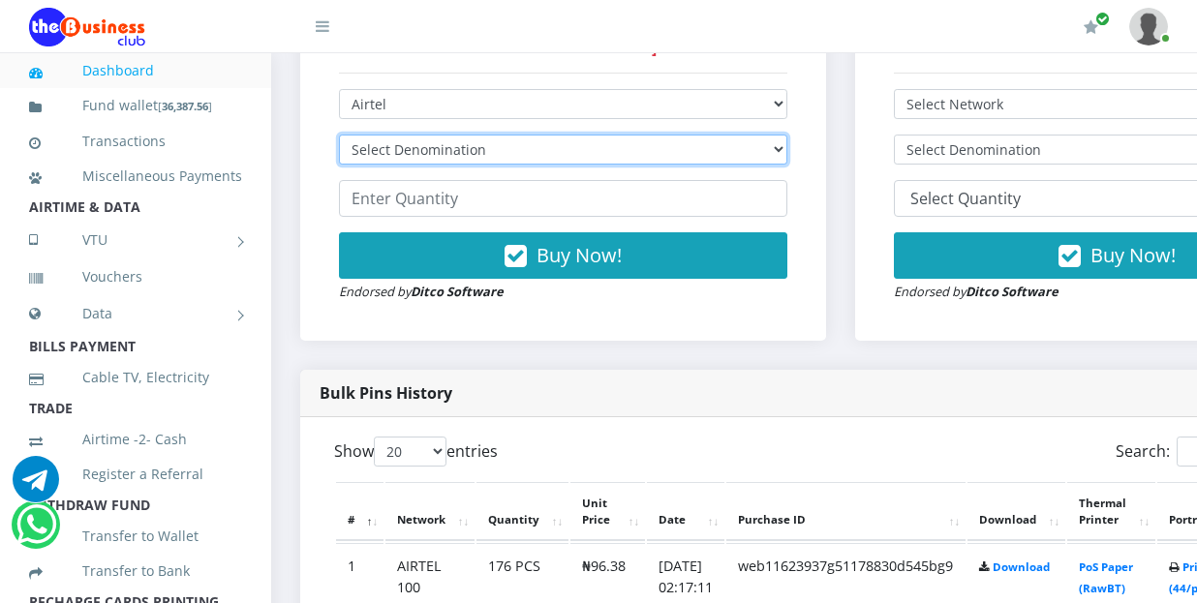
drag, startPoint x: 528, startPoint y: 126, endPoint x: 540, endPoint y: 131, distance: 12.6
click at [528, 135] on select "Select Denomination Airtel NGN100 - ₦96.38 Airtel NGN200 - ₦192.76 Airtel NGN50…" at bounding box center [563, 150] width 448 height 30
select select "192.76-200"
click at [339, 135] on select "Select Denomination Airtel NGN100 - ₦96.38 Airtel NGN200 - ₦192.76 Airtel NGN50…" at bounding box center [563, 150] width 448 height 30
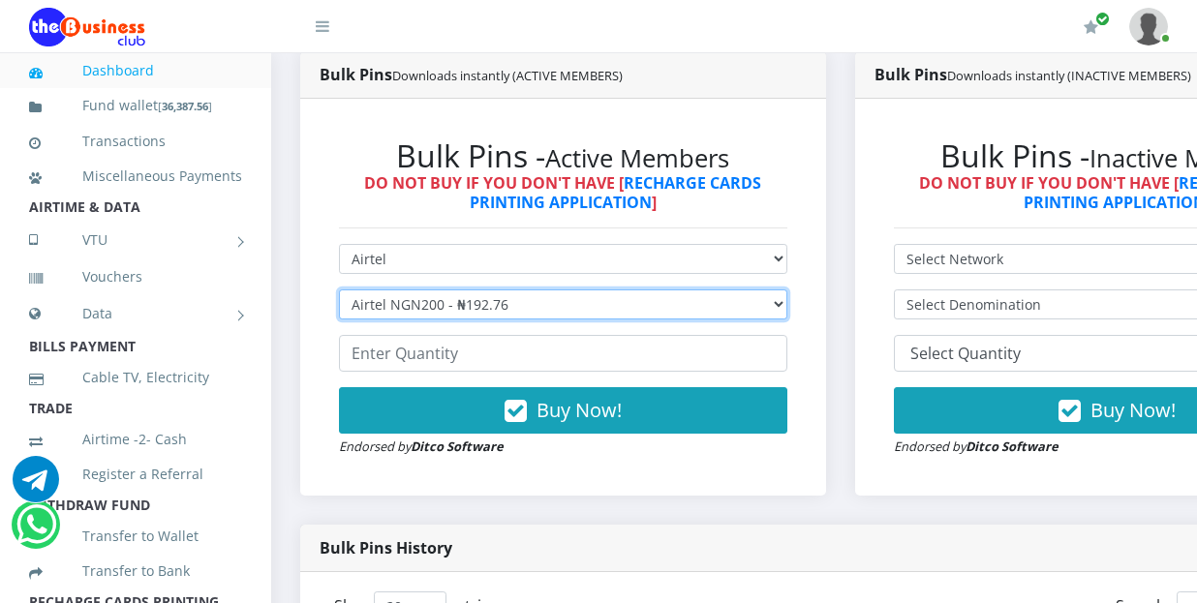
scroll to position [484, 0]
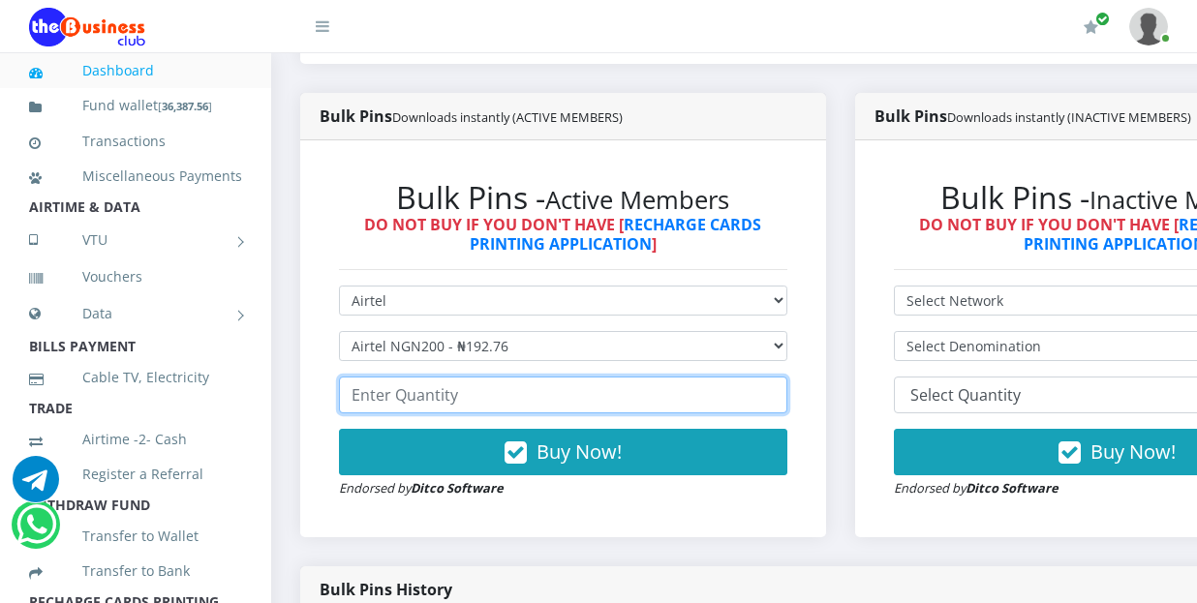
click at [445, 377] on input "number" at bounding box center [563, 395] width 448 height 37
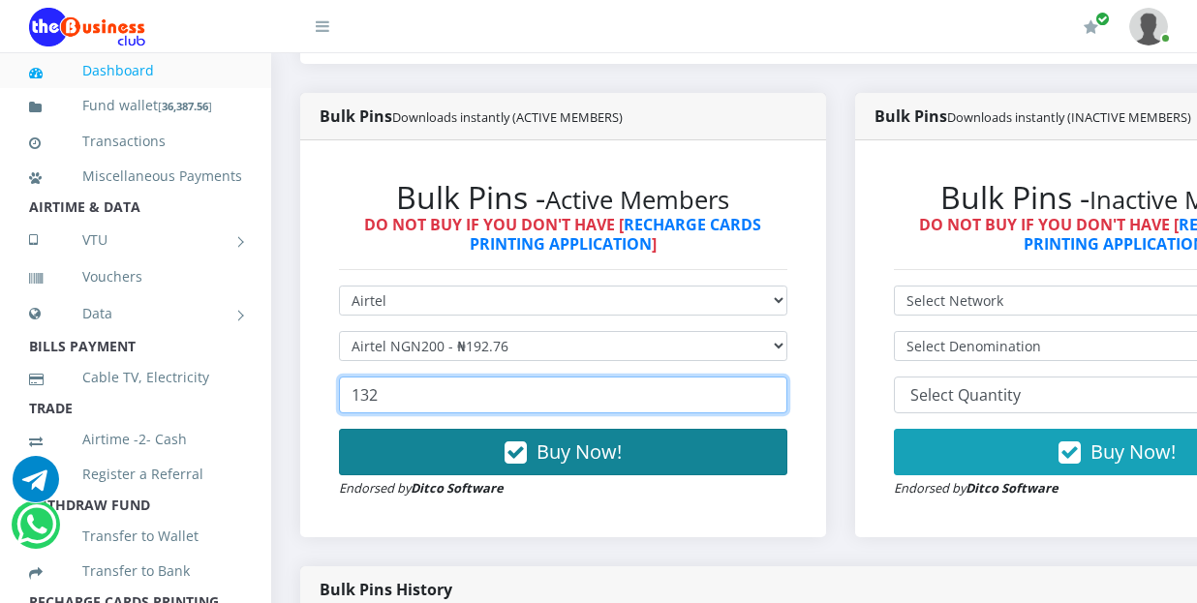
type input "132"
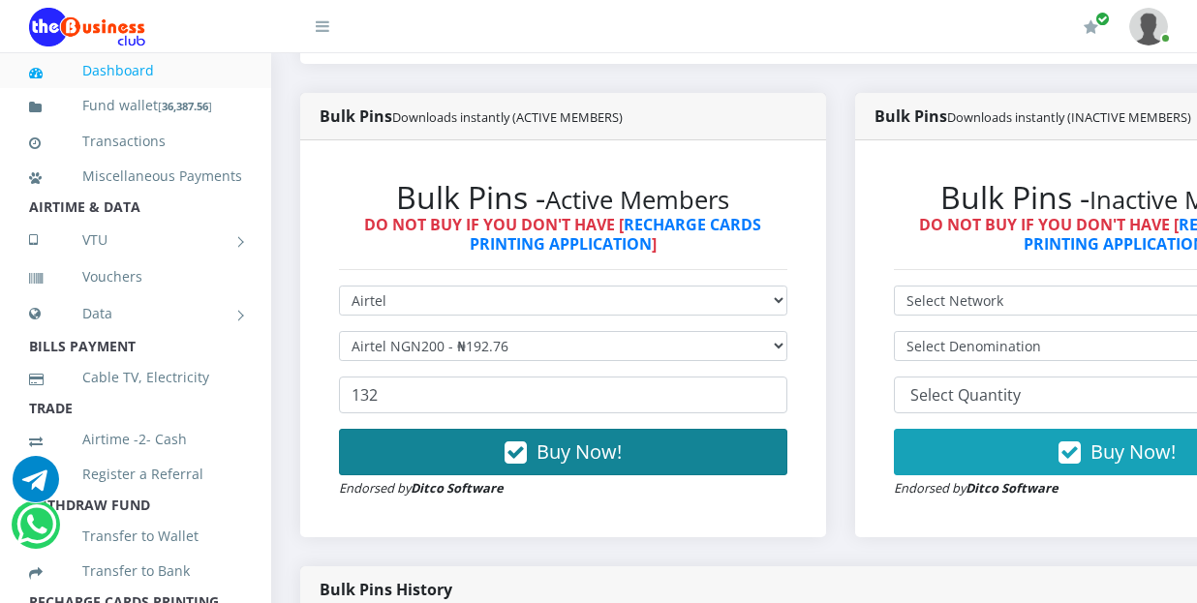
click at [440, 438] on button "Buy Now!" at bounding box center [563, 452] width 448 height 46
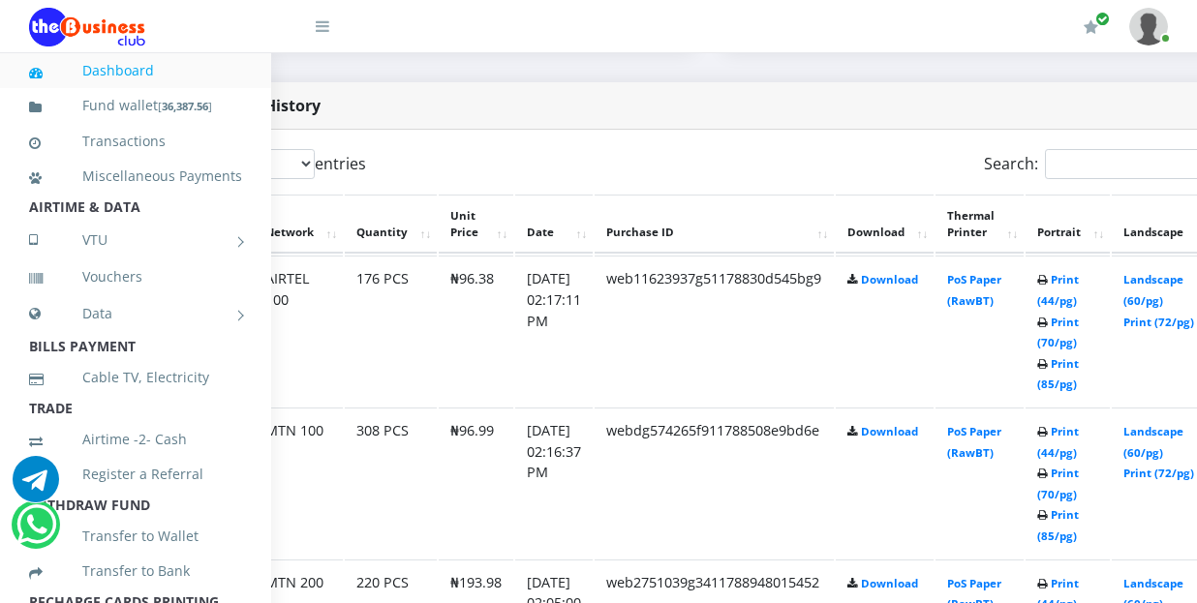
scroll to position [969, 143]
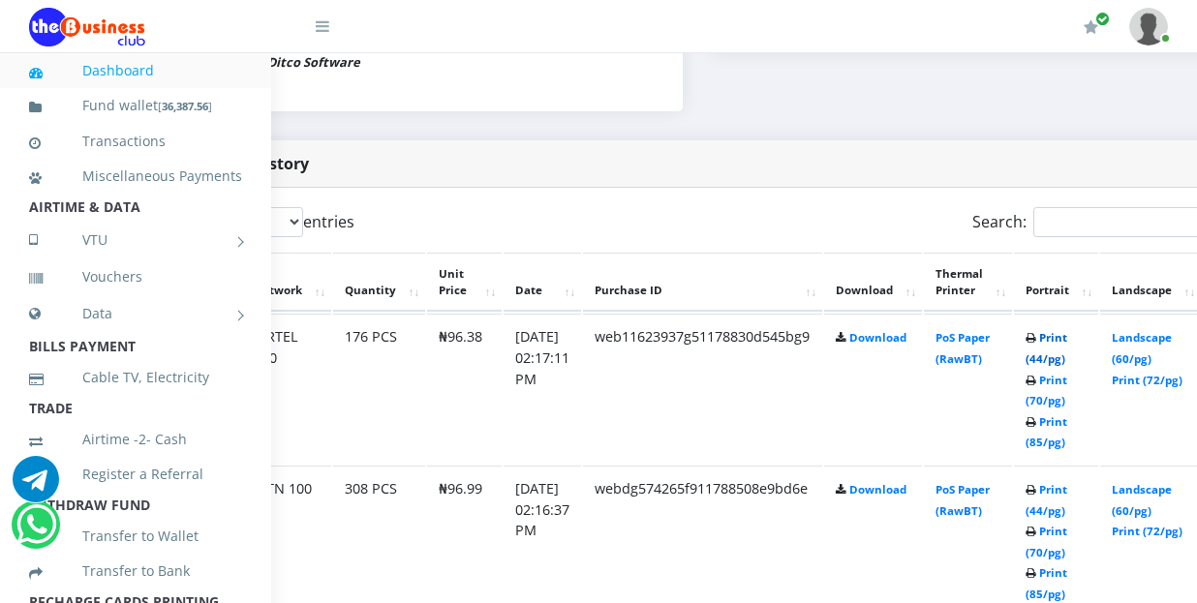
click at [1067, 330] on link "Print (44/pg)" at bounding box center [1047, 348] width 42 height 36
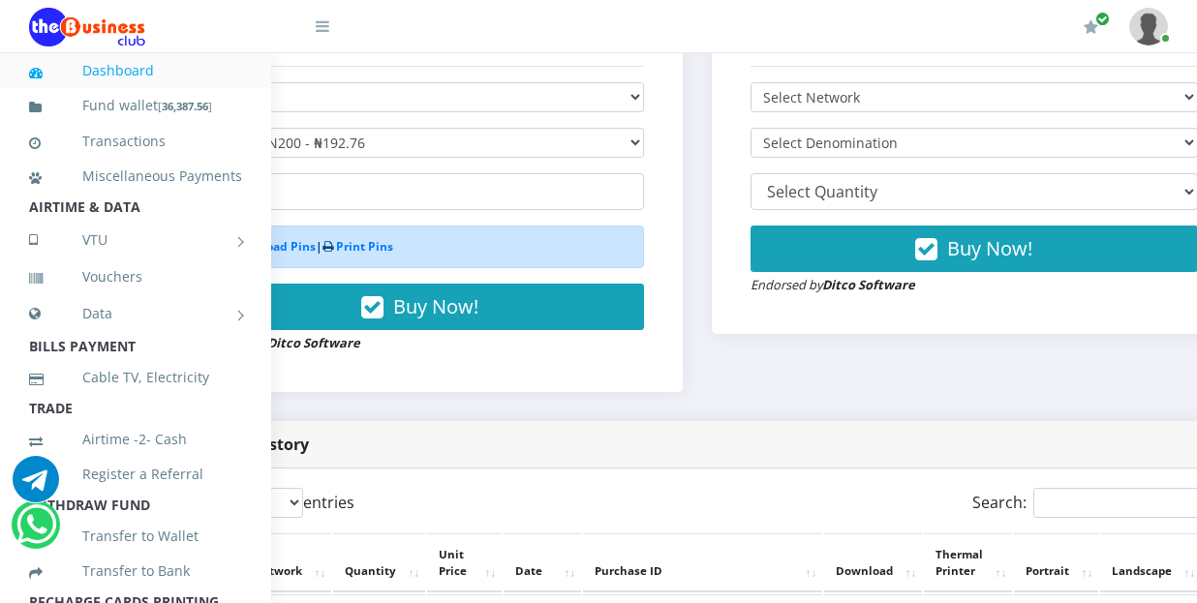
scroll to position [678, 143]
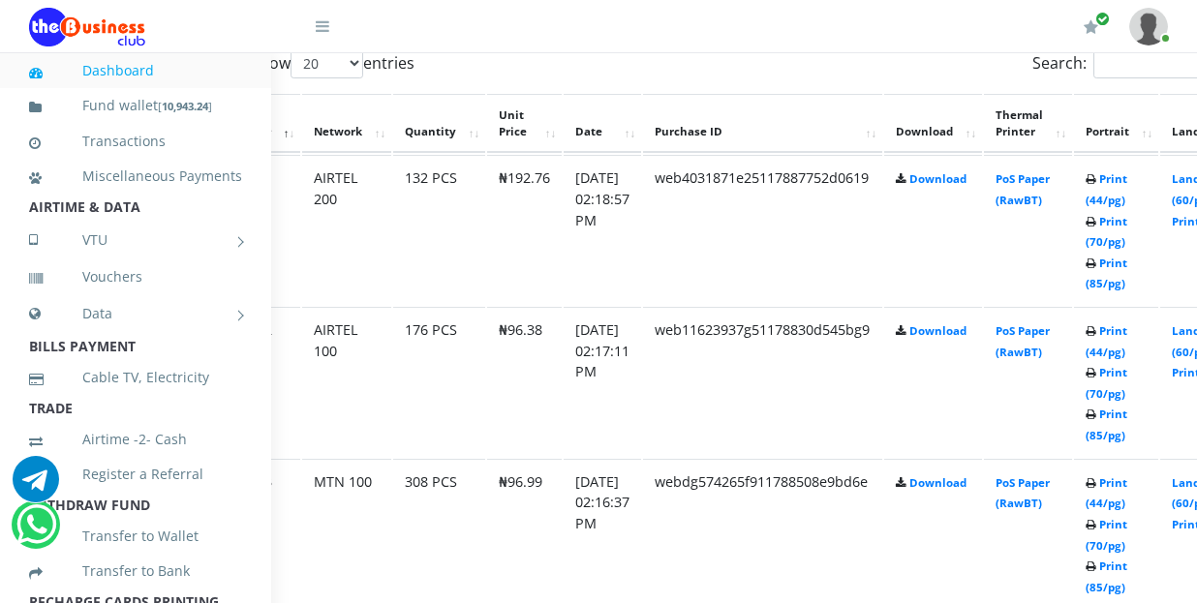
scroll to position [1165, 83]
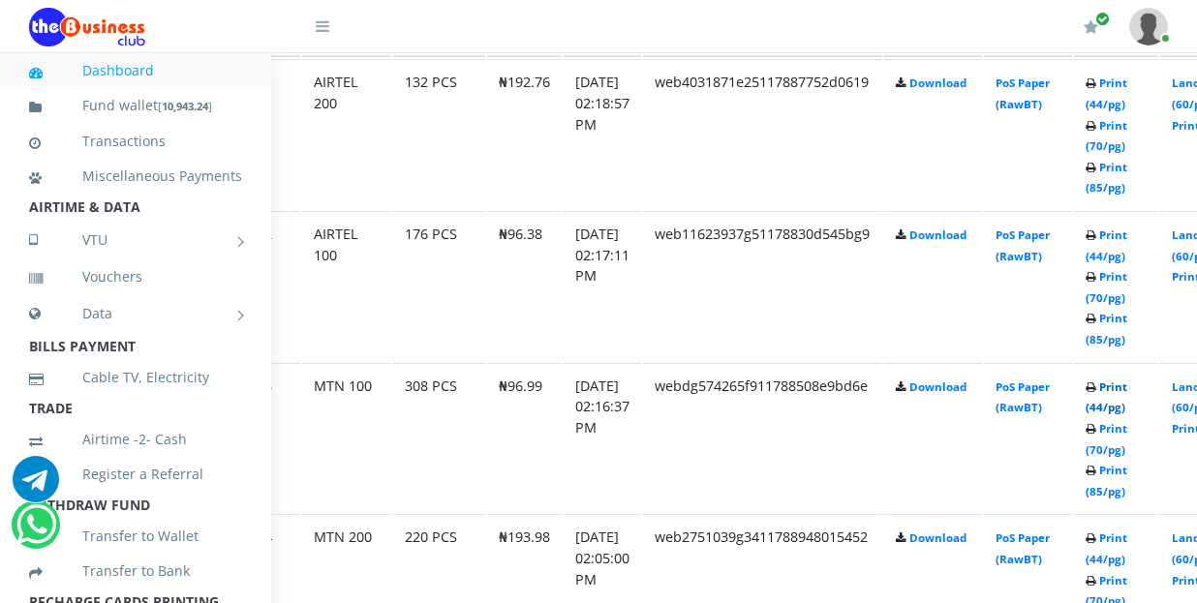
click at [1127, 391] on link "Print (44/pg)" at bounding box center [1107, 398] width 42 height 36
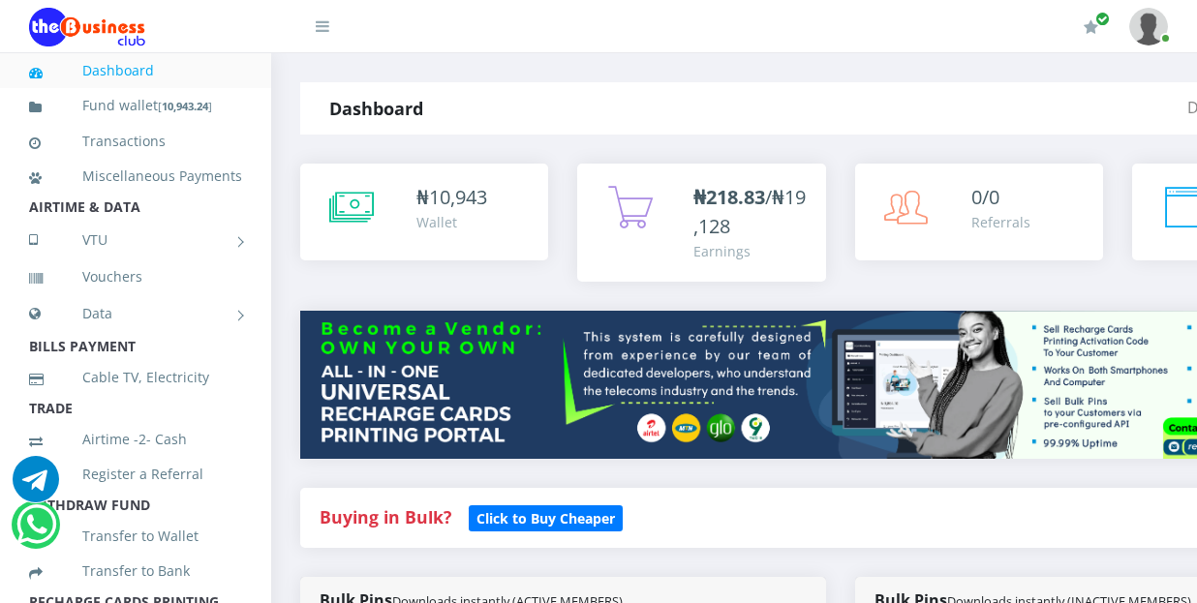
select select "Airtel"
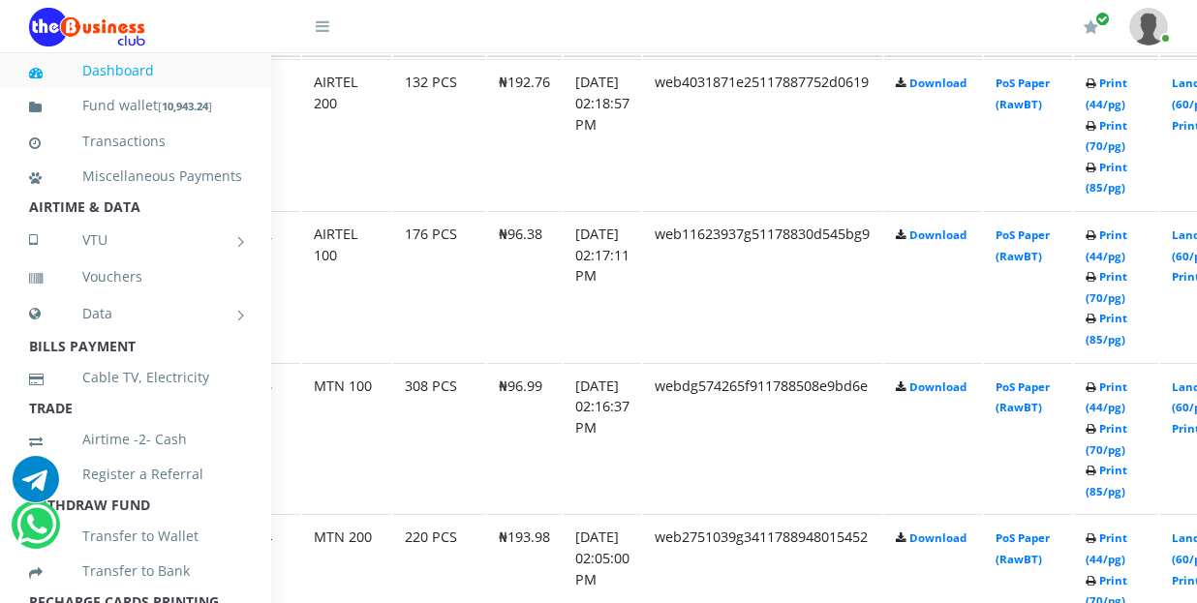
scroll to position [1068, 83]
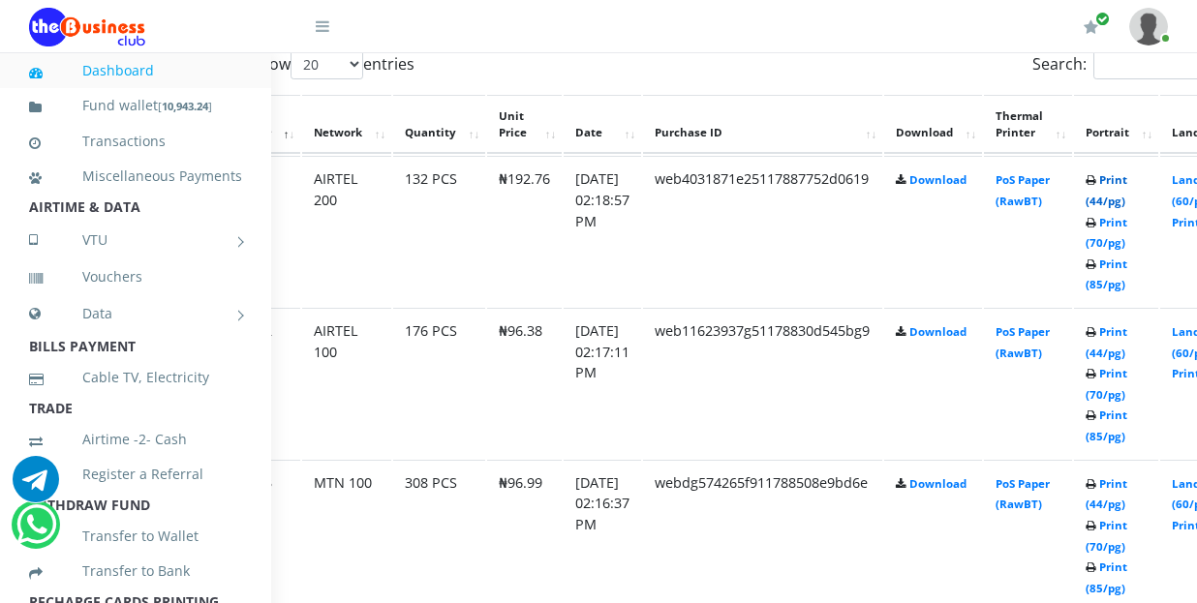
click at [1127, 172] on link "Print (44/pg)" at bounding box center [1107, 190] width 42 height 36
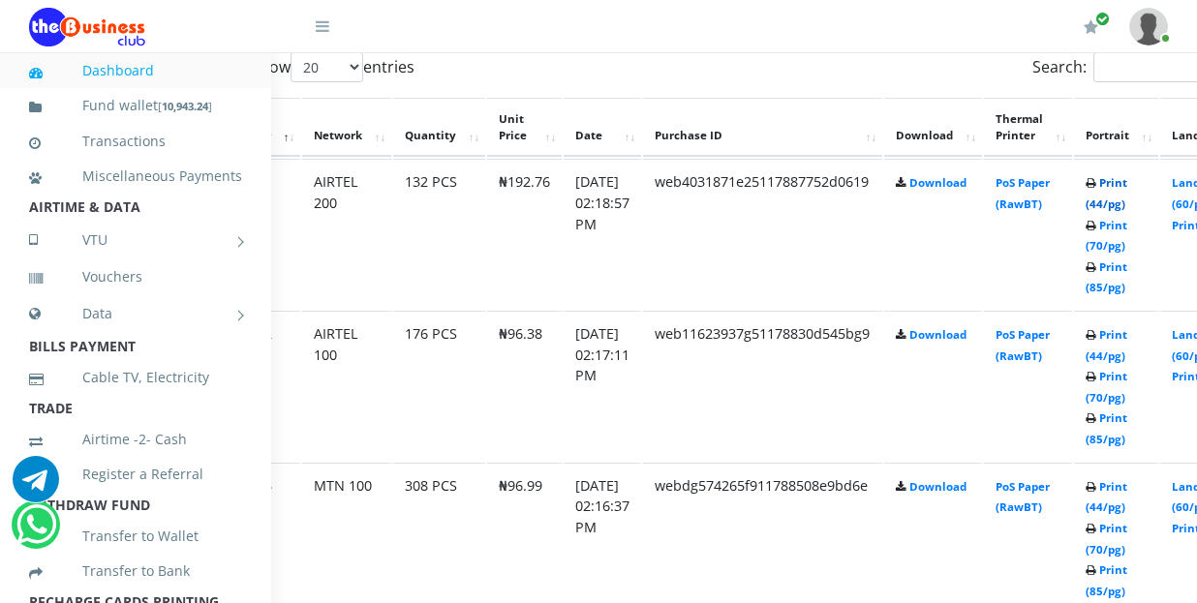
click at [1127, 175] on link "Print (44/pg)" at bounding box center [1107, 193] width 42 height 36
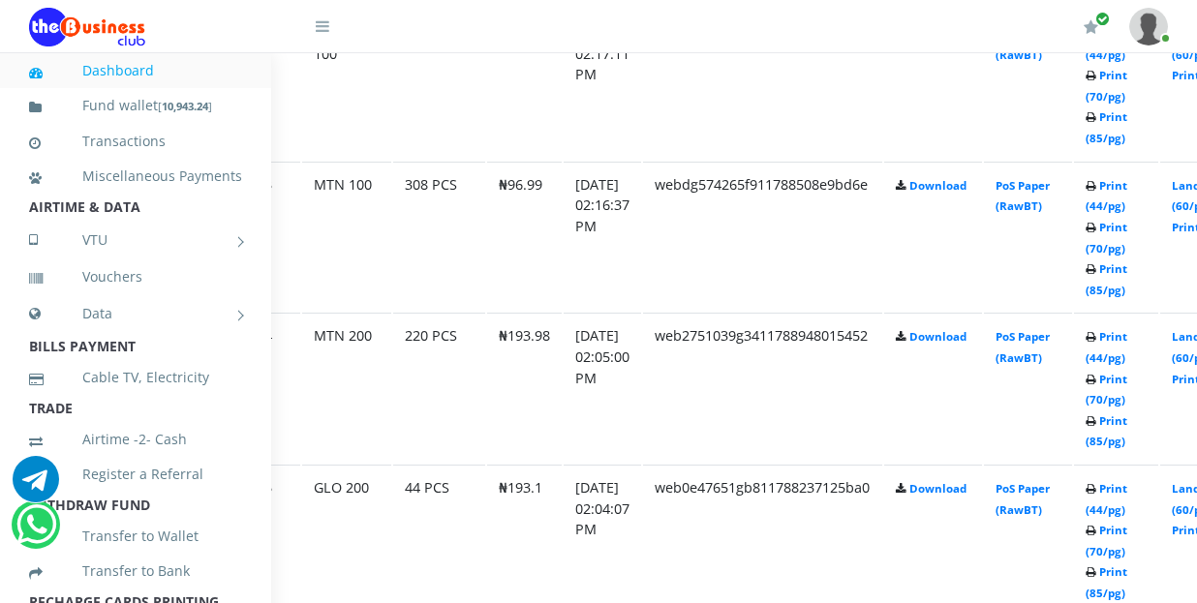
scroll to position [1398, 83]
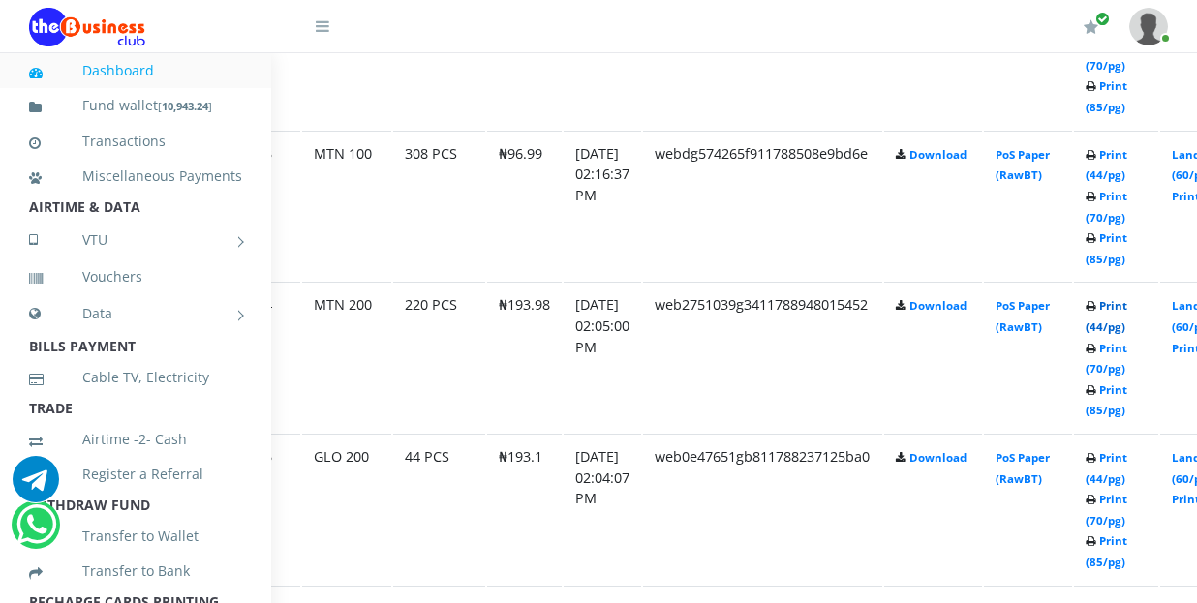
click at [1127, 298] on link "Print (44/pg)" at bounding box center [1107, 316] width 42 height 36
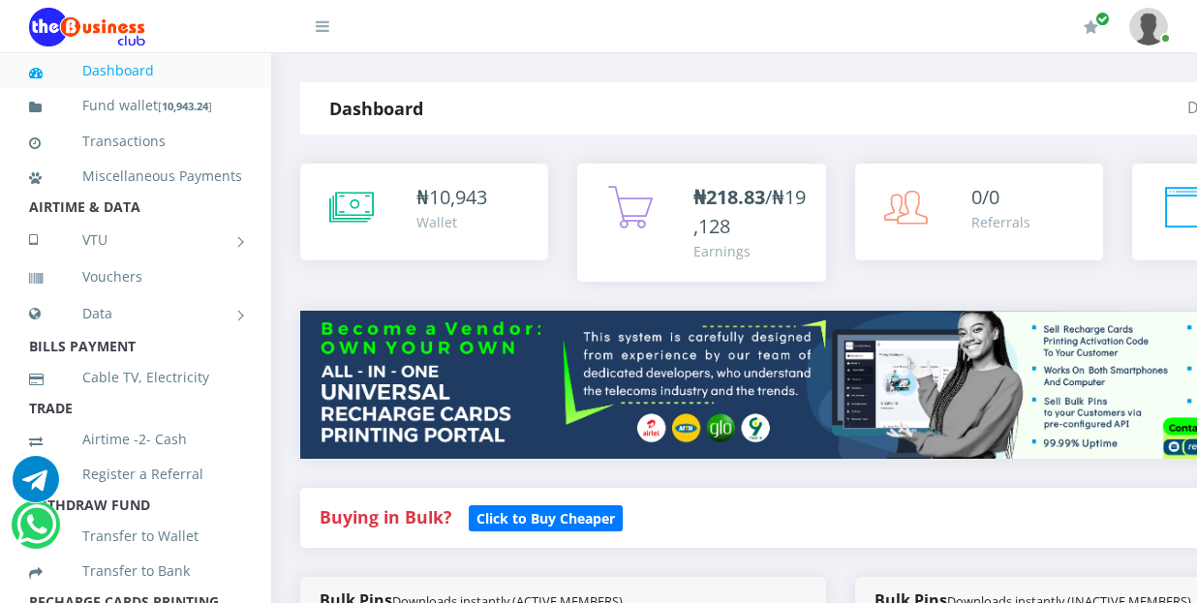
select select "Airtel"
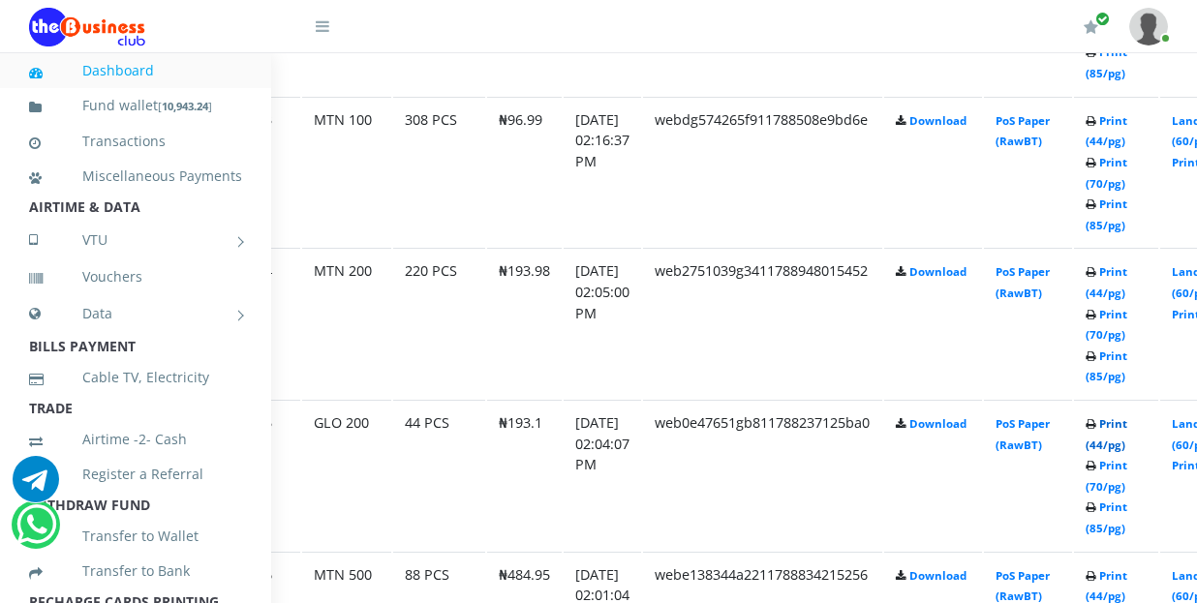
click at [1127, 416] on link "Print (44/pg)" at bounding box center [1107, 434] width 42 height 36
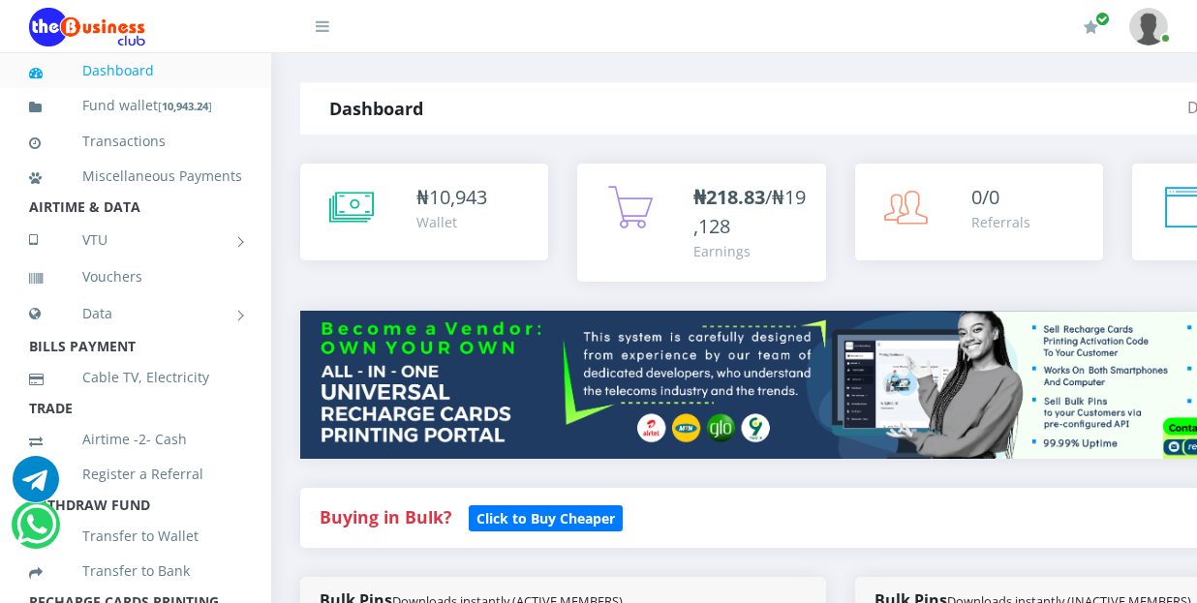
select select "Airtel"
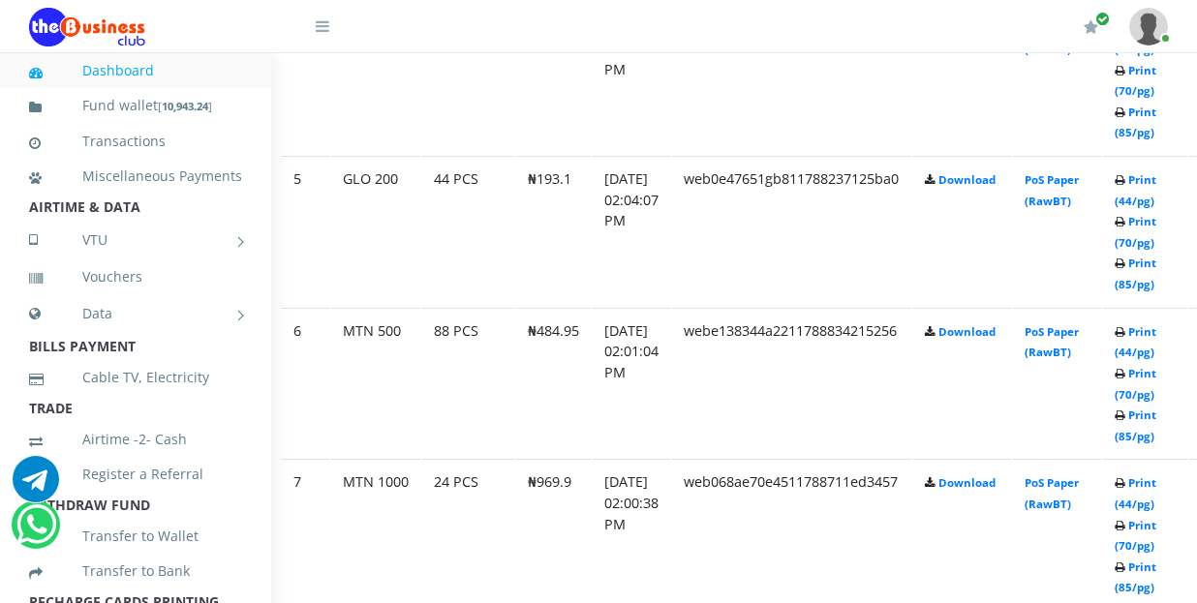
scroll to position [1642, 54]
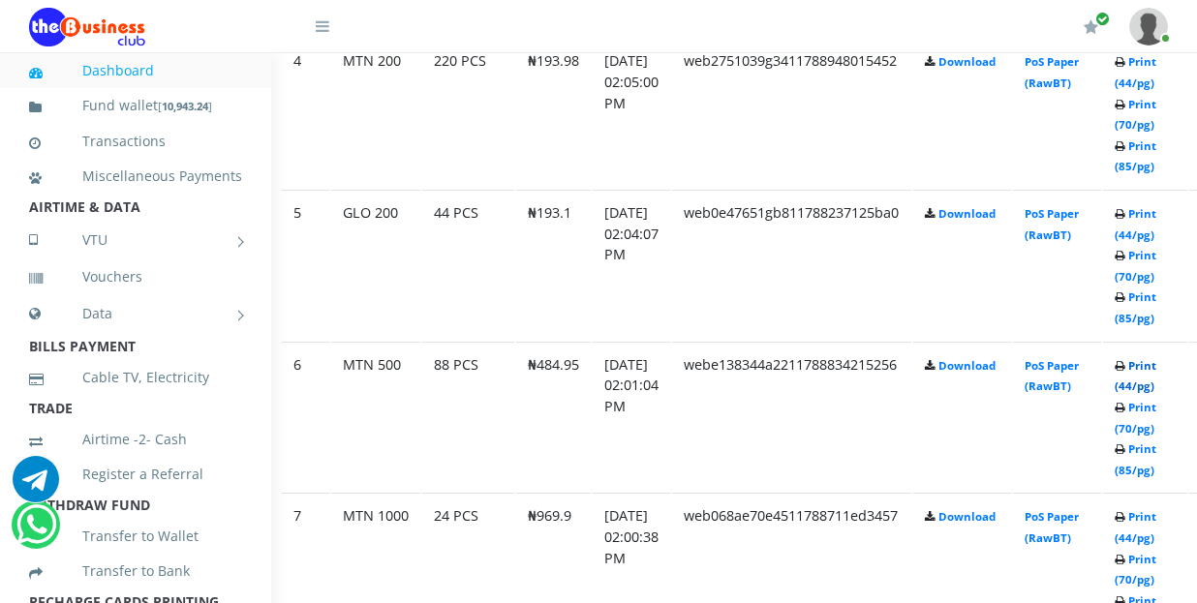
click at [1157, 358] on link "Print (44/pg)" at bounding box center [1136, 376] width 42 height 36
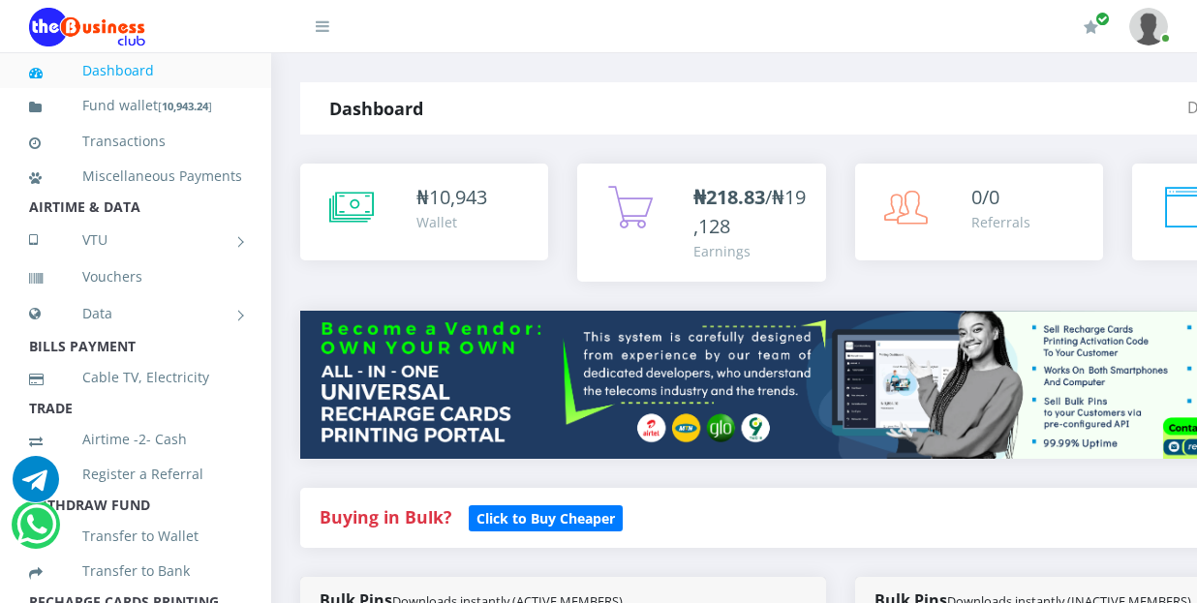
select select "Airtel"
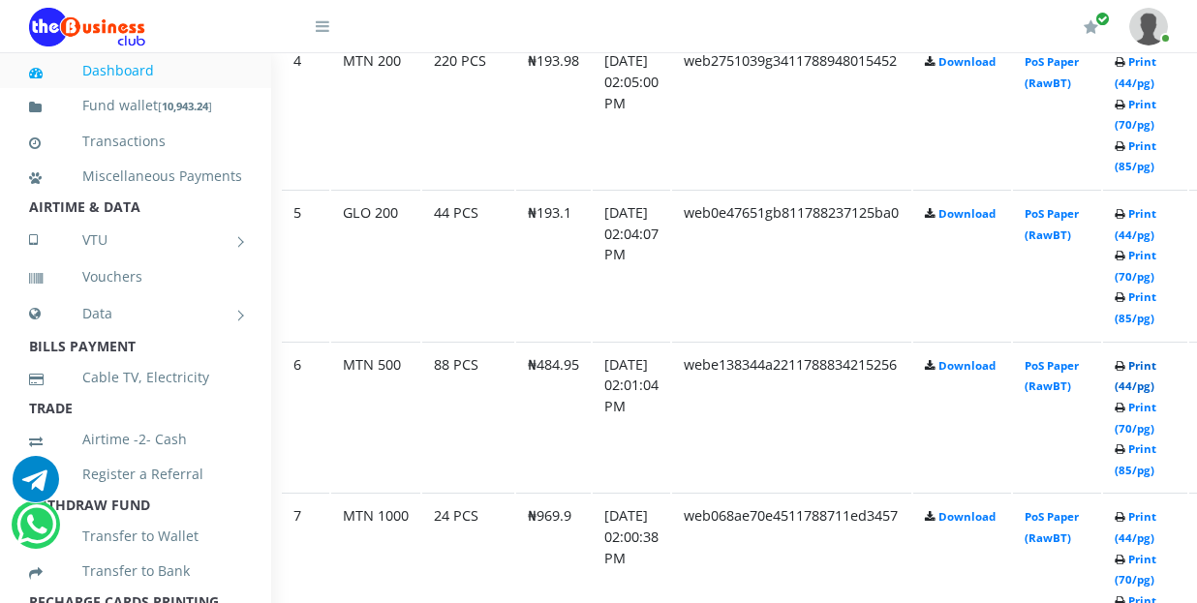
click at [1157, 358] on link "Print (44/pg)" at bounding box center [1136, 376] width 42 height 36
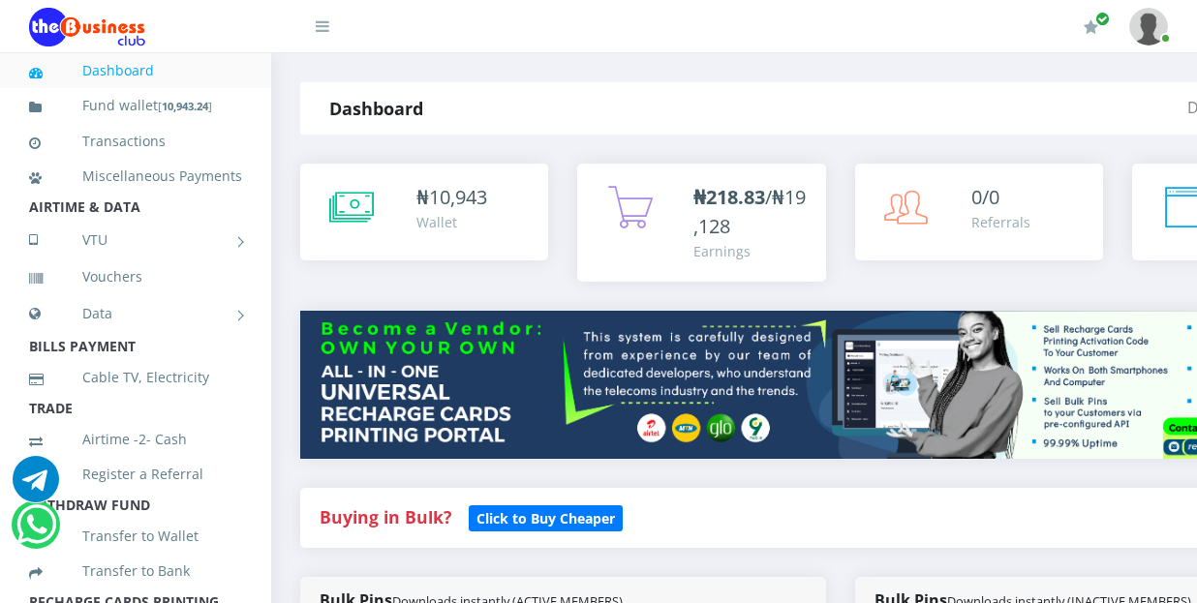
select select "Airtel"
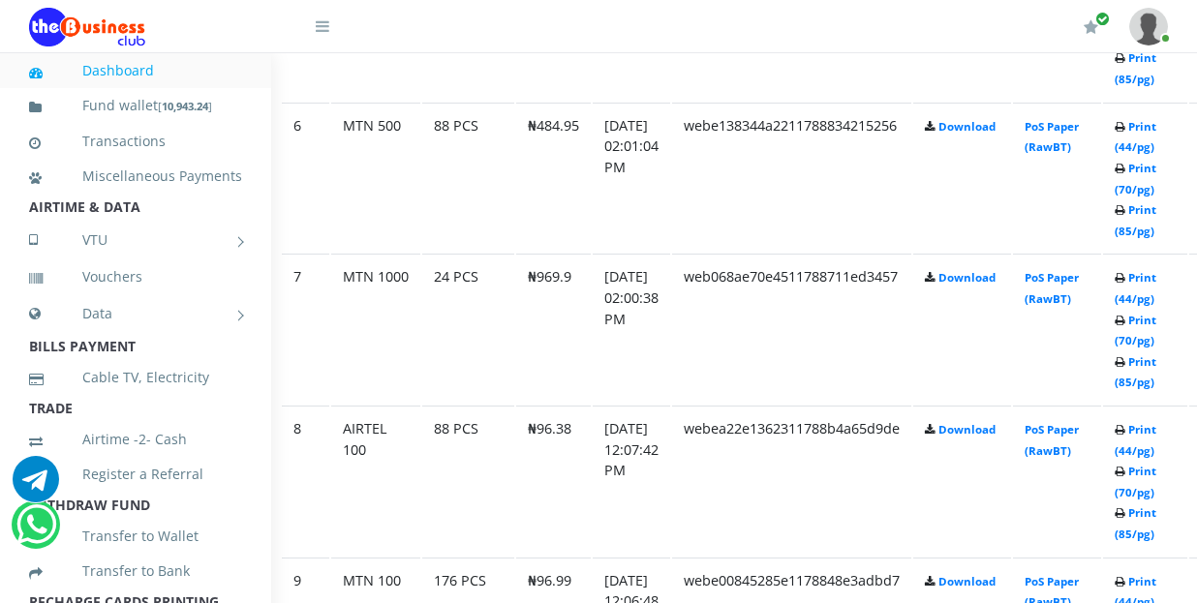
scroll to position [1881, 54]
click at [1157, 270] on link "Print (44/pg)" at bounding box center [1136, 288] width 42 height 36
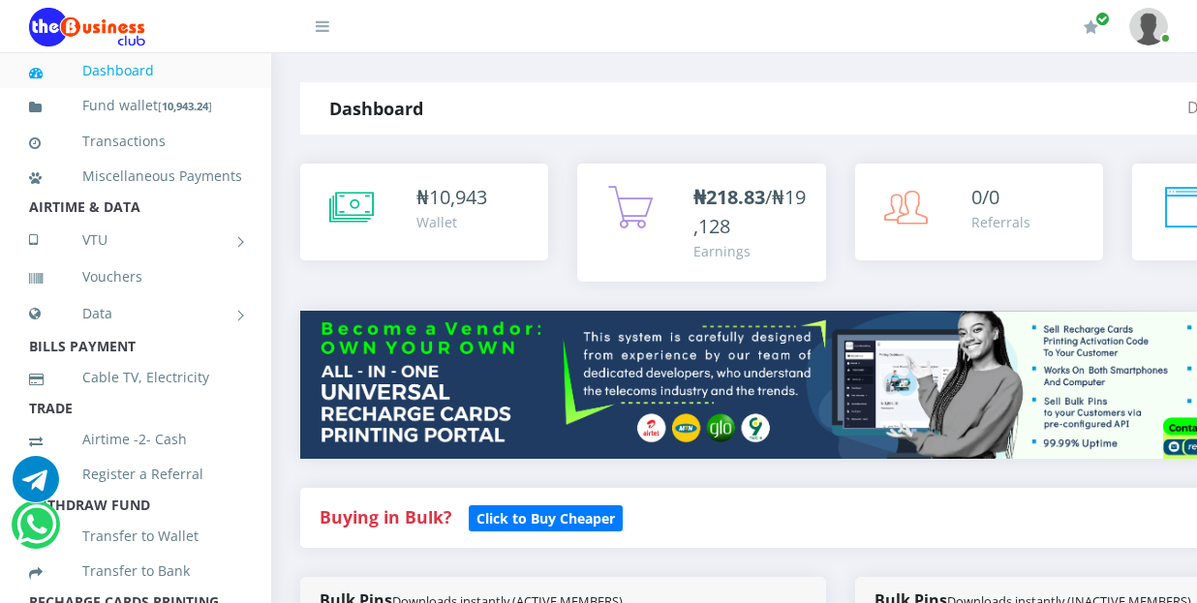
select select "Airtel"
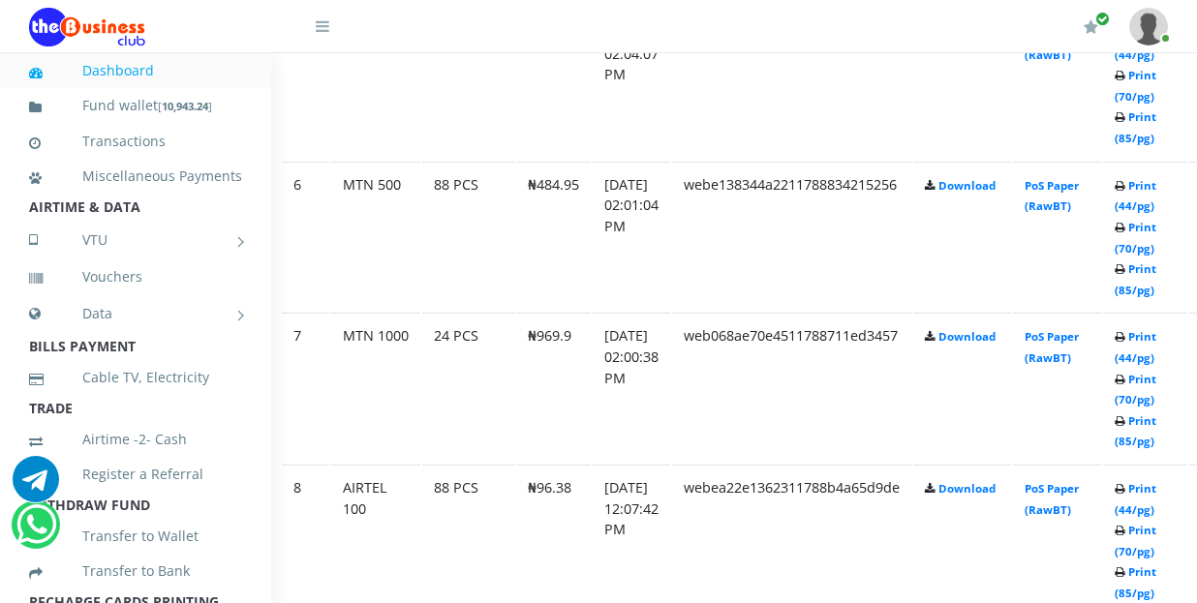
scroll to position [1881, 54]
